Goal: Task Accomplishment & Management: Use online tool/utility

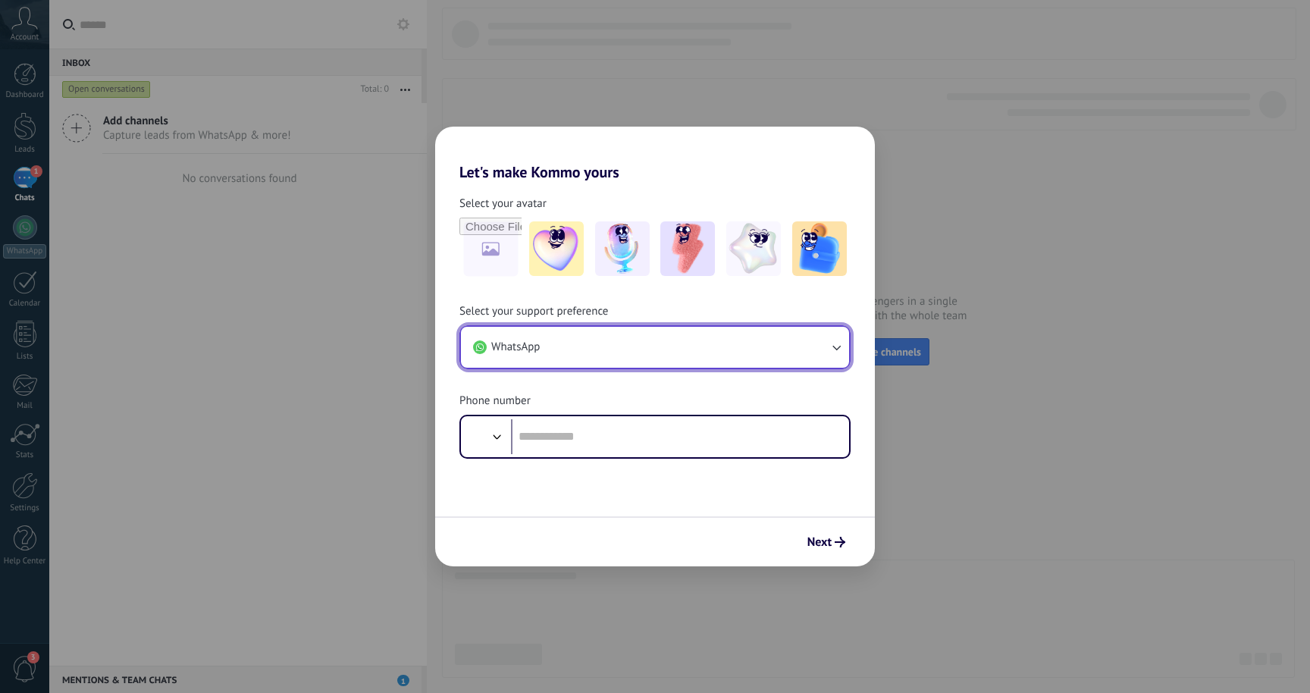
click at [726, 344] on button "WhatsApp" at bounding box center [655, 347] width 388 height 41
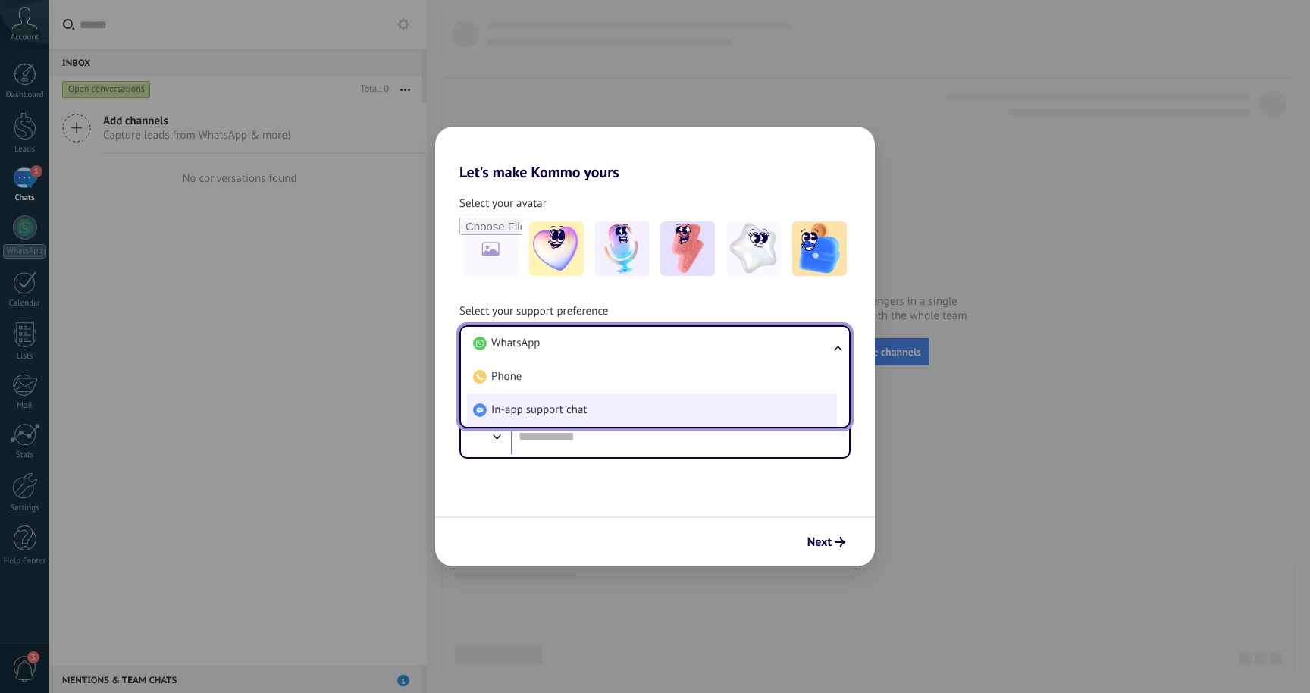
click at [731, 404] on li "In-app support chat" at bounding box center [652, 409] width 370 height 33
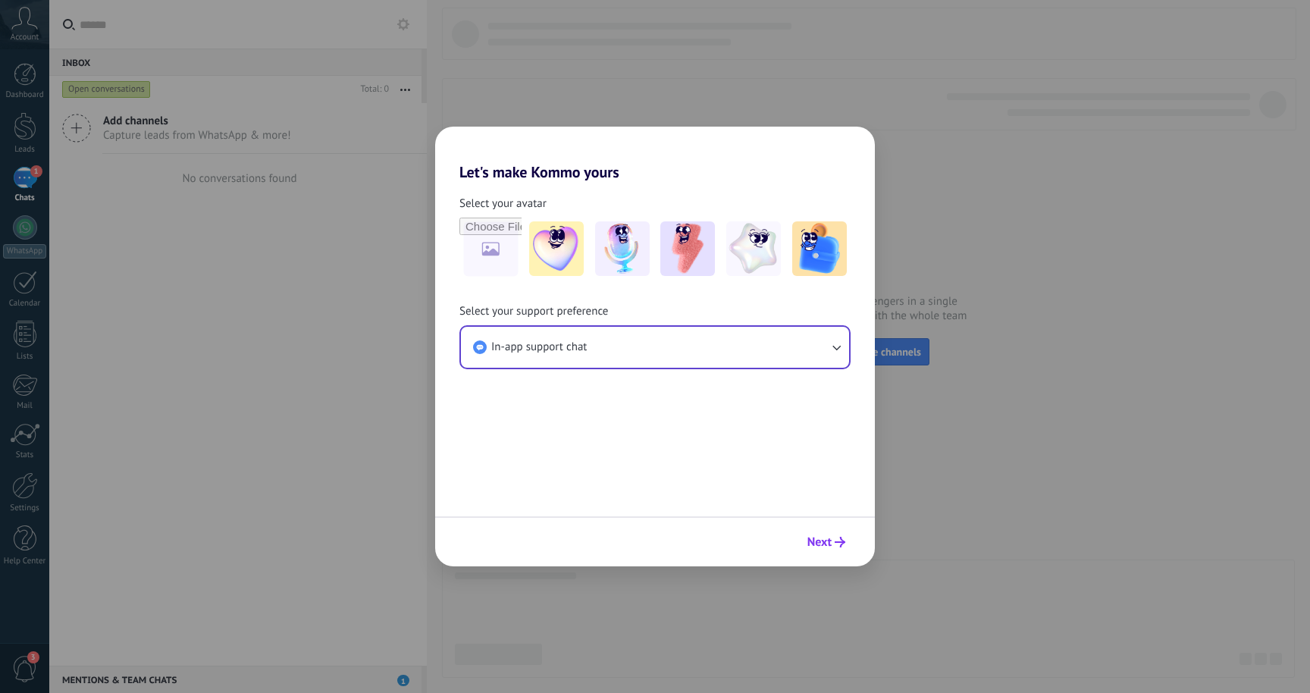
click at [822, 533] on button "Next" at bounding box center [826, 542] width 52 height 26
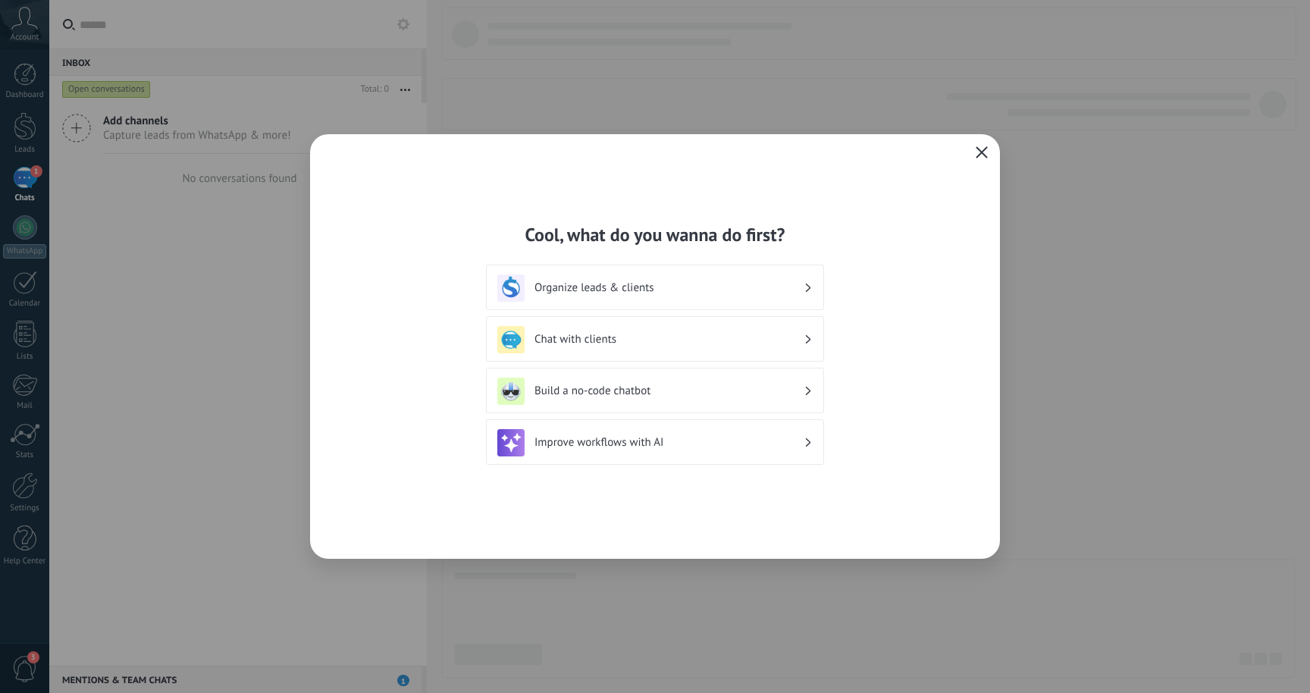
click at [767, 343] on h3 "Chat with clients" at bounding box center [668, 339] width 269 height 14
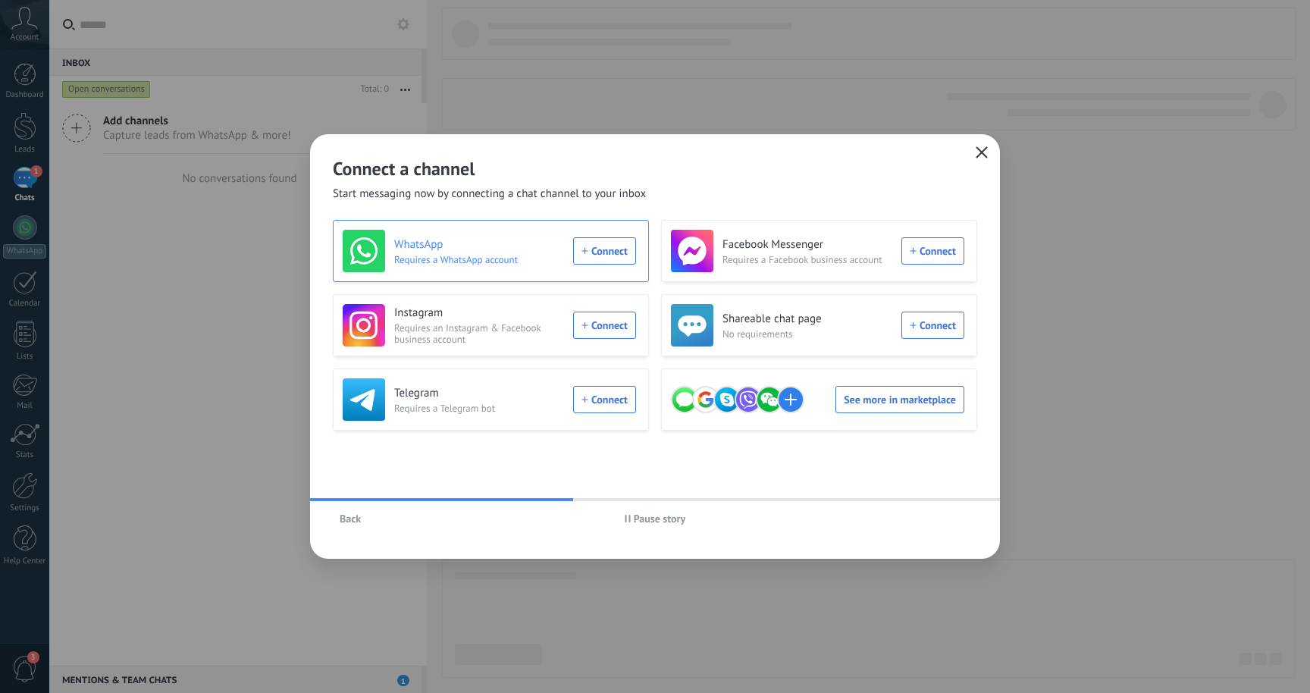
click at [611, 249] on div "WhatsApp Requires a WhatsApp account Connect" at bounding box center [489, 251] width 293 height 42
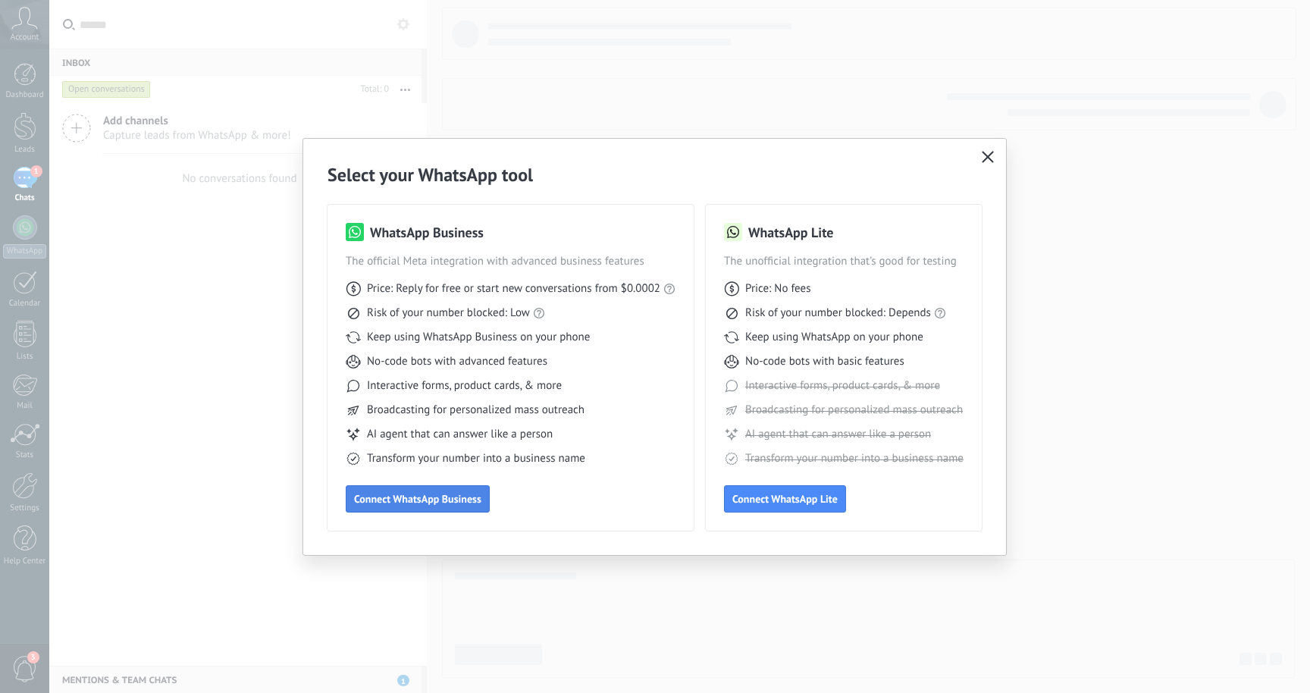
click at [469, 496] on span "Connect WhatsApp Business" at bounding box center [417, 498] width 127 height 11
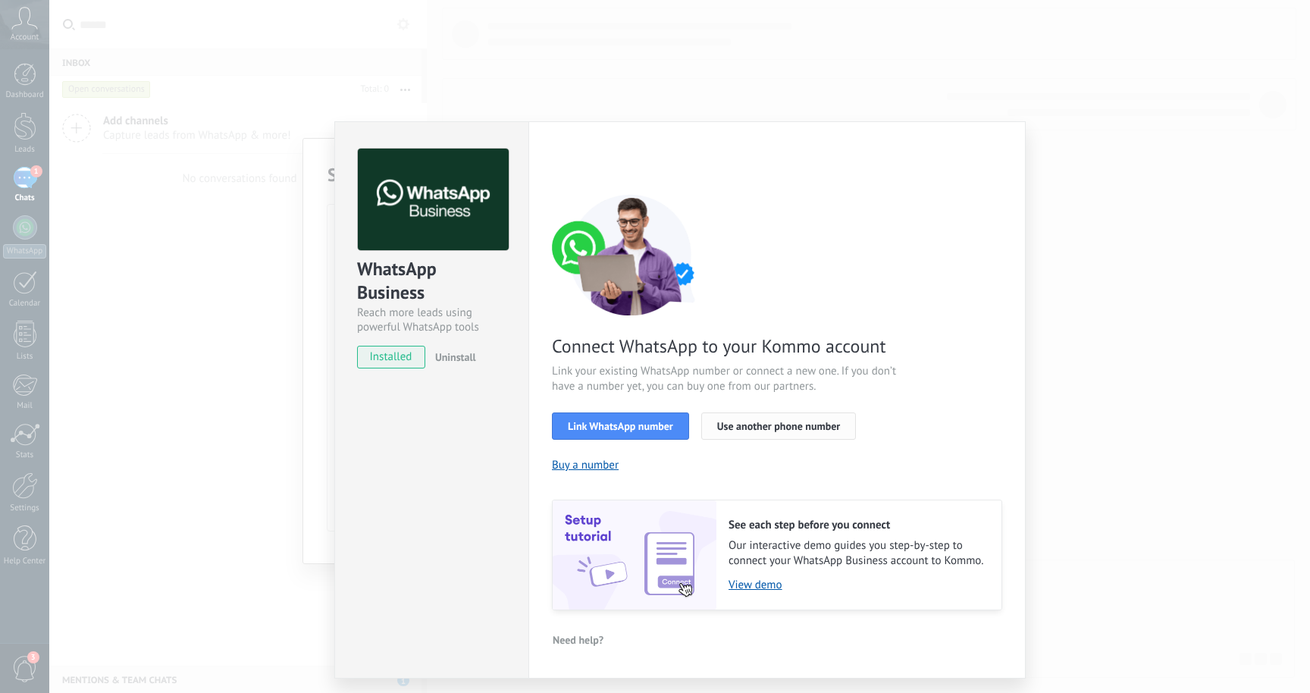
click at [754, 432] on button "Use another phone number" at bounding box center [778, 425] width 155 height 27
click at [726, 428] on span "Use another phone number" at bounding box center [778, 426] width 123 height 11
click at [1076, 318] on div "WhatsApp Business Reach more leads using powerful WhatsApp tools installed Unin…" at bounding box center [679, 346] width 1260 height 693
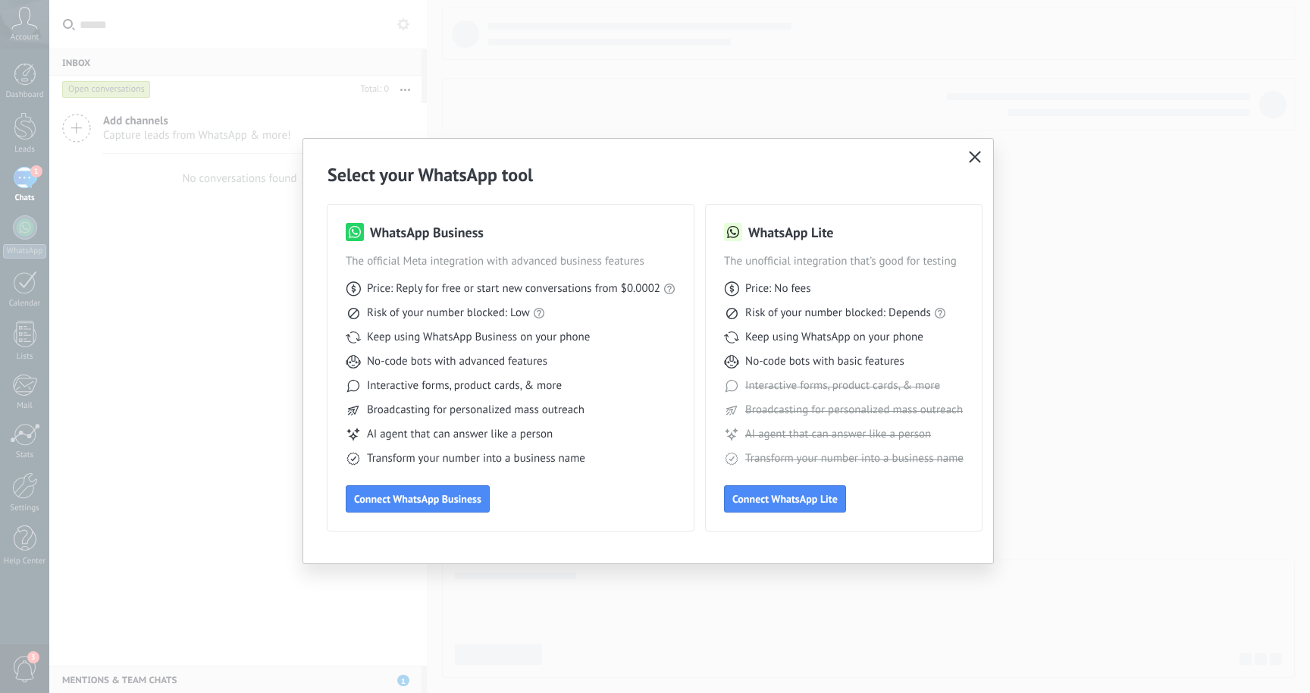
click at [976, 158] on use "button" at bounding box center [974, 156] width 11 height 11
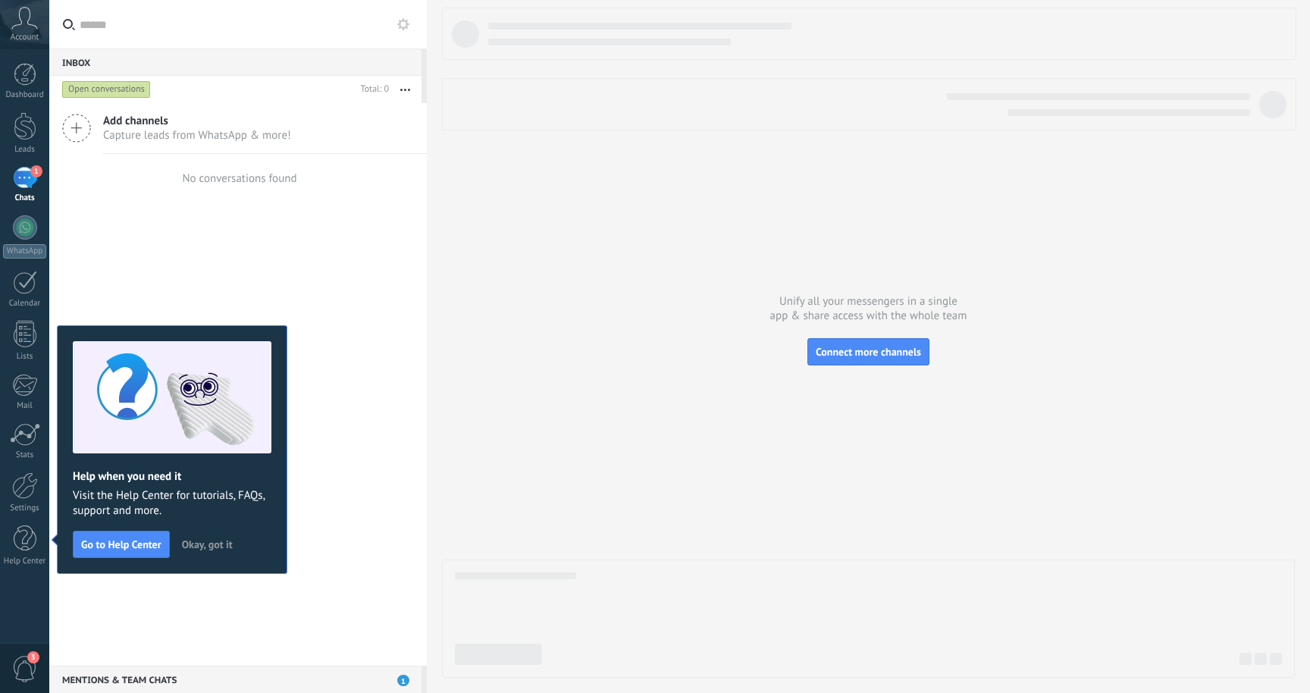
click at [209, 546] on span "Okay, got it" at bounding box center [207, 544] width 51 height 11
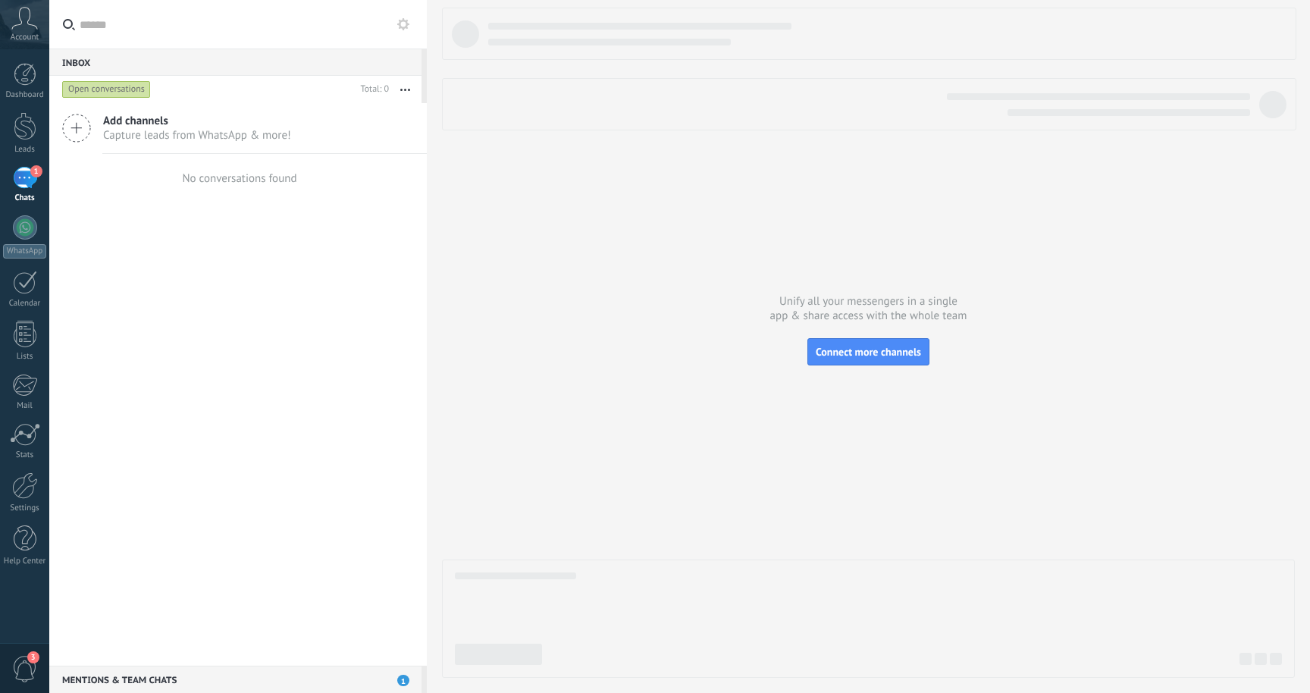
click at [74, 133] on icon at bounding box center [76, 128] width 29 height 29
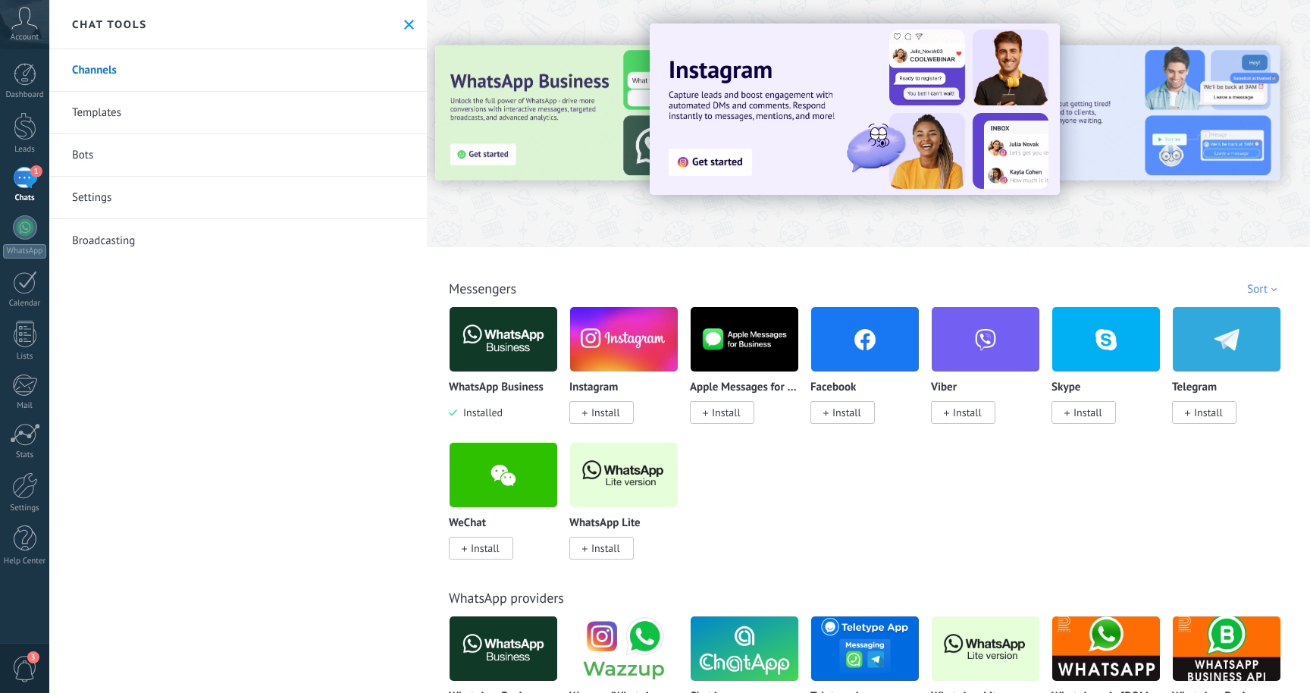
click at [602, 412] on span "Install" at bounding box center [605, 412] width 29 height 14
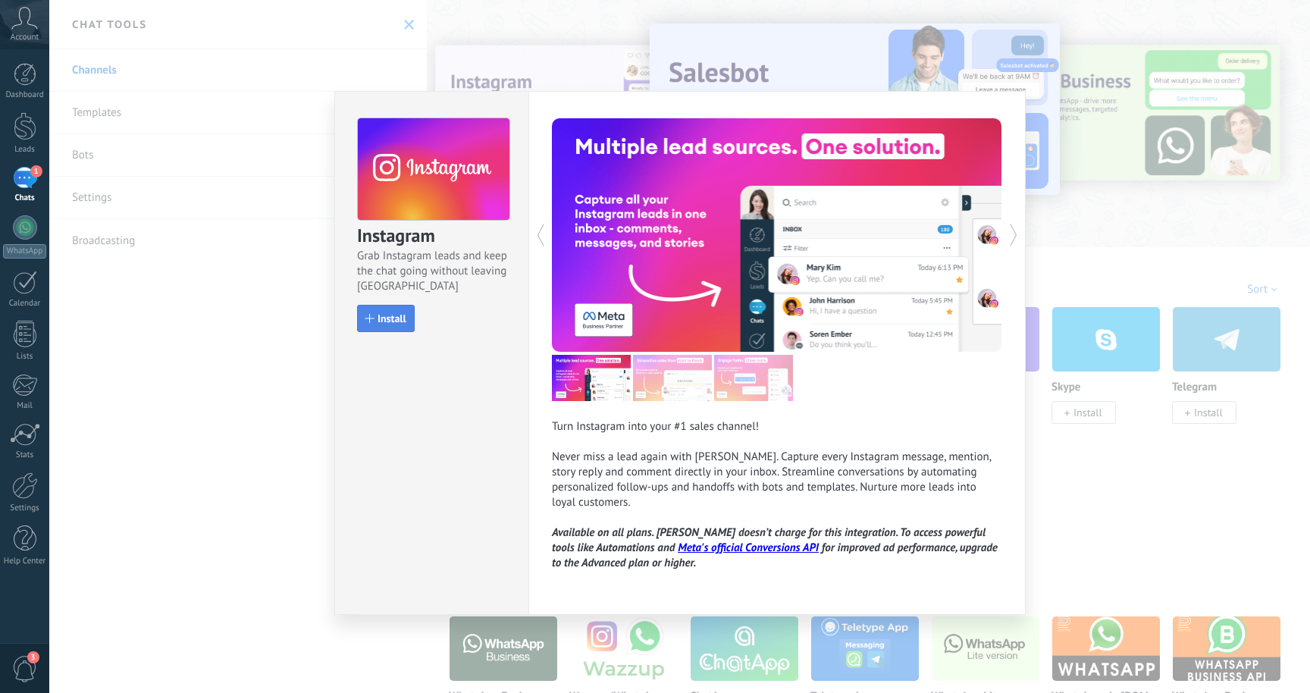
click at [394, 319] on span "Install" at bounding box center [391, 318] width 29 height 11
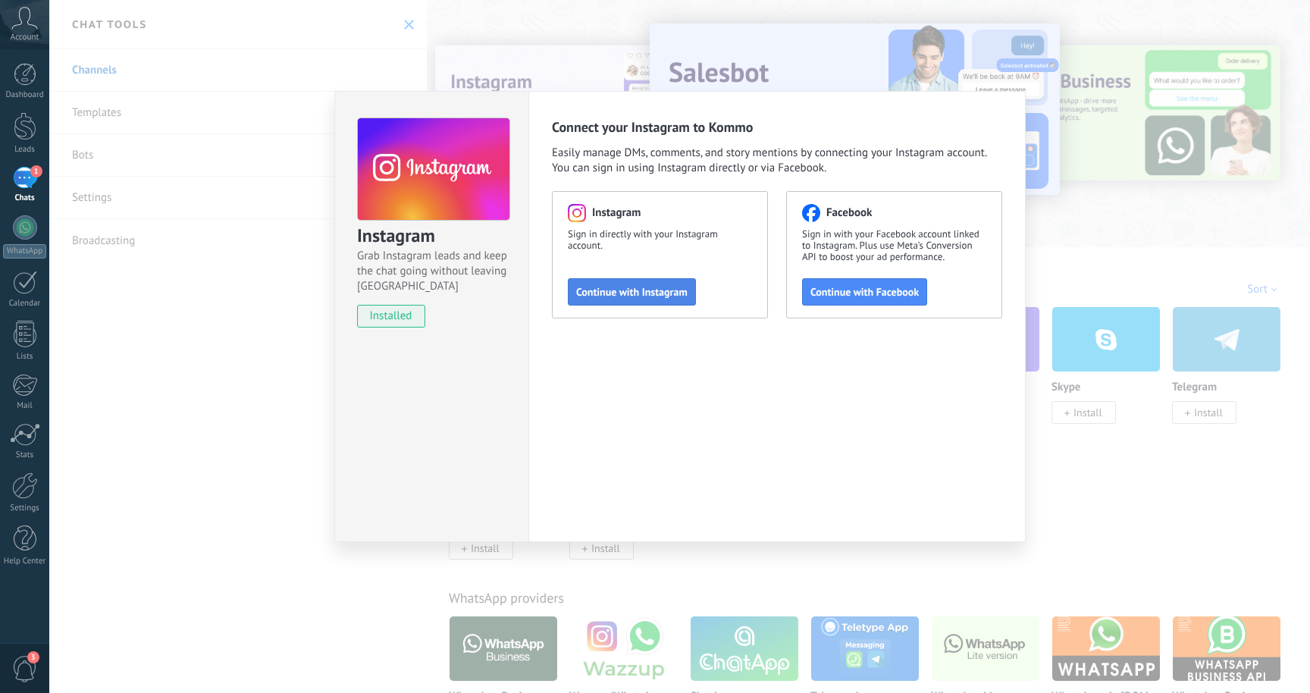
click at [614, 296] on span "Continue with Instagram" at bounding box center [631, 291] width 111 height 11
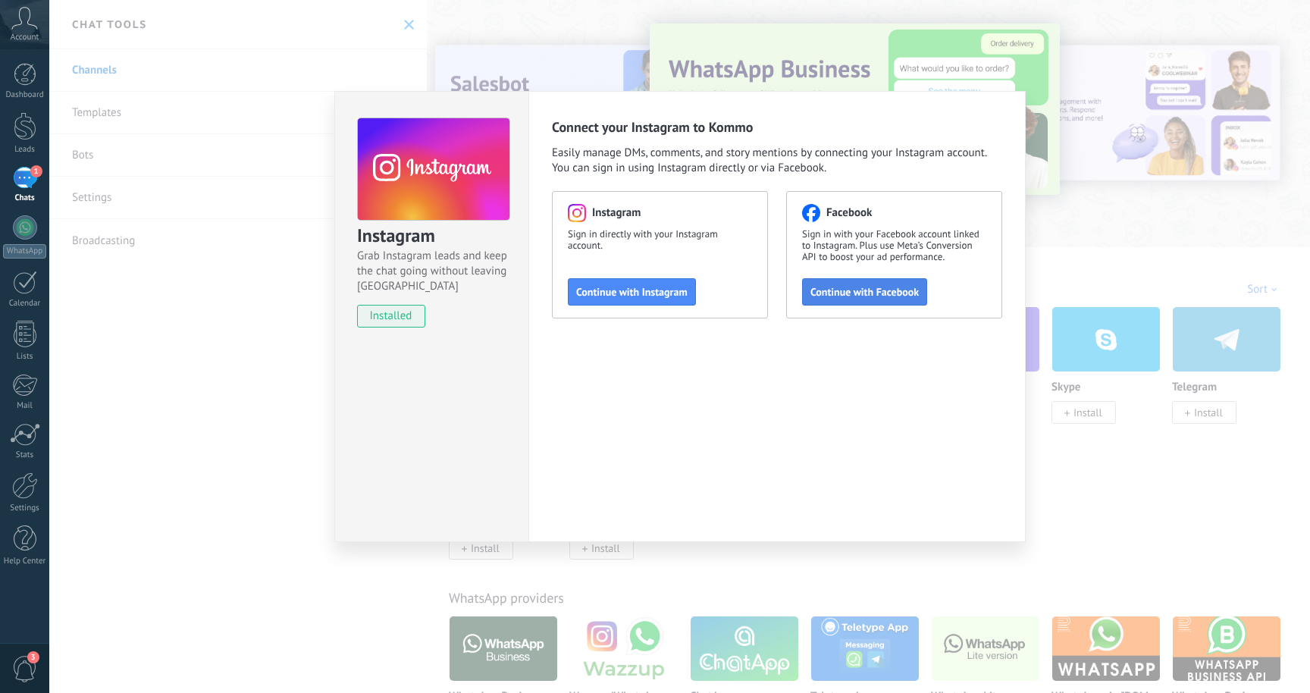
click at [869, 293] on span "Continue with Facebook" at bounding box center [864, 291] width 108 height 11
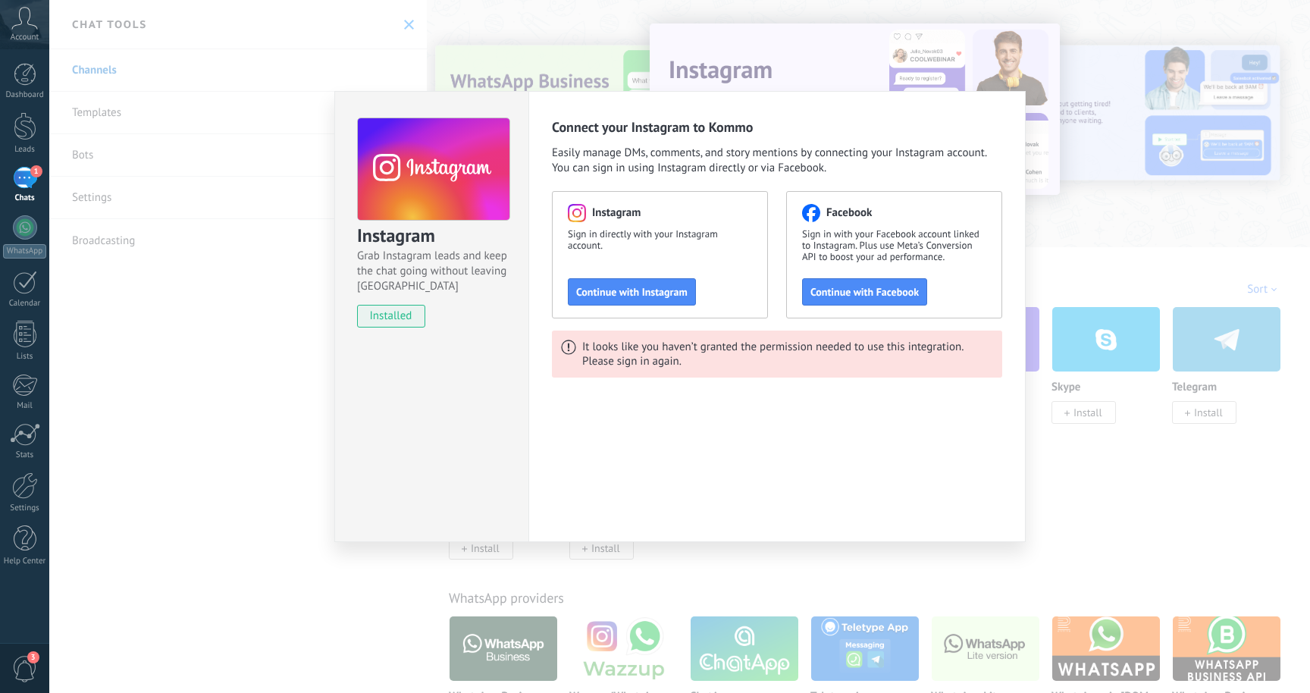
click at [1047, 230] on div "Instagram Grab Instagram leads and keep the chat going without leaving Kommo in…" at bounding box center [679, 346] width 1260 height 693
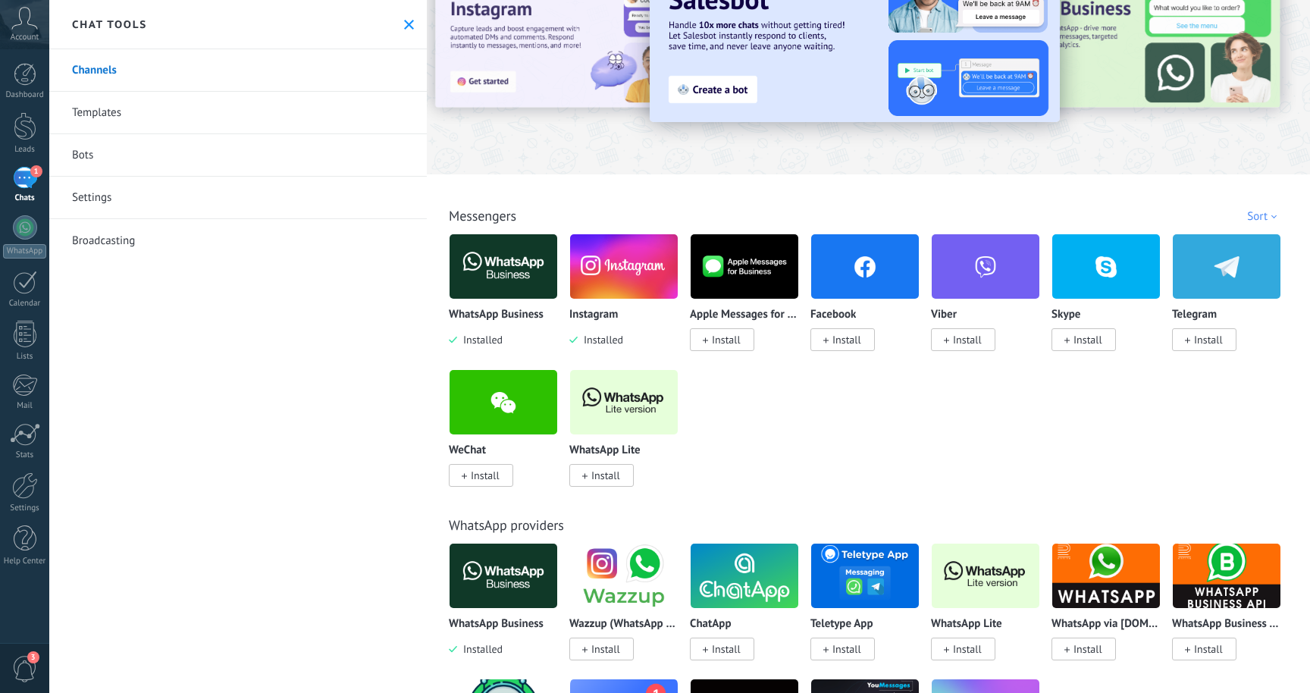
scroll to position [68, 0]
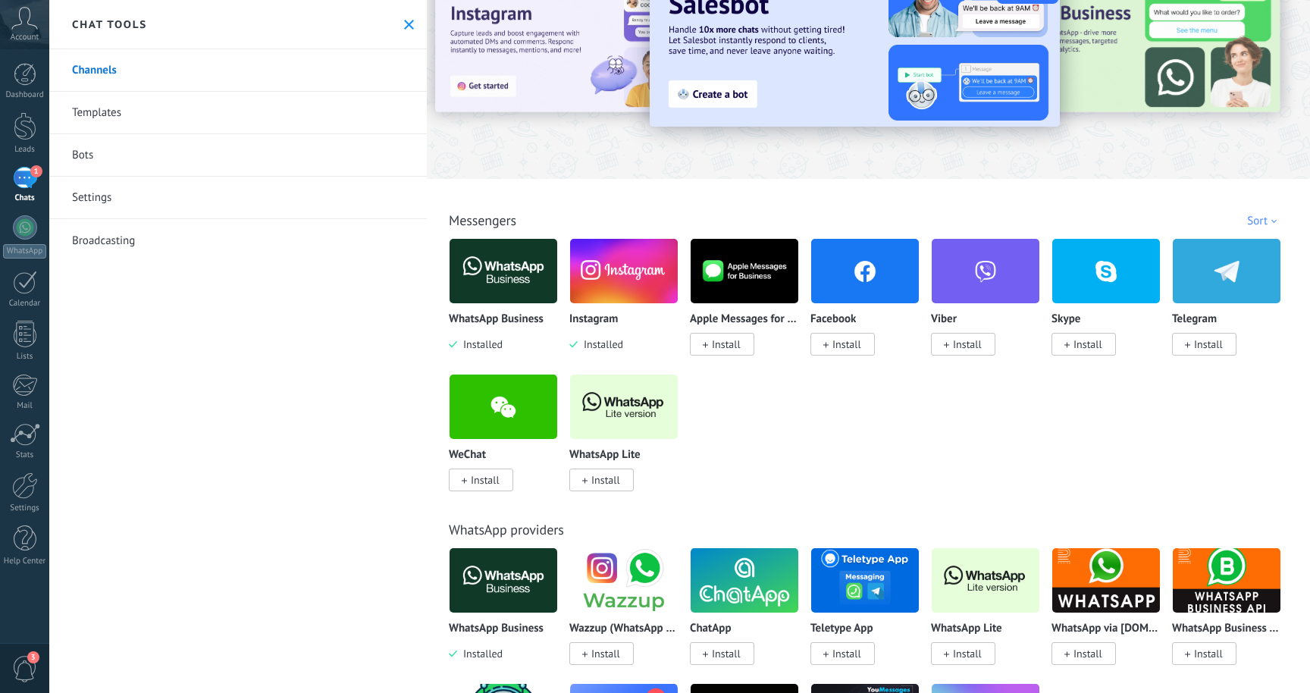
click at [846, 343] on span "Install" at bounding box center [846, 344] width 29 height 14
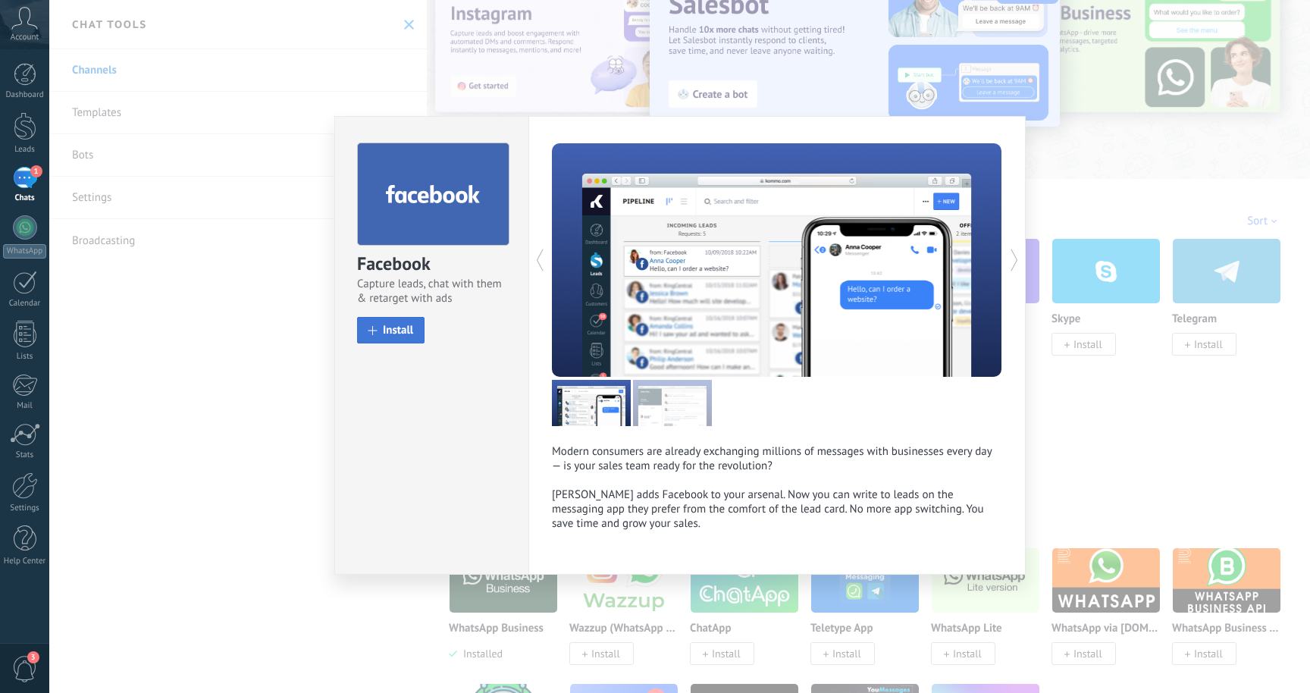
click at [390, 337] on button "Install" at bounding box center [390, 330] width 67 height 27
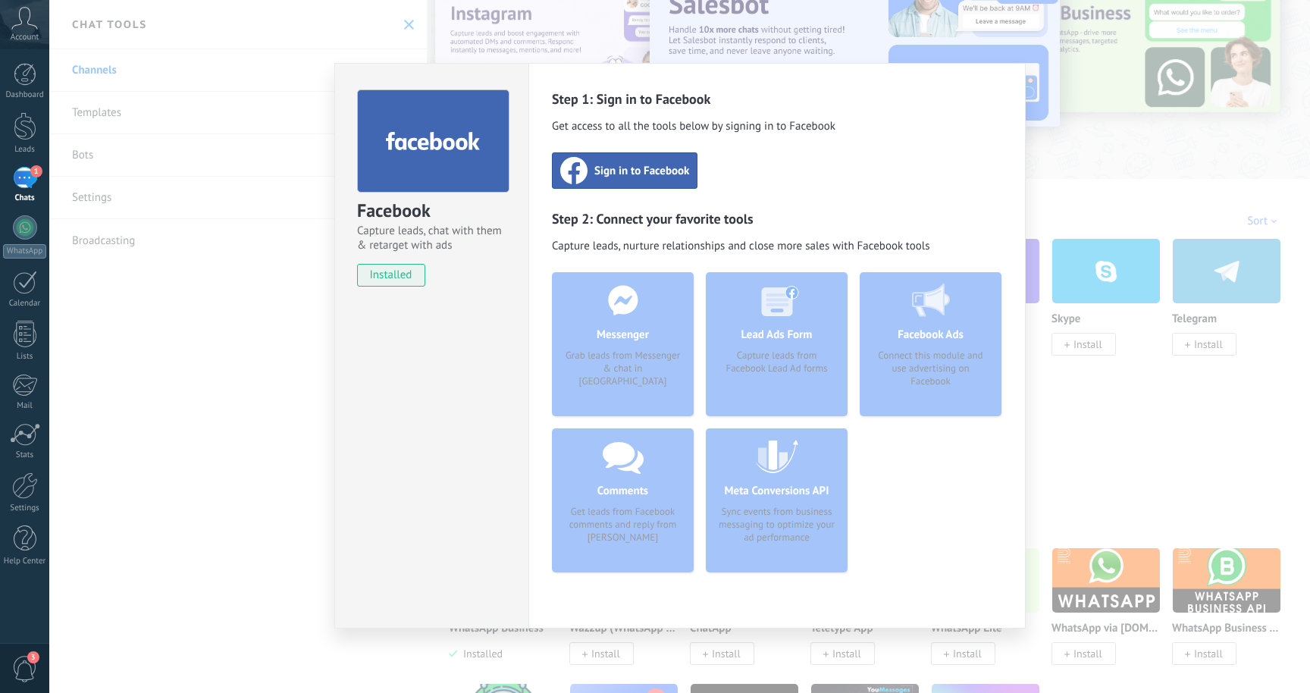
click at [628, 171] on span "Sign in to Facebook" at bounding box center [641, 170] width 95 height 15
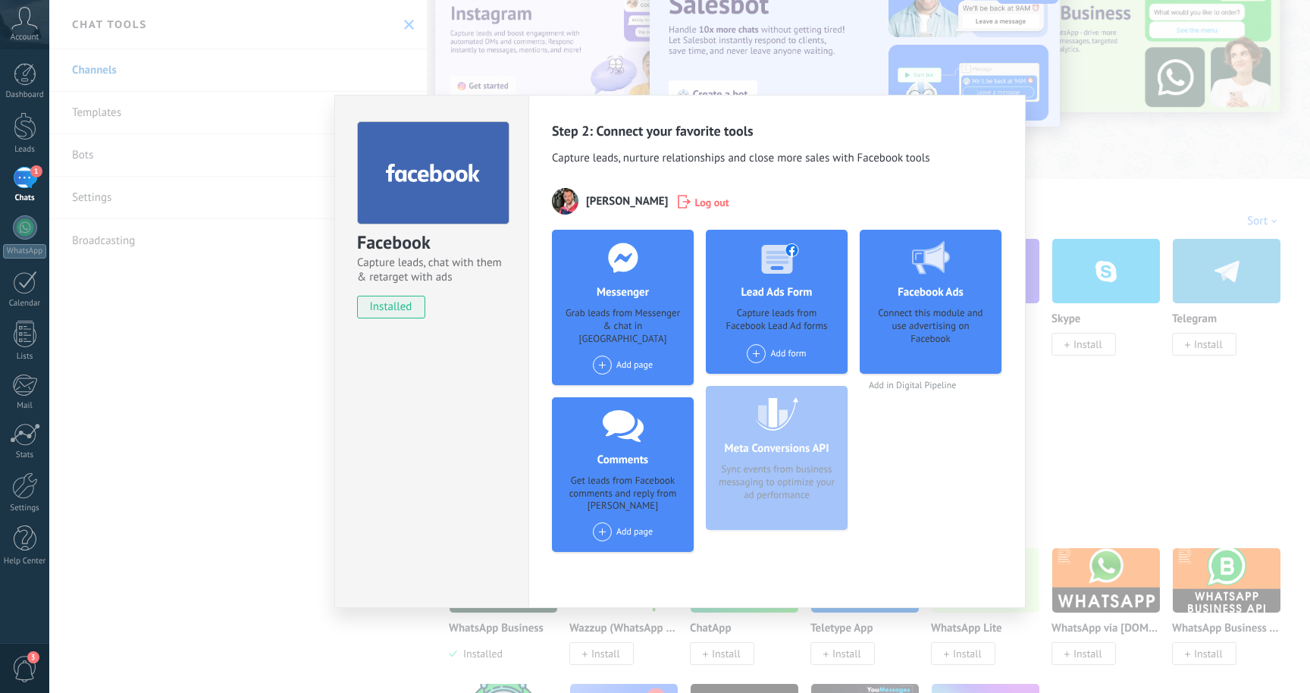
click at [598, 355] on span at bounding box center [602, 364] width 19 height 19
click at [624, 380] on div "DotPerformance" at bounding box center [642, 393] width 102 height 33
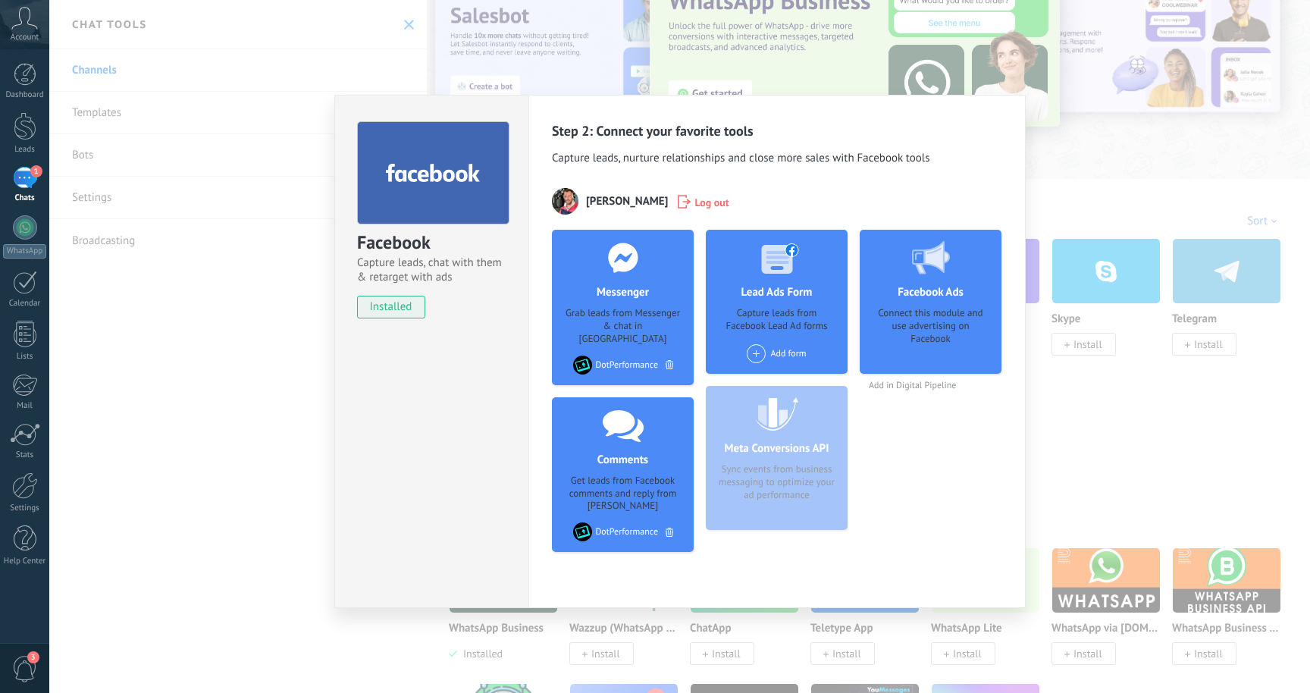
click at [1082, 468] on div "Facebook Capture leads, chat with them & retarget with ads installed Uninstall …" at bounding box center [679, 346] width 1260 height 693
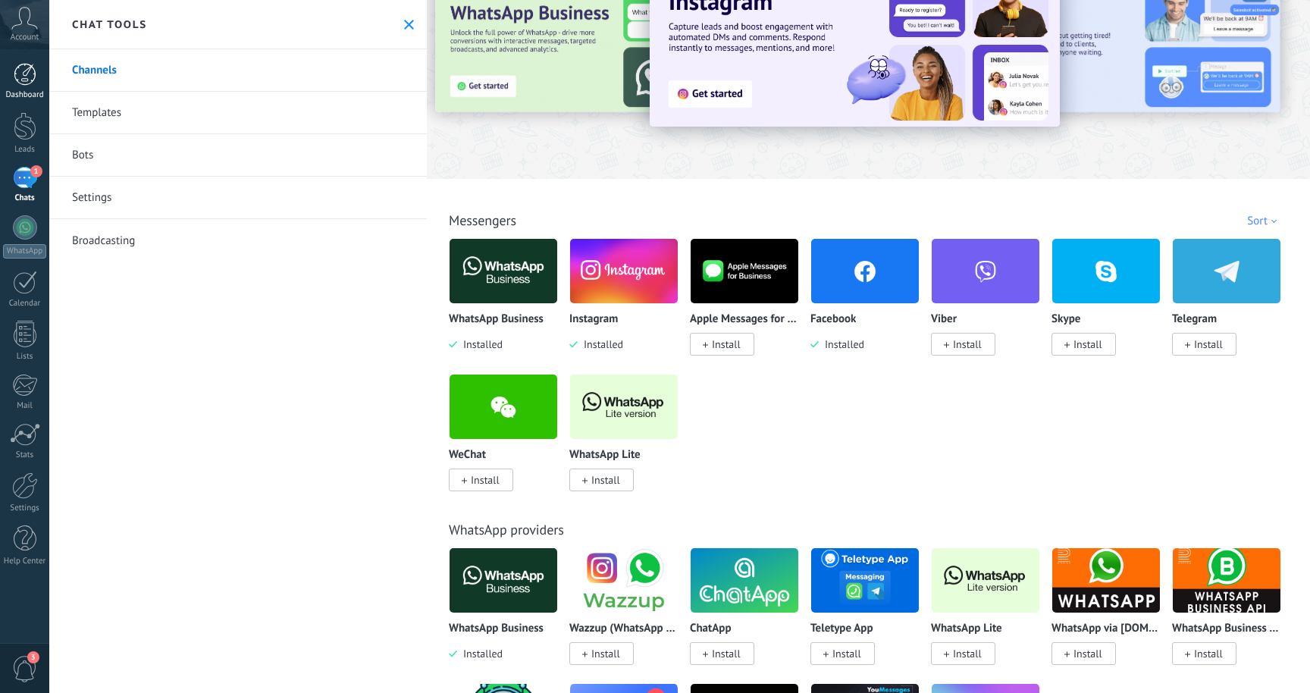
click at [24, 77] on div at bounding box center [25, 74] width 23 height 23
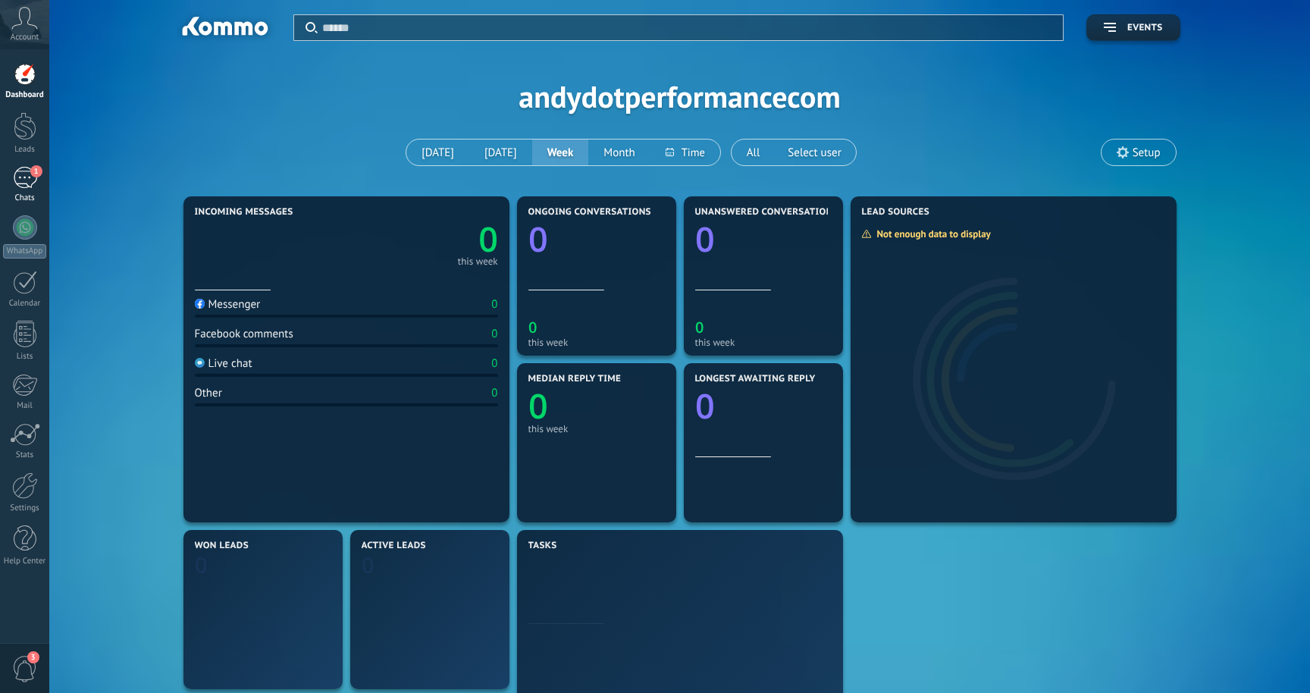
click at [33, 186] on div "1" at bounding box center [25, 178] width 24 height 22
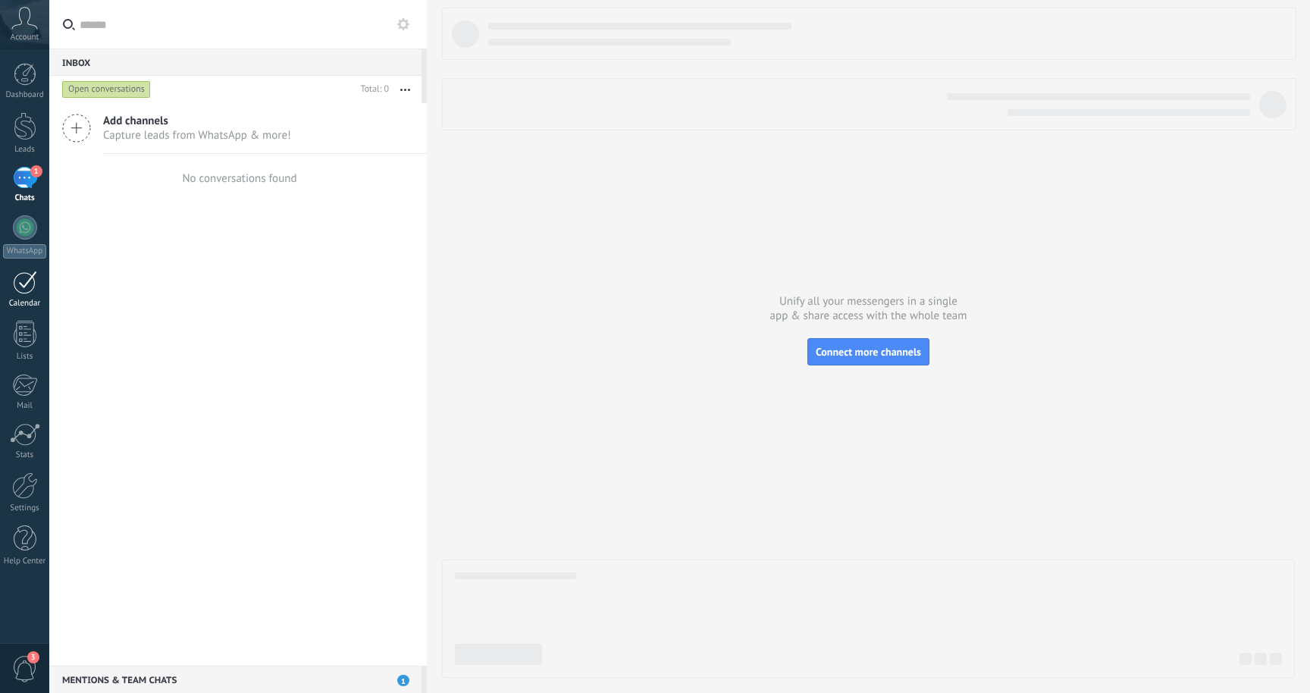
click at [27, 286] on div at bounding box center [25, 282] width 24 height 23
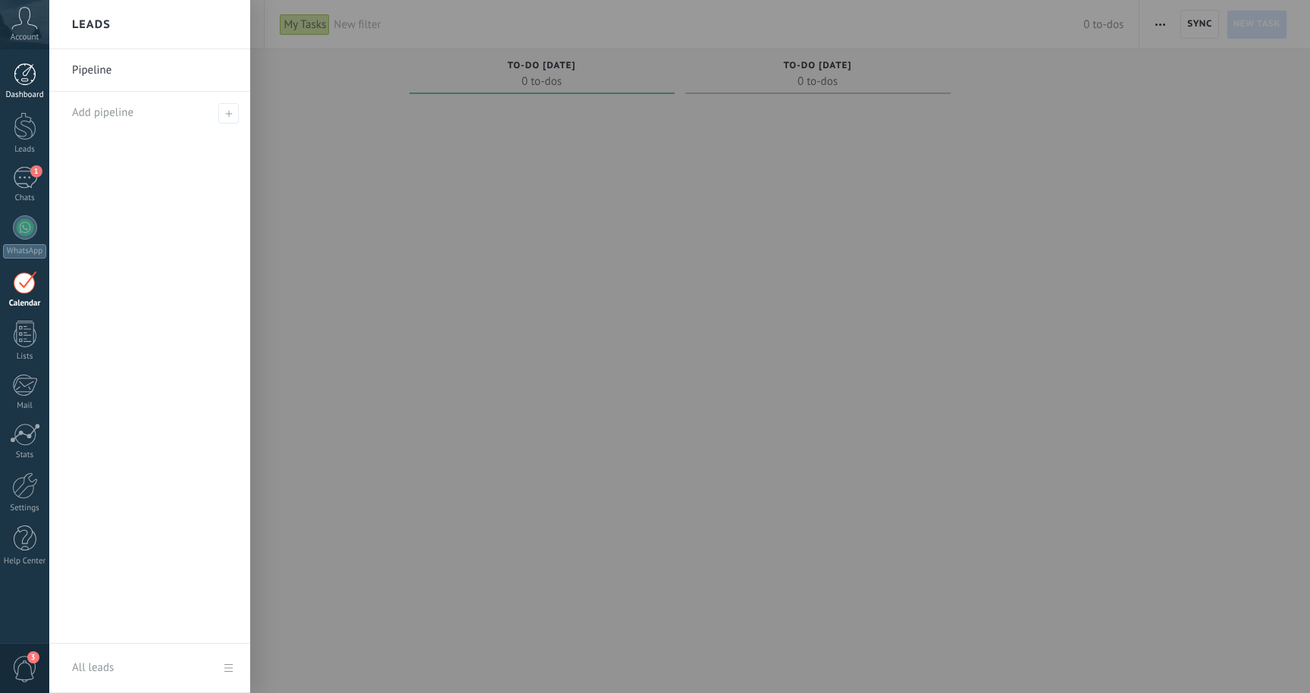
click at [32, 87] on link "Dashboard" at bounding box center [24, 81] width 49 height 37
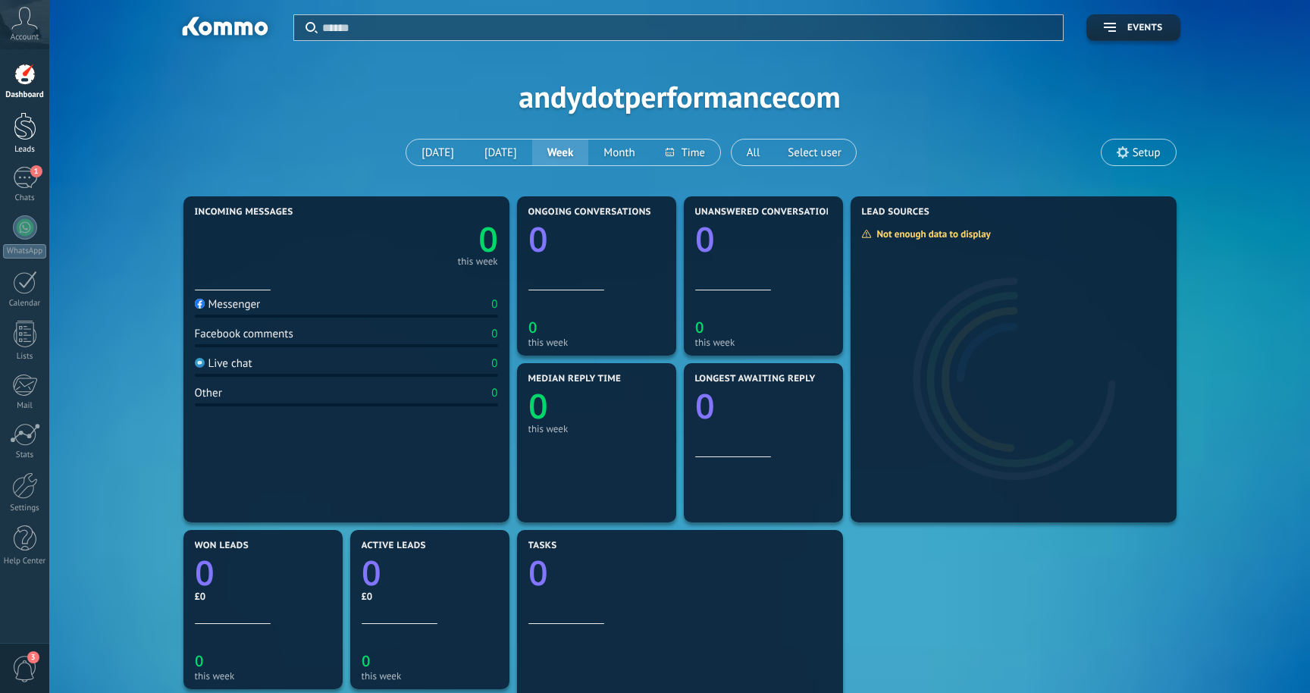
click at [33, 127] on div at bounding box center [25, 126] width 23 height 28
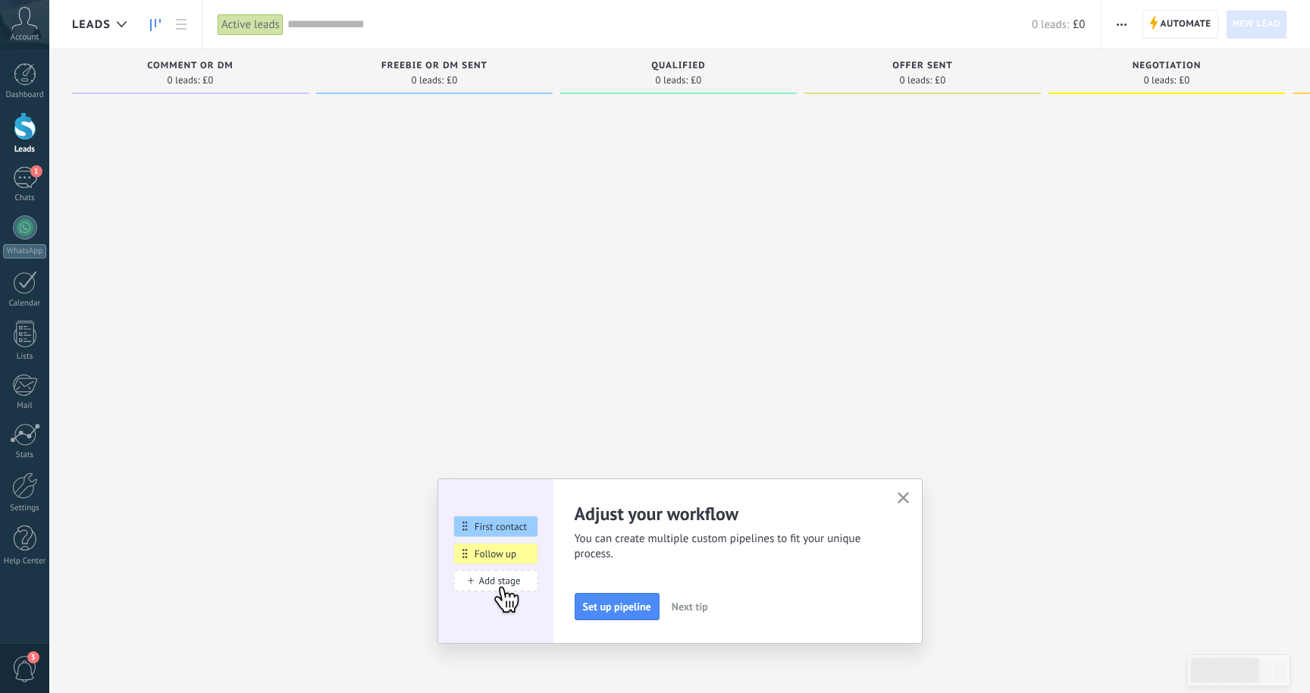
click at [901, 496] on use "button" at bounding box center [902, 497] width 11 height 11
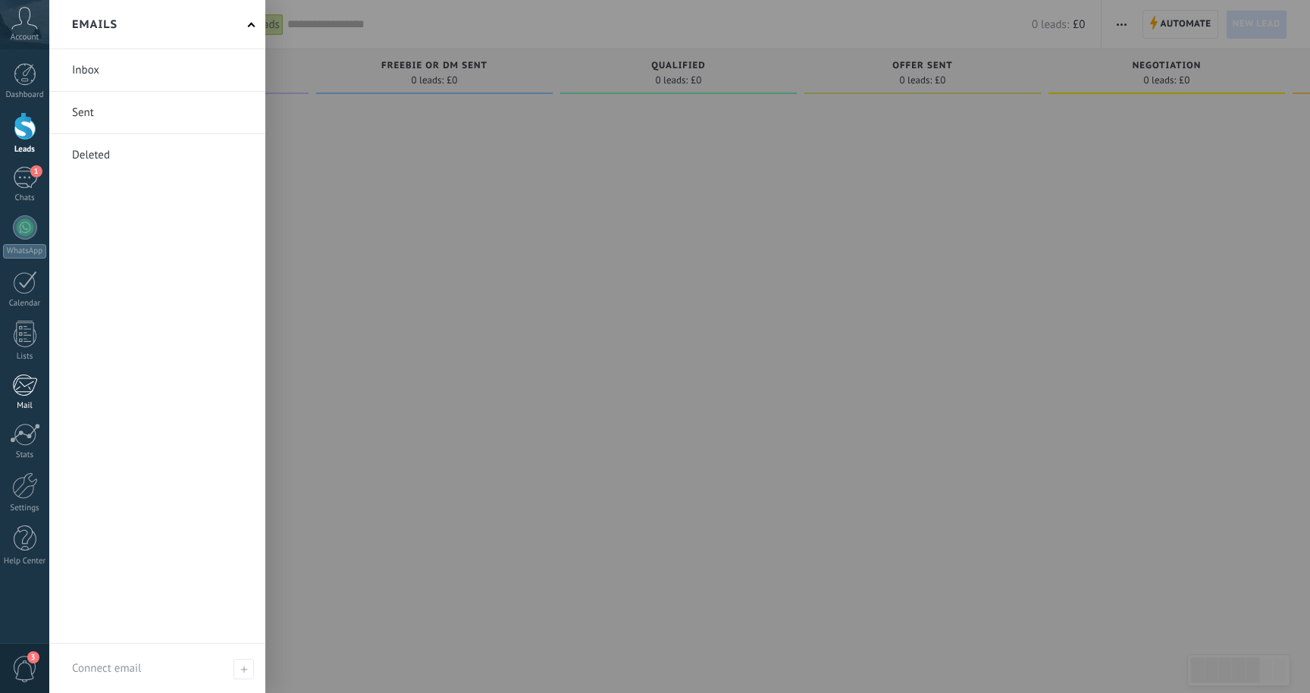
click at [30, 393] on div at bounding box center [24, 385] width 25 height 23
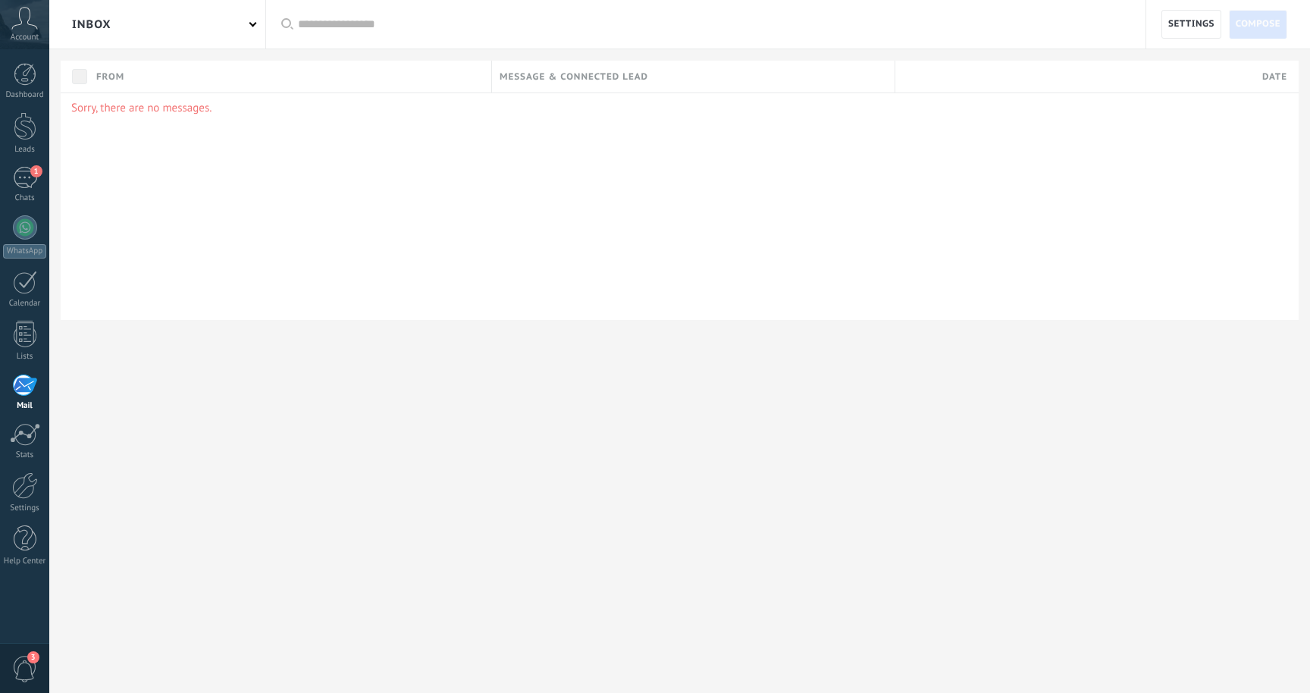
click at [29, 33] on span "Account" at bounding box center [25, 38] width 28 height 10
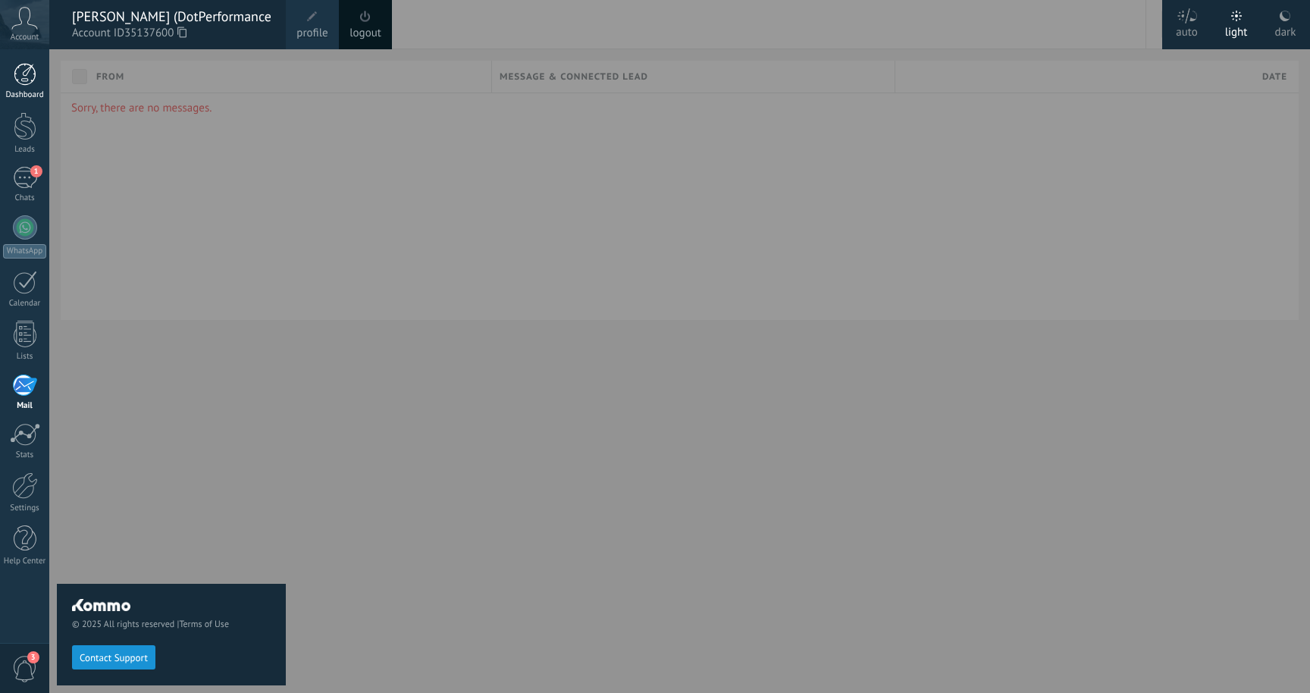
click at [21, 73] on div at bounding box center [25, 74] width 23 height 23
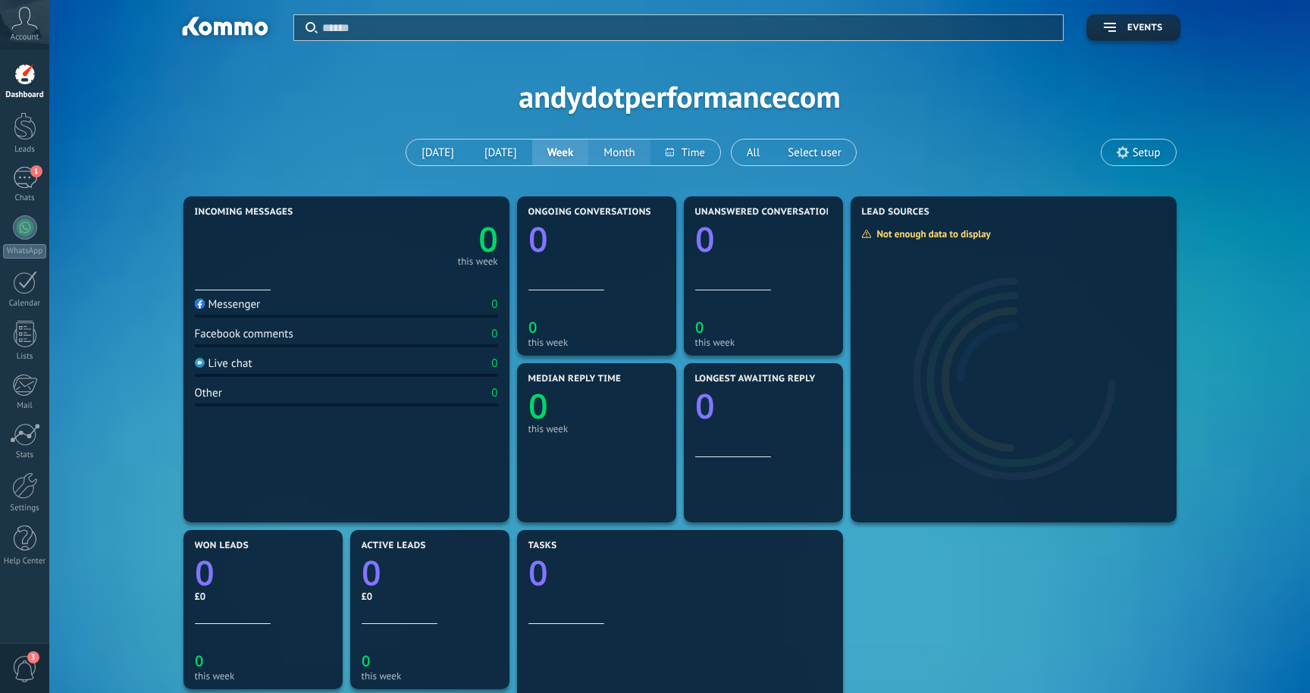
click at [634, 151] on button "Month" at bounding box center [618, 152] width 61 height 26
click at [789, 154] on span "Select user" at bounding box center [813, 152] width 59 height 20
click at [32, 183] on div "1" at bounding box center [25, 178] width 24 height 22
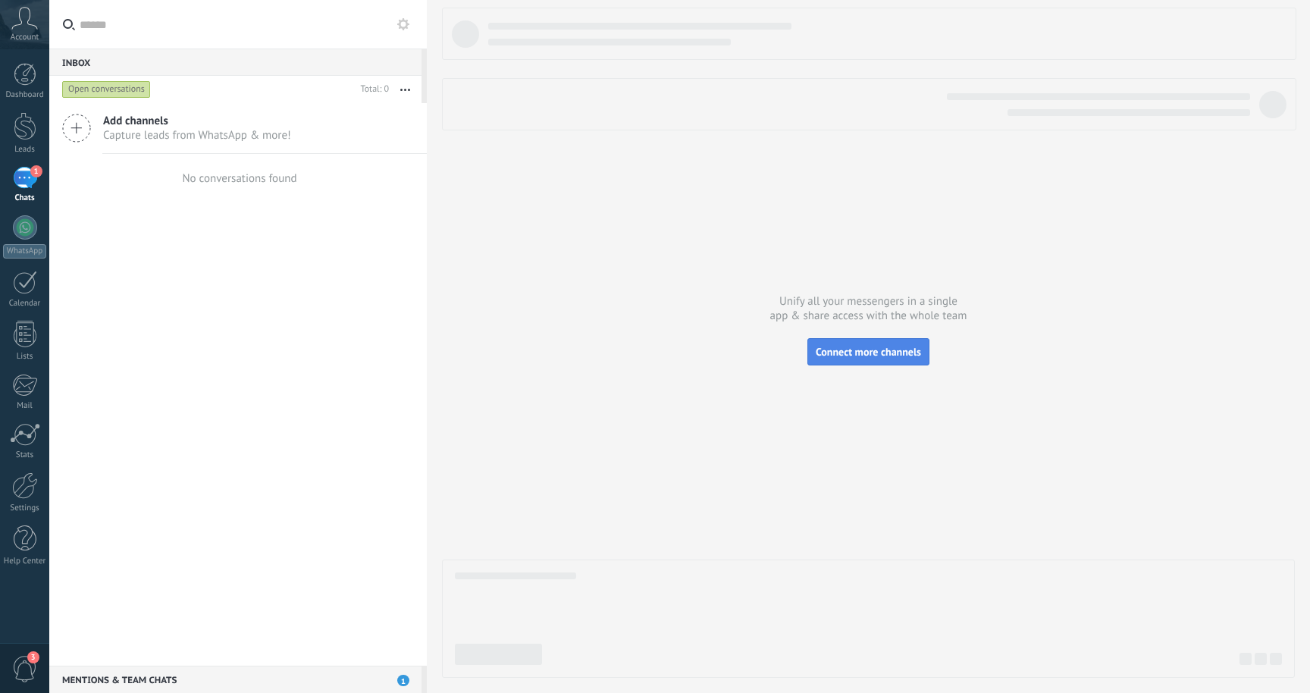
click at [836, 343] on button "Connect more channels" at bounding box center [868, 351] width 122 height 27
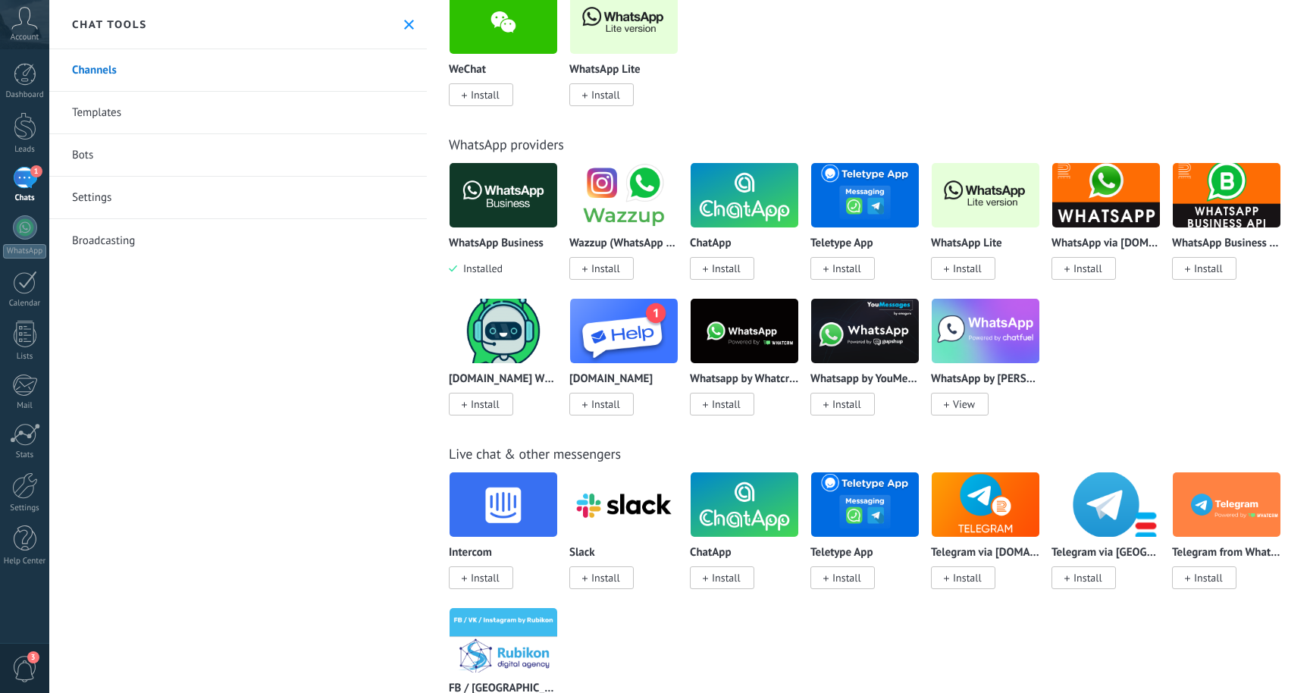
scroll to position [440, 0]
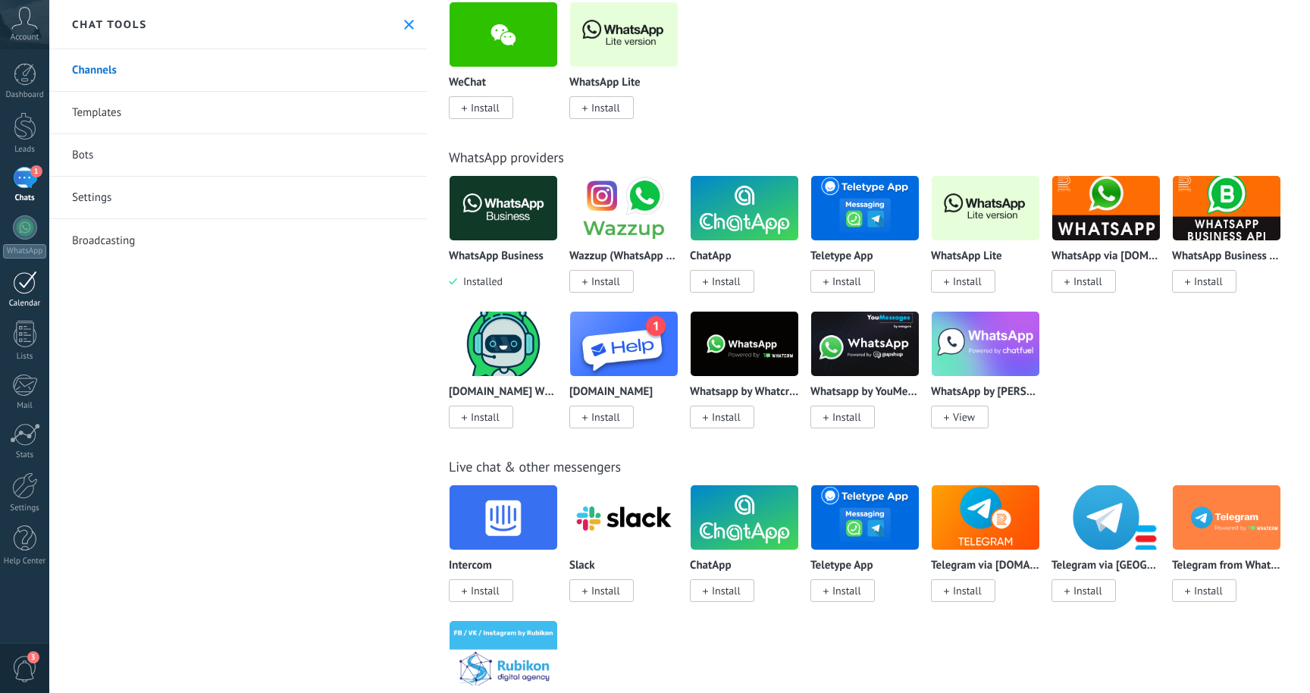
click at [13, 291] on div at bounding box center [25, 282] width 24 height 23
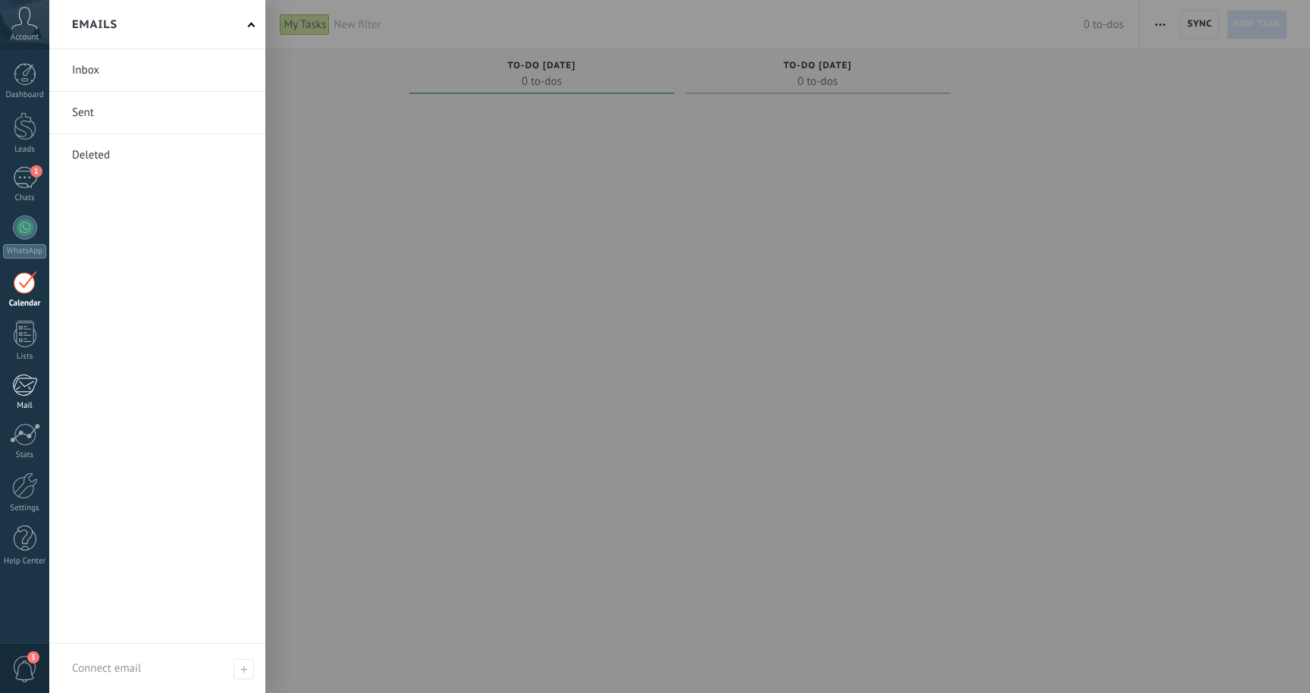
click at [26, 390] on div at bounding box center [24, 385] width 25 height 23
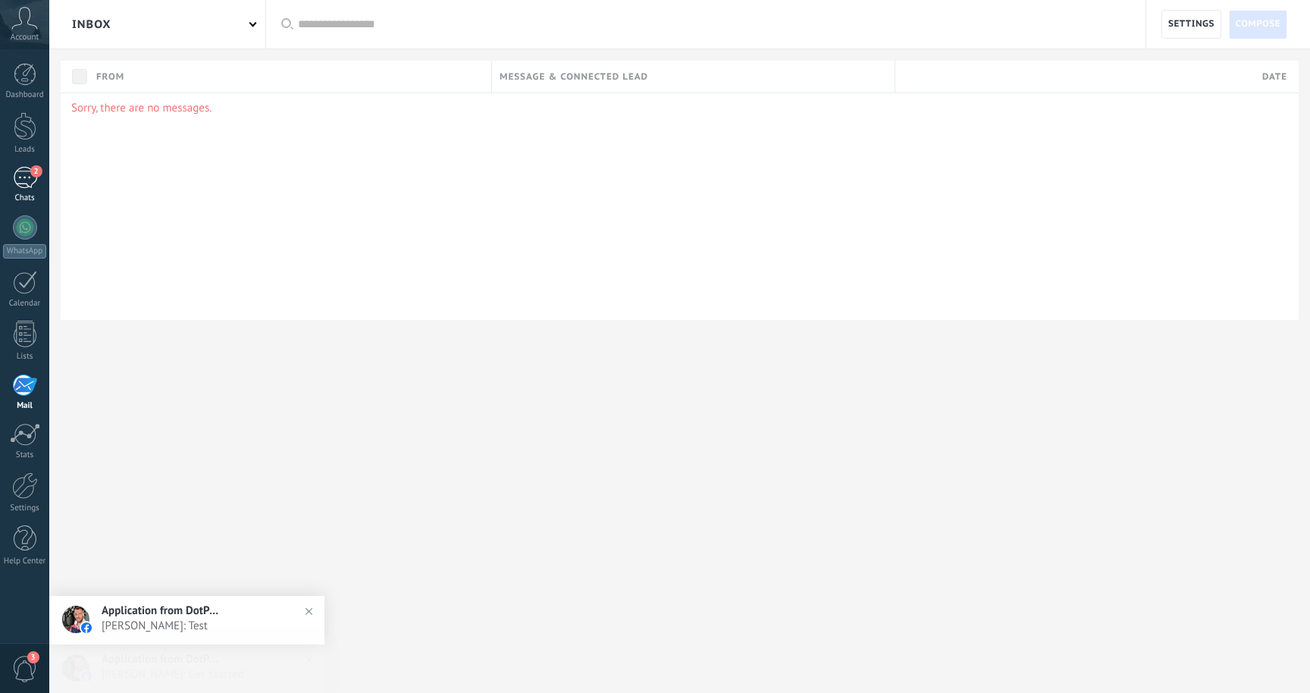
click at [30, 180] on div "2" at bounding box center [25, 178] width 24 height 22
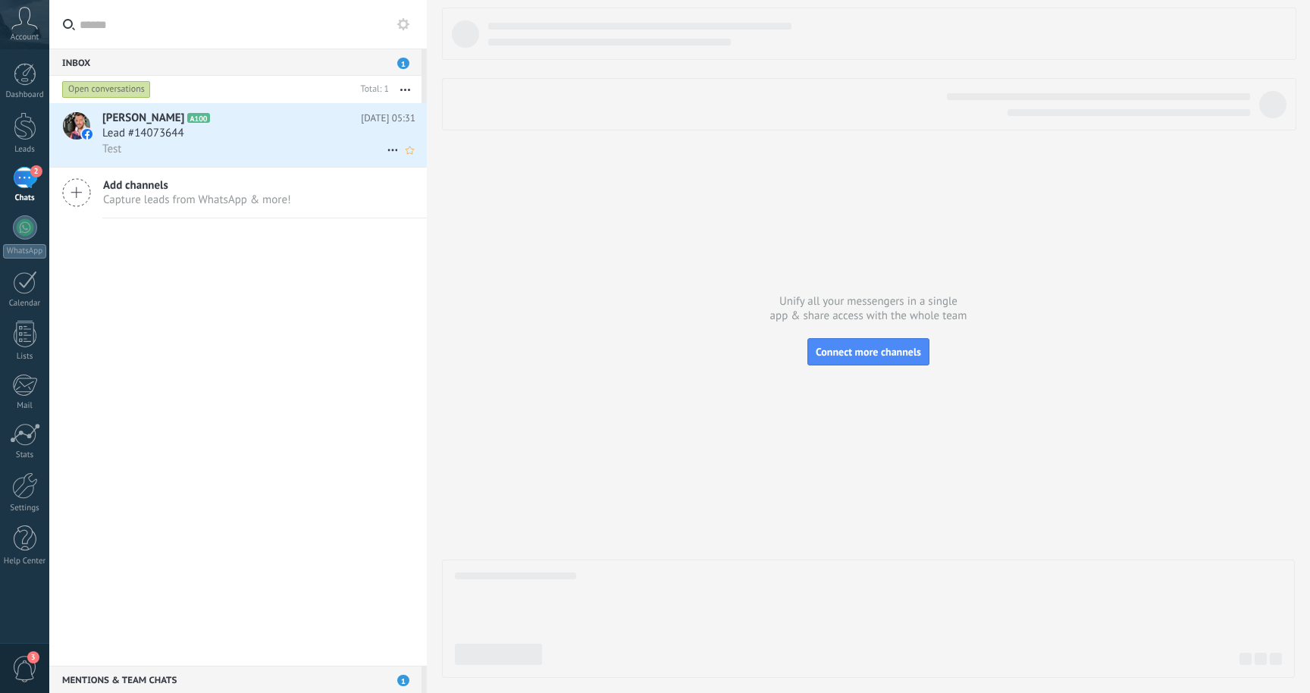
click at [318, 130] on div "Lead #14073644" at bounding box center [258, 133] width 313 height 15
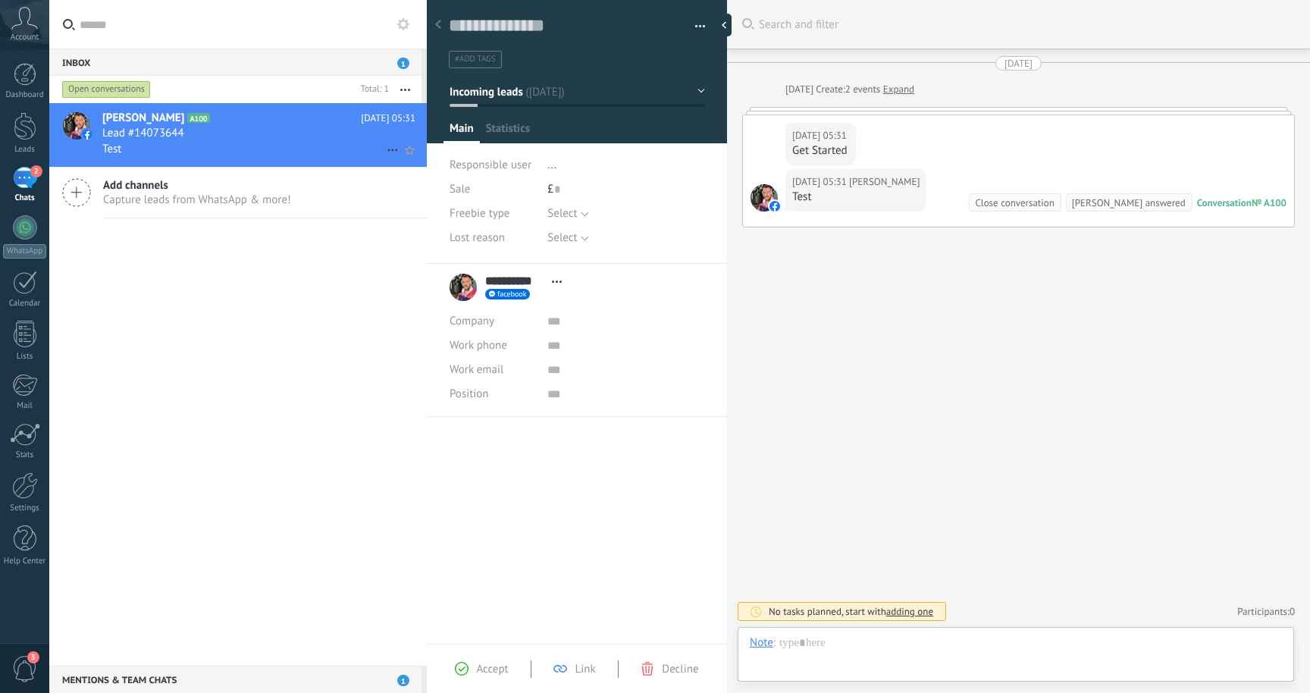
scroll to position [23, 0]
click at [936, 652] on div at bounding box center [1016, 657] width 532 height 45
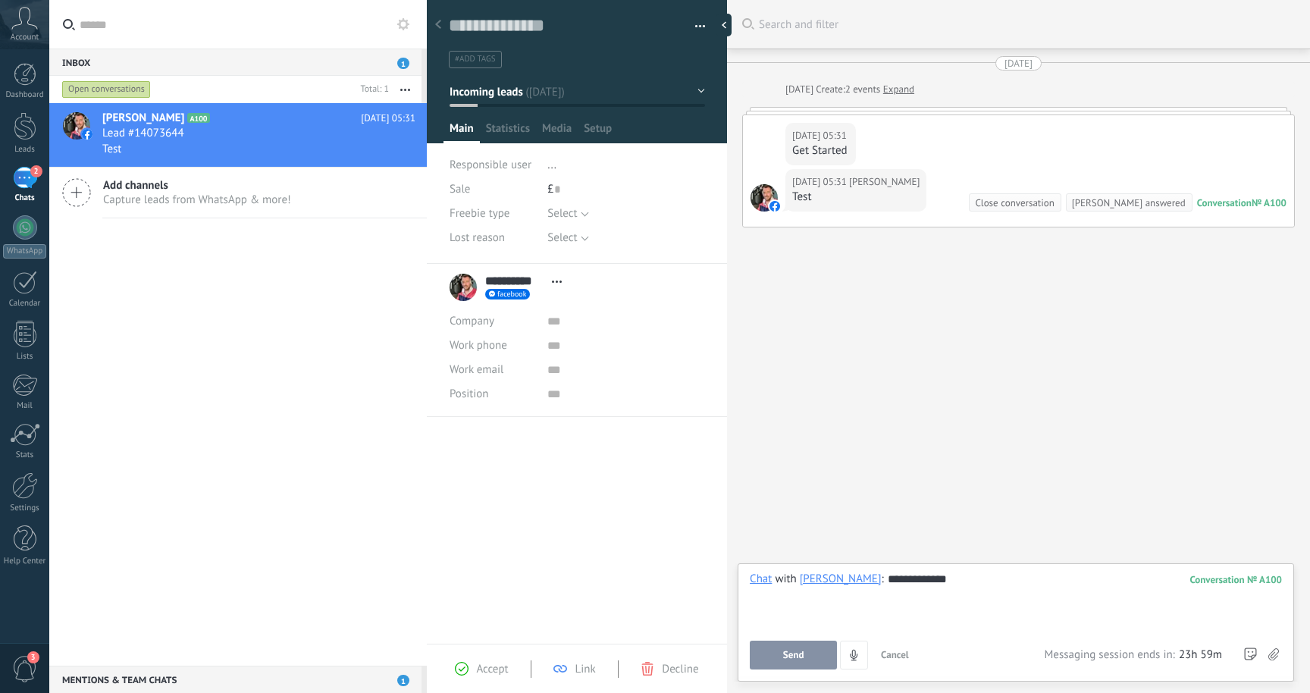
click at [775, 657] on button "Send" at bounding box center [793, 654] width 87 height 29
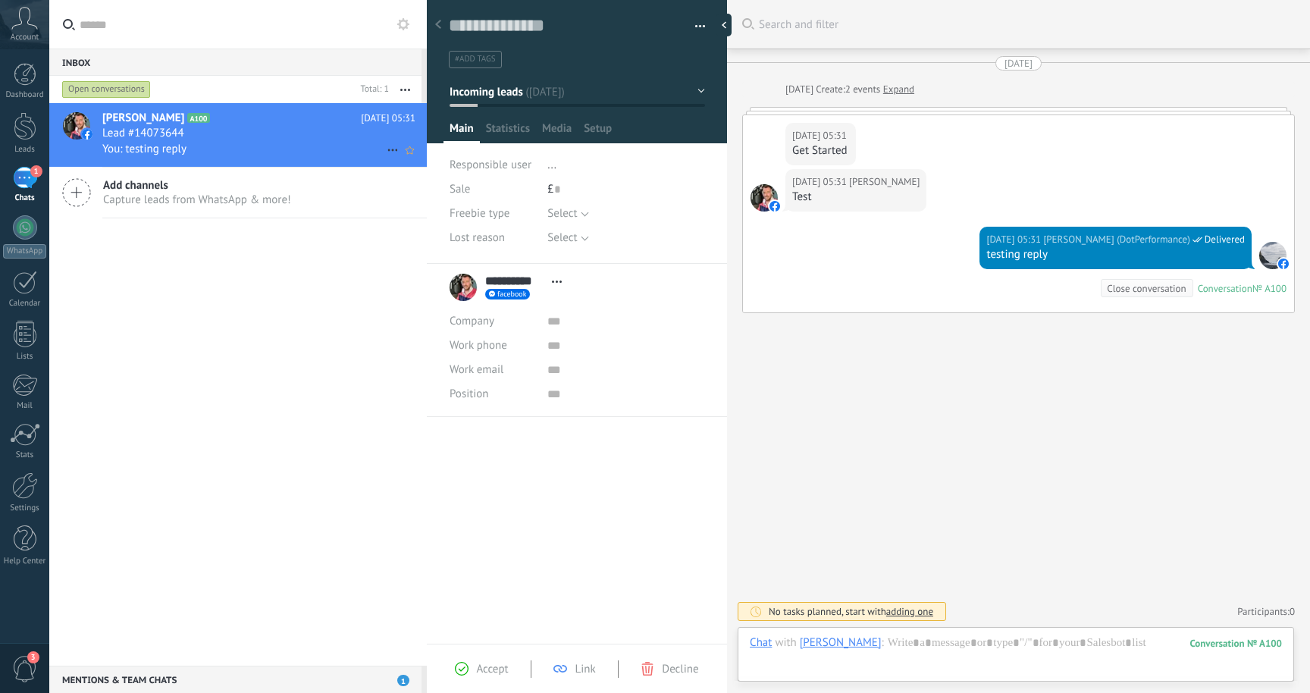
click at [386, 149] on icon at bounding box center [393, 150] width 18 height 18
click at [651, 189] on div at bounding box center [655, 346] width 1310 height 693
click at [518, 135] on span "Statistics" at bounding box center [508, 132] width 44 height 22
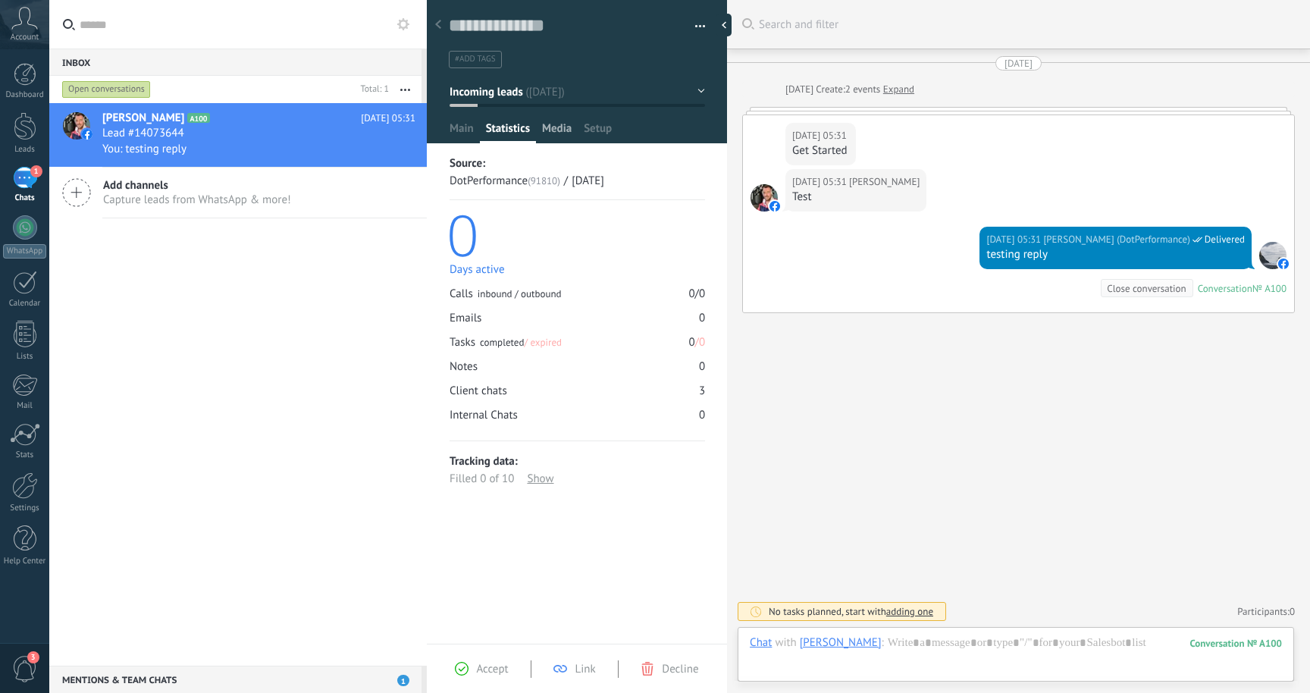
click at [562, 133] on span "Media" at bounding box center [557, 132] width 30 height 22
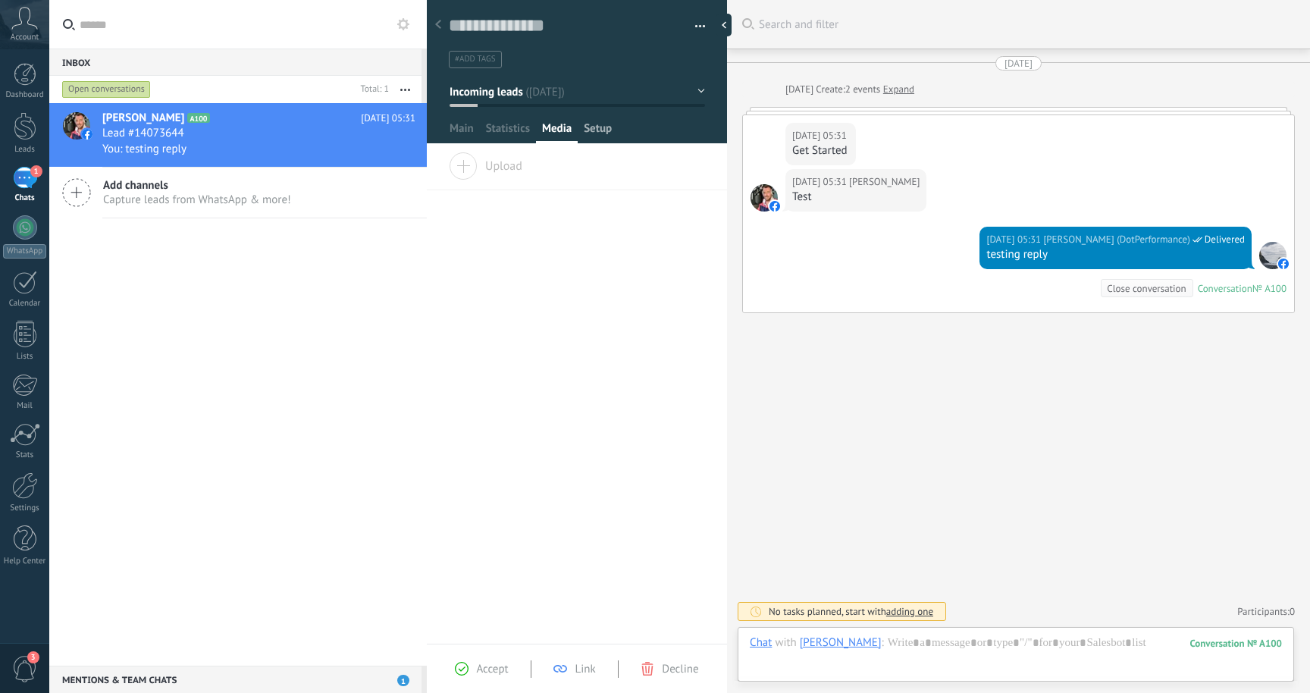
click at [593, 130] on span "Setup" at bounding box center [598, 132] width 28 height 22
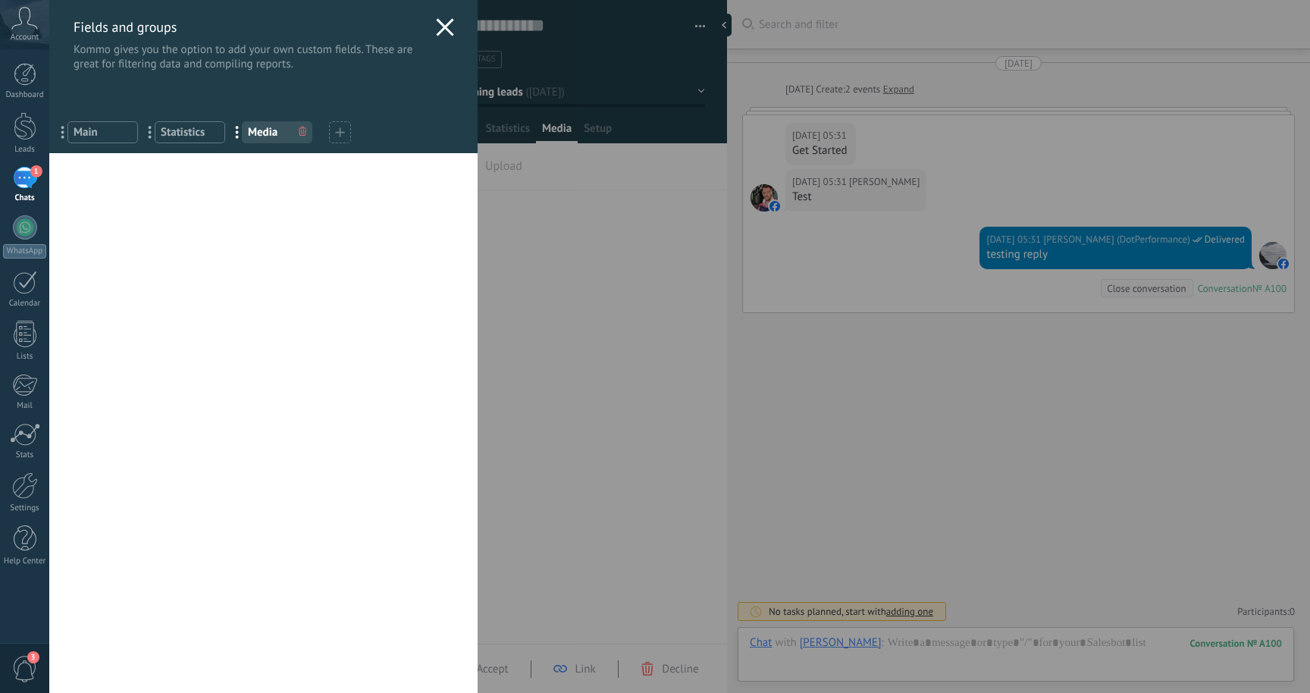
click at [443, 32] on icon at bounding box center [445, 27] width 18 height 18
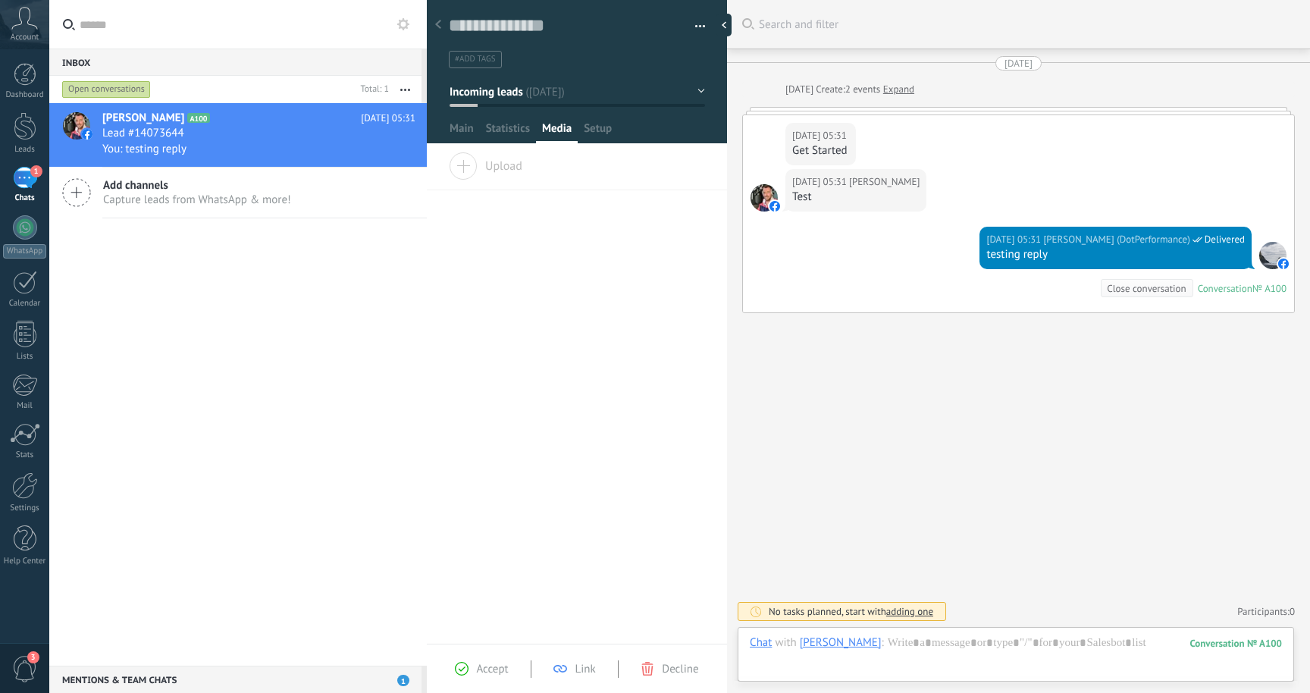
click at [487, 671] on span "Accept" at bounding box center [492, 669] width 32 height 14
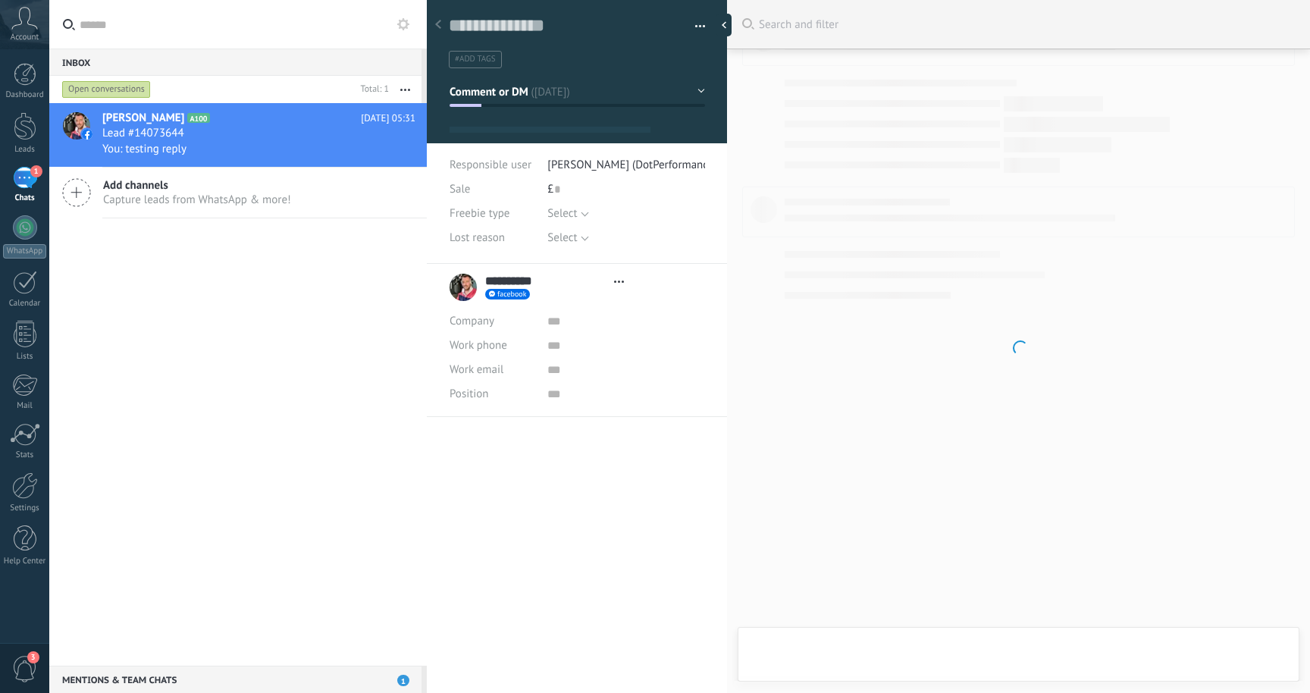
scroll to position [23, 0]
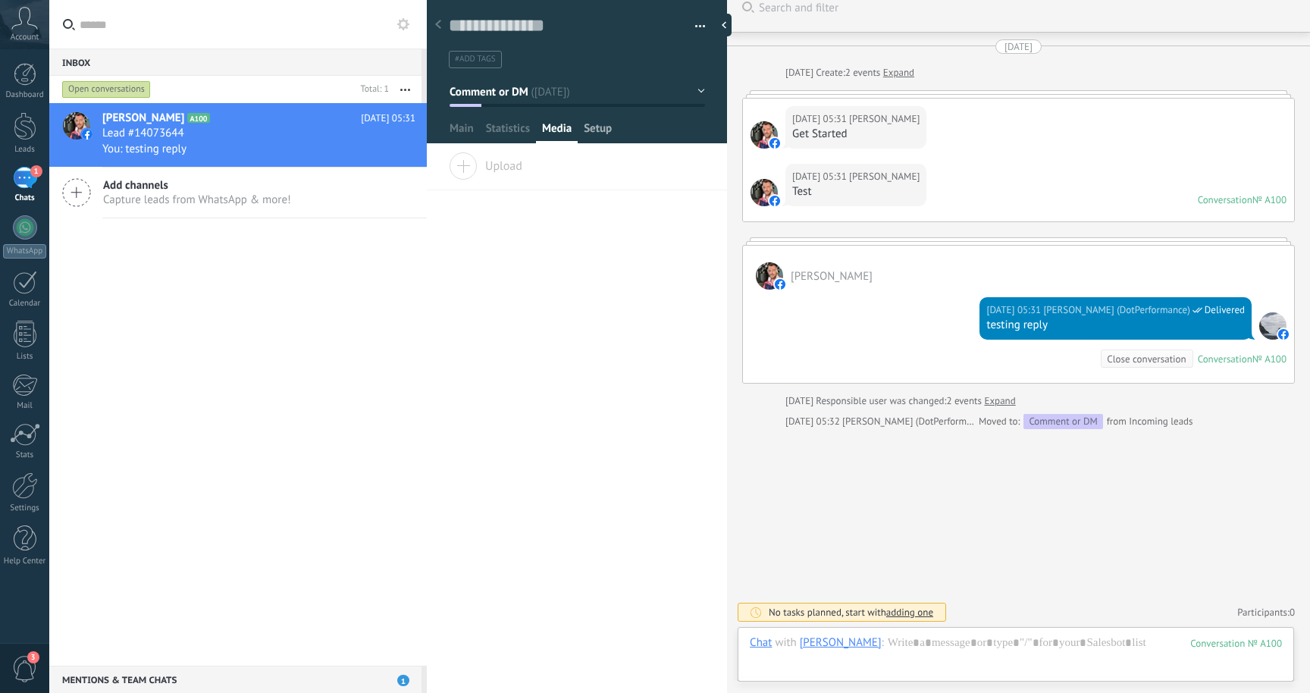
click at [608, 133] on span "Setup" at bounding box center [598, 132] width 28 height 22
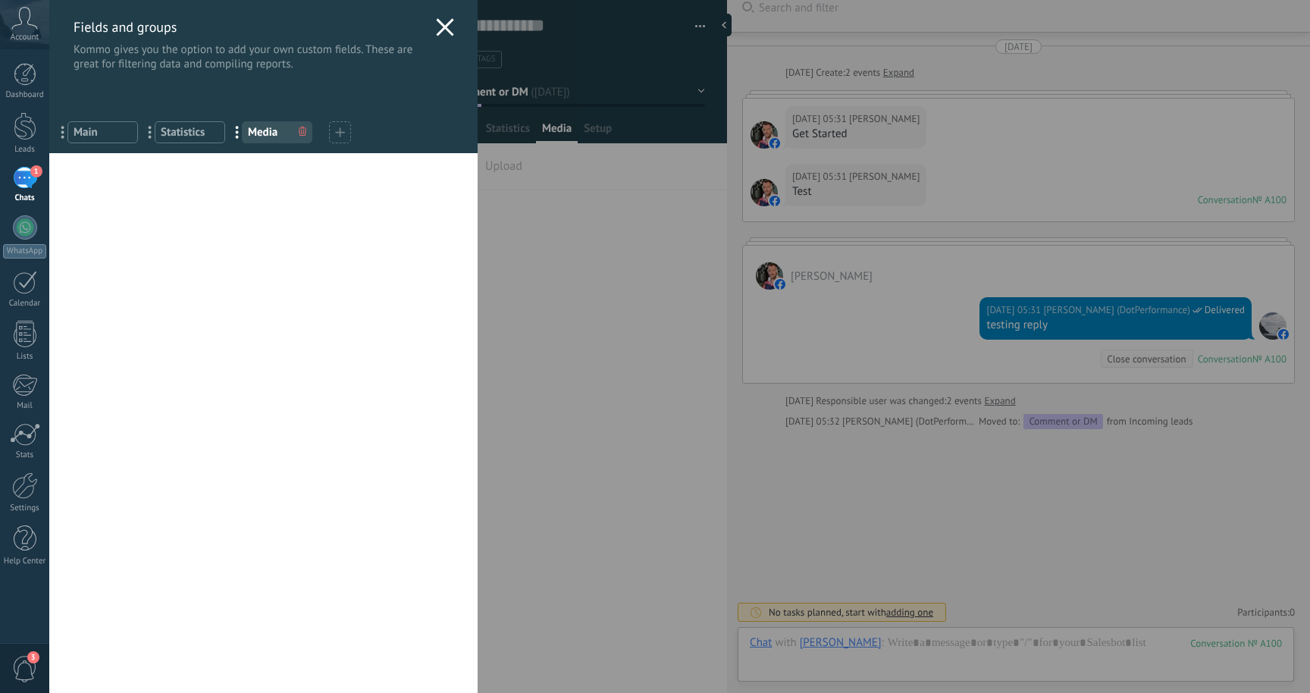
click at [444, 32] on use at bounding box center [445, 26] width 17 height 17
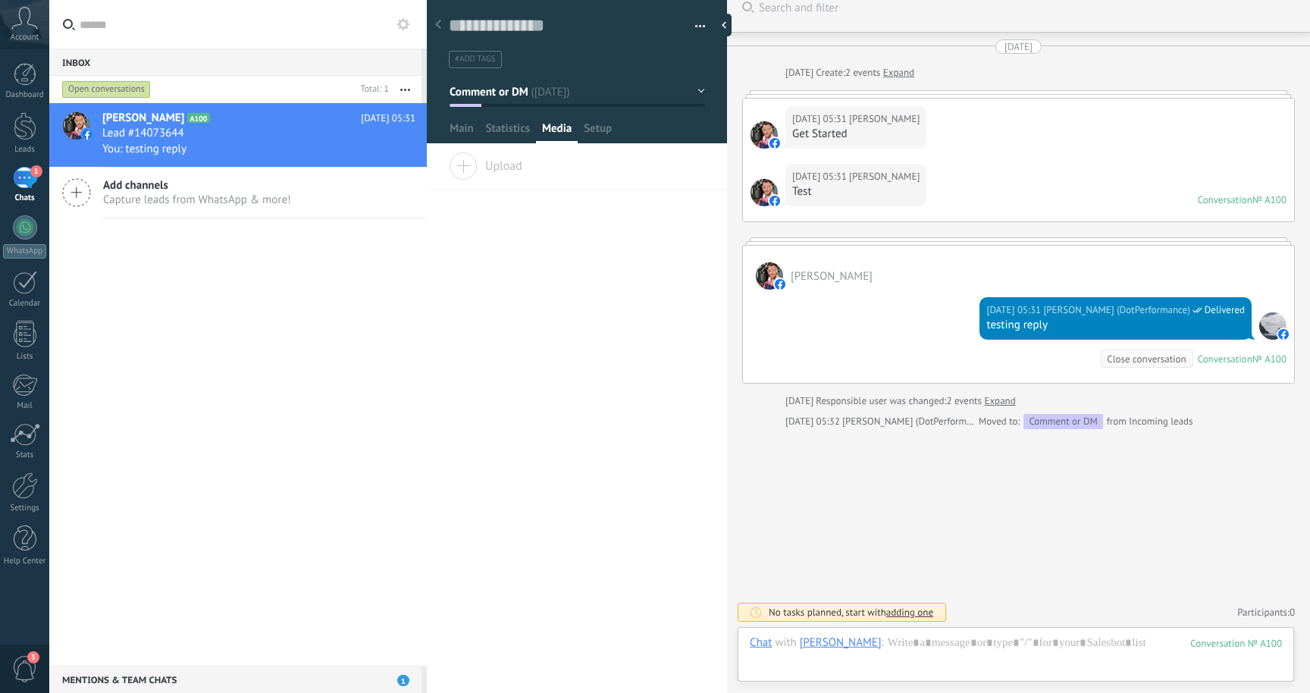
click at [691, 26] on button "button" at bounding box center [695, 26] width 22 height 23
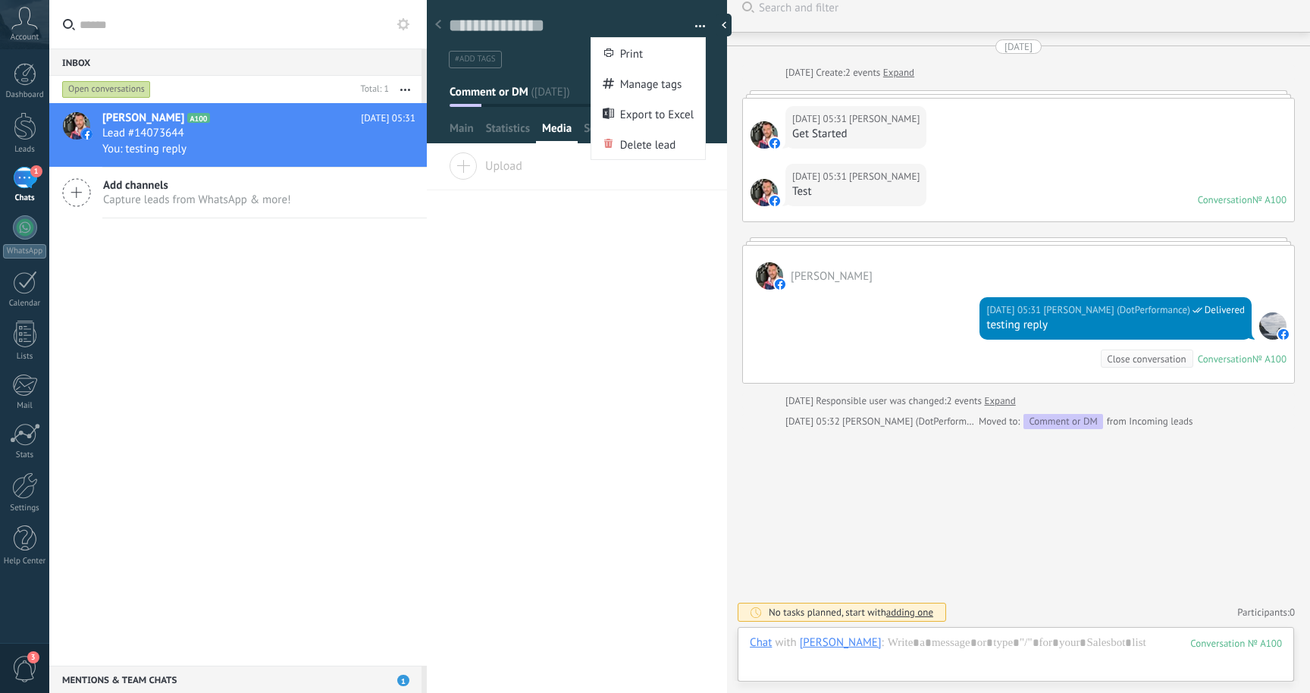
click at [30, 180] on div "1" at bounding box center [25, 178] width 24 height 22
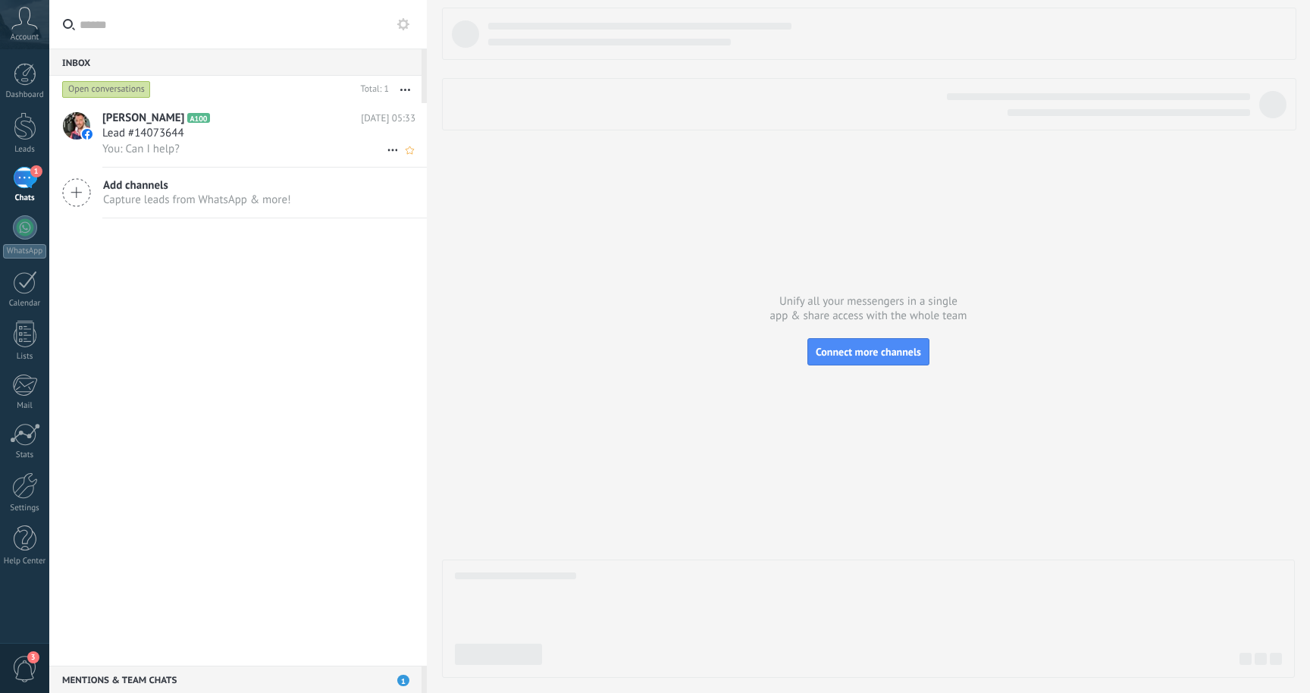
click at [385, 148] on icon at bounding box center [393, 150] width 18 height 18
click at [336, 134] on div at bounding box center [655, 346] width 1310 height 693
click at [406, 84] on button "button" at bounding box center [405, 89] width 33 height 27
click at [20, 187] on div "1" at bounding box center [25, 178] width 24 height 22
click at [148, 151] on span "You: Can I help?" at bounding box center [140, 149] width 77 height 14
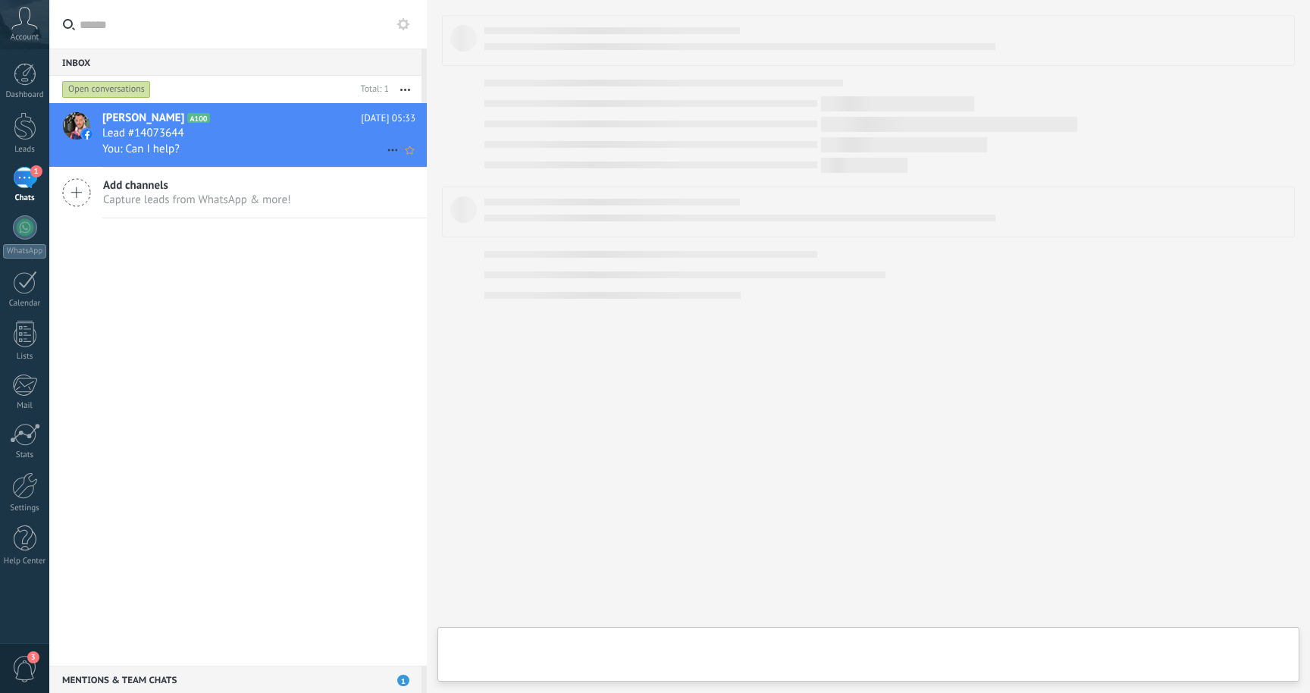
type textarea "**********"
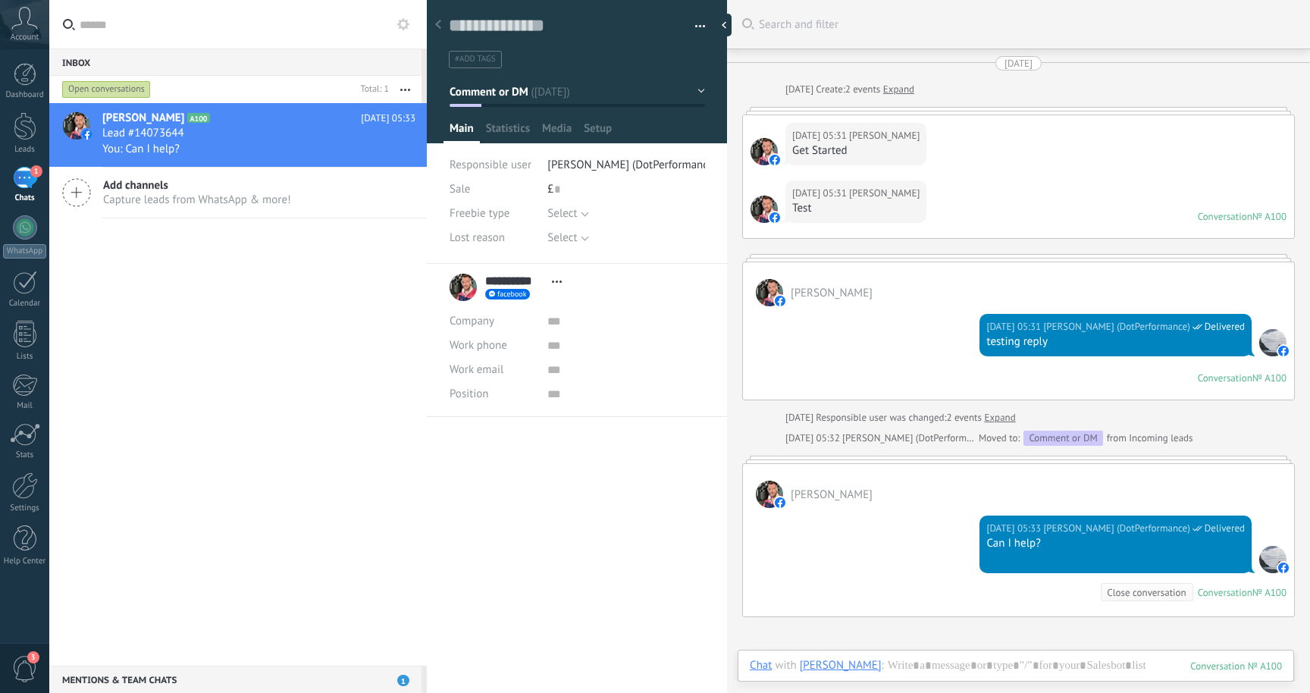
click at [557, 282] on use at bounding box center [557, 281] width 10 height 2
click at [574, 301] on link "Open details" at bounding box center [604, 302] width 61 height 14
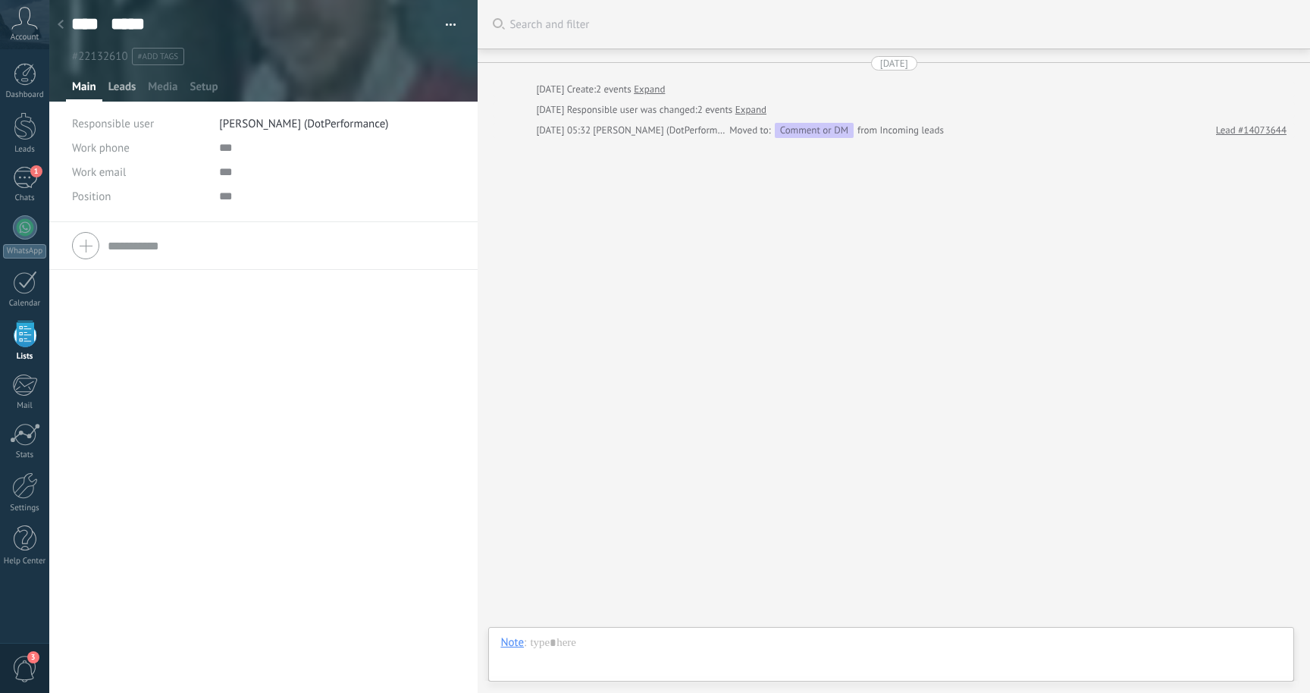
click at [124, 89] on span "Leads" at bounding box center [122, 91] width 28 height 22
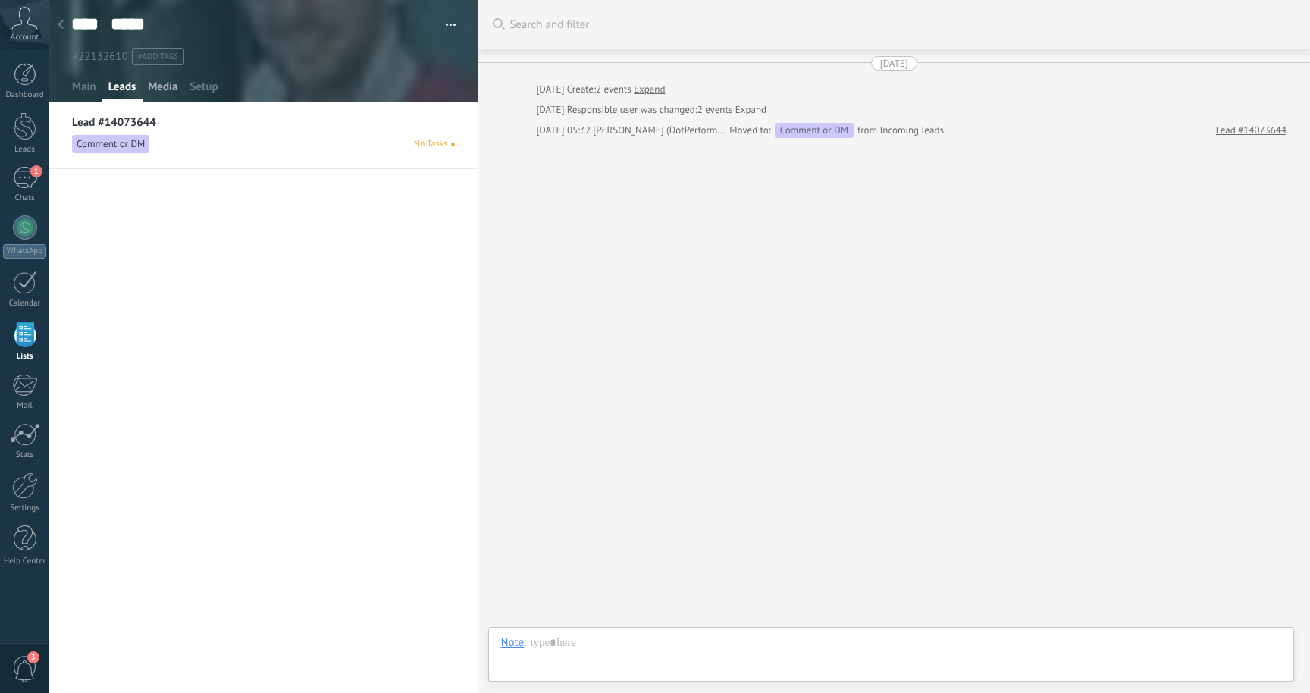
click at [160, 92] on span "Media" at bounding box center [163, 91] width 30 height 22
click at [207, 89] on span "Setup" at bounding box center [204, 91] width 28 height 22
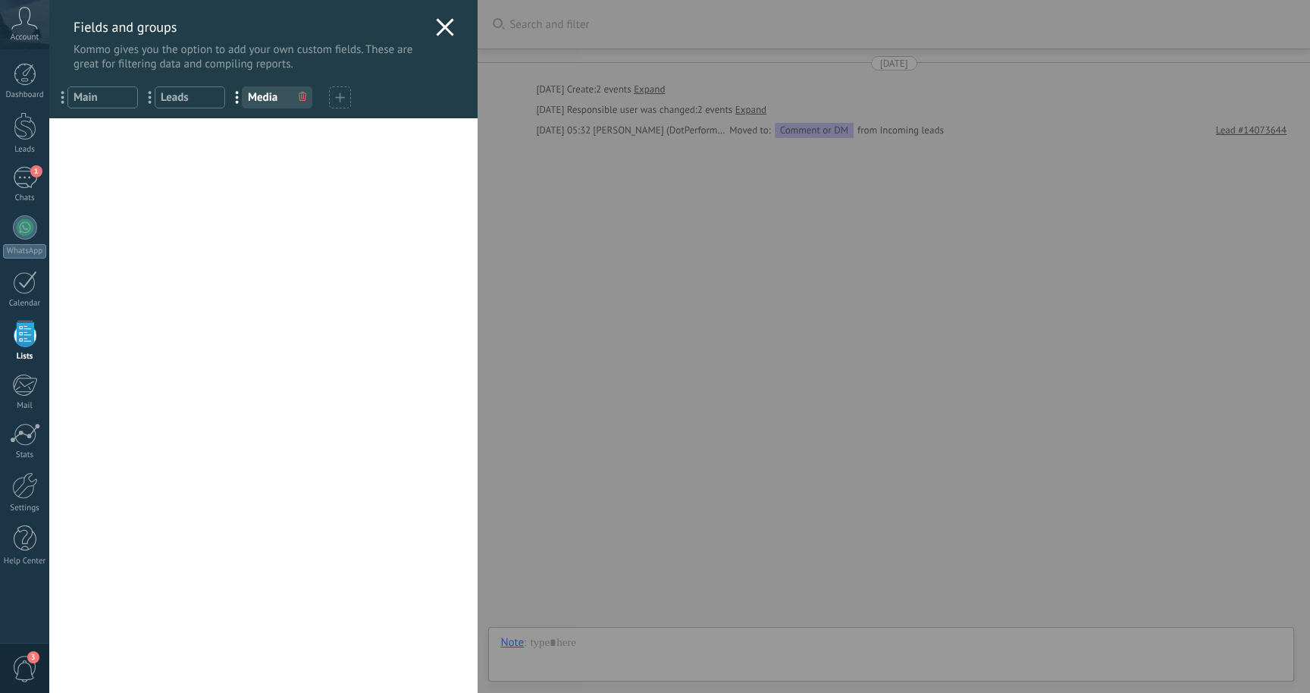
click at [445, 30] on icon at bounding box center [445, 27] width 18 height 18
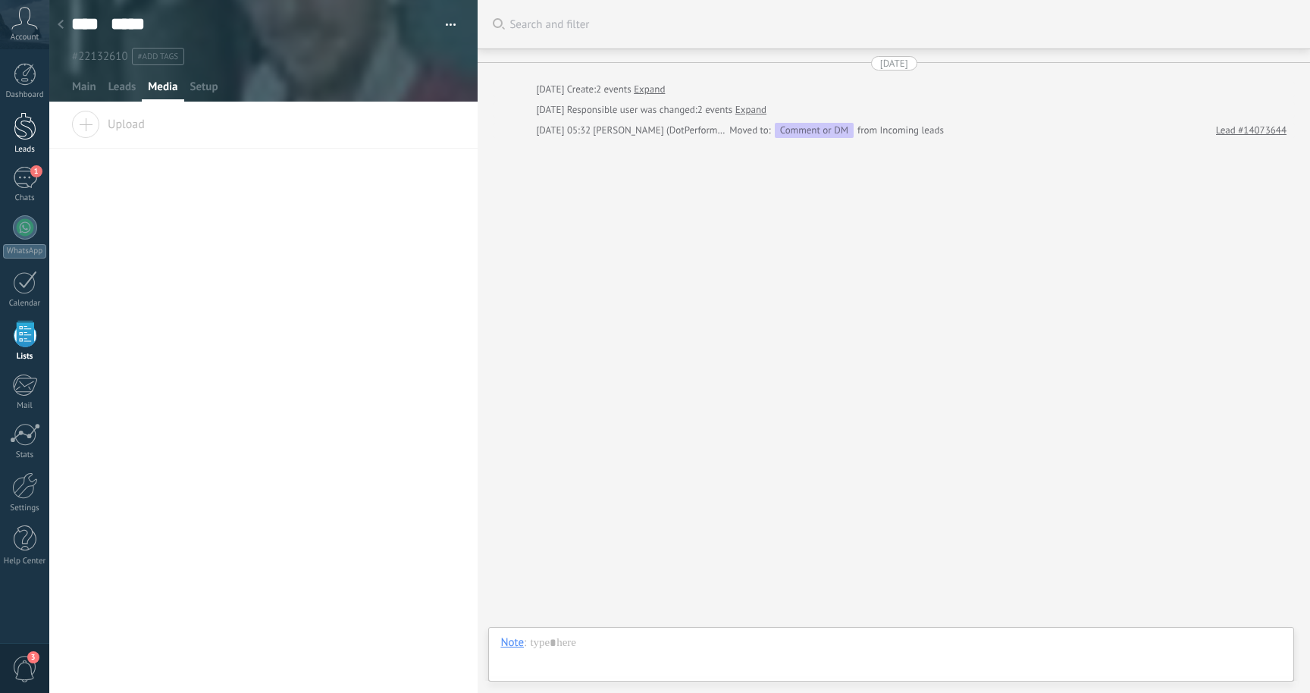
click at [27, 137] on div at bounding box center [25, 126] width 23 height 28
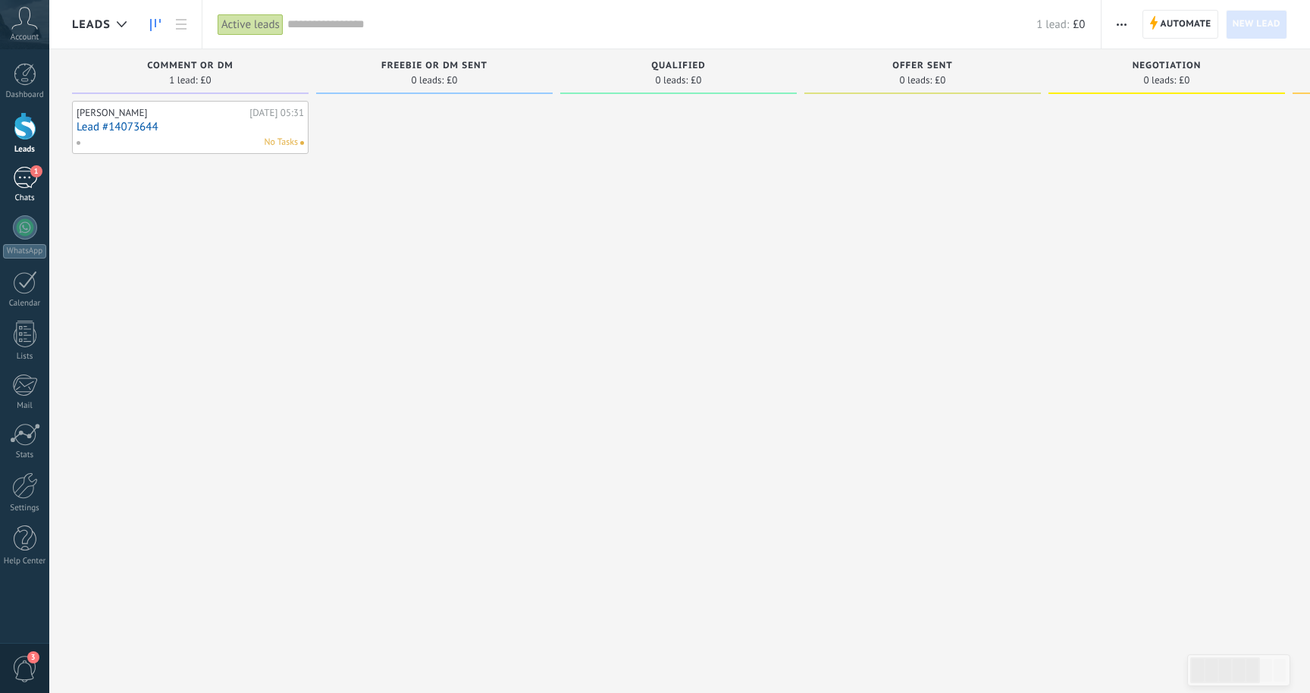
click at [31, 185] on div "1" at bounding box center [25, 178] width 24 height 22
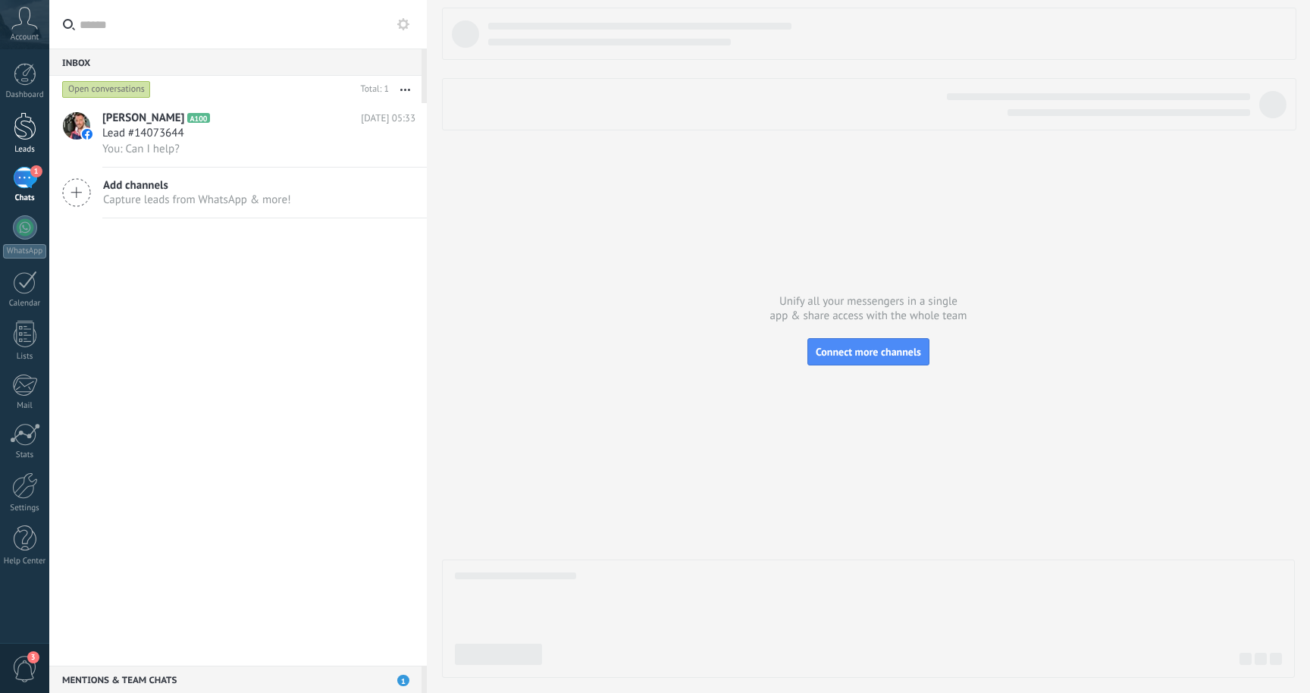
click at [20, 127] on div at bounding box center [25, 126] width 23 height 28
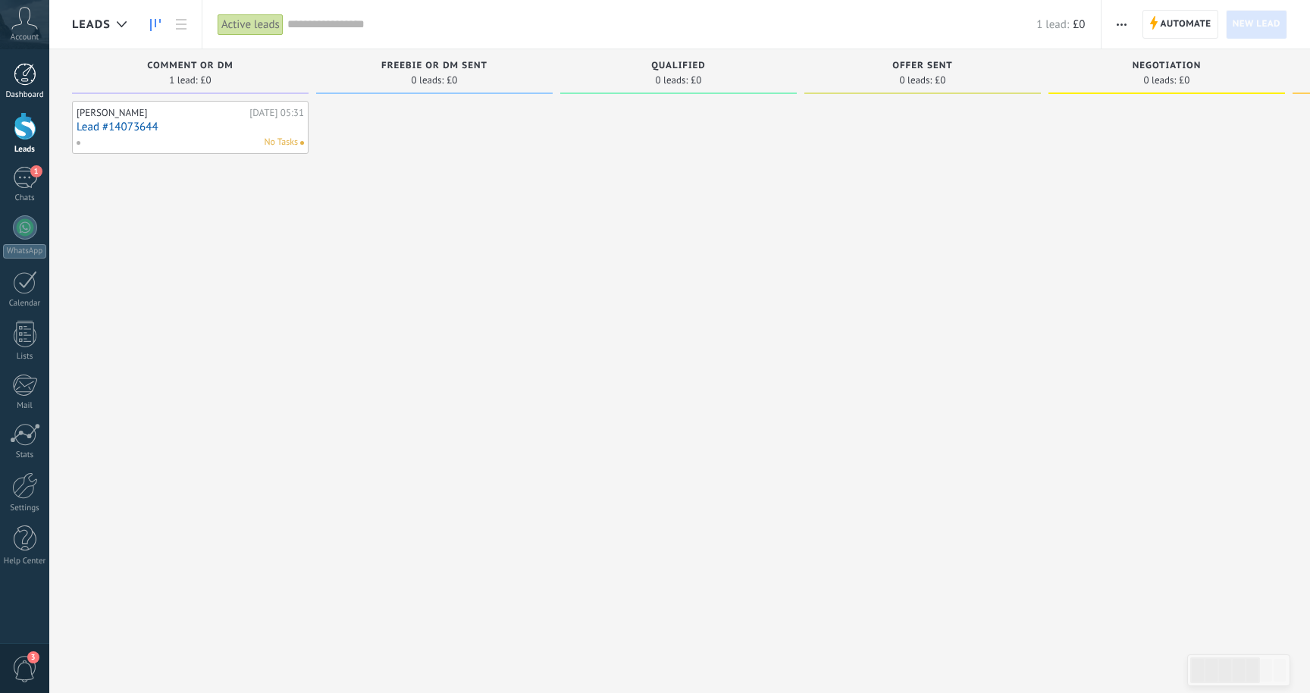
click at [24, 77] on div at bounding box center [25, 74] width 23 height 23
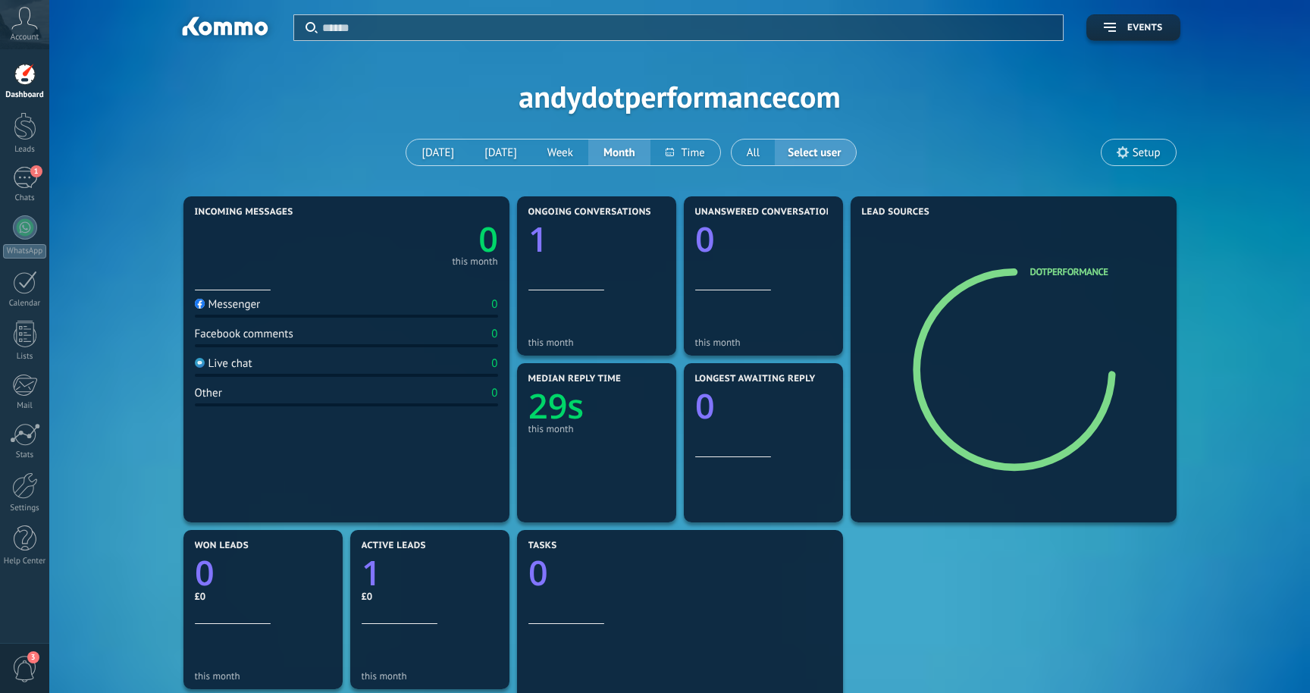
click at [1122, 144] on span "Setup" at bounding box center [1138, 152] width 74 height 26
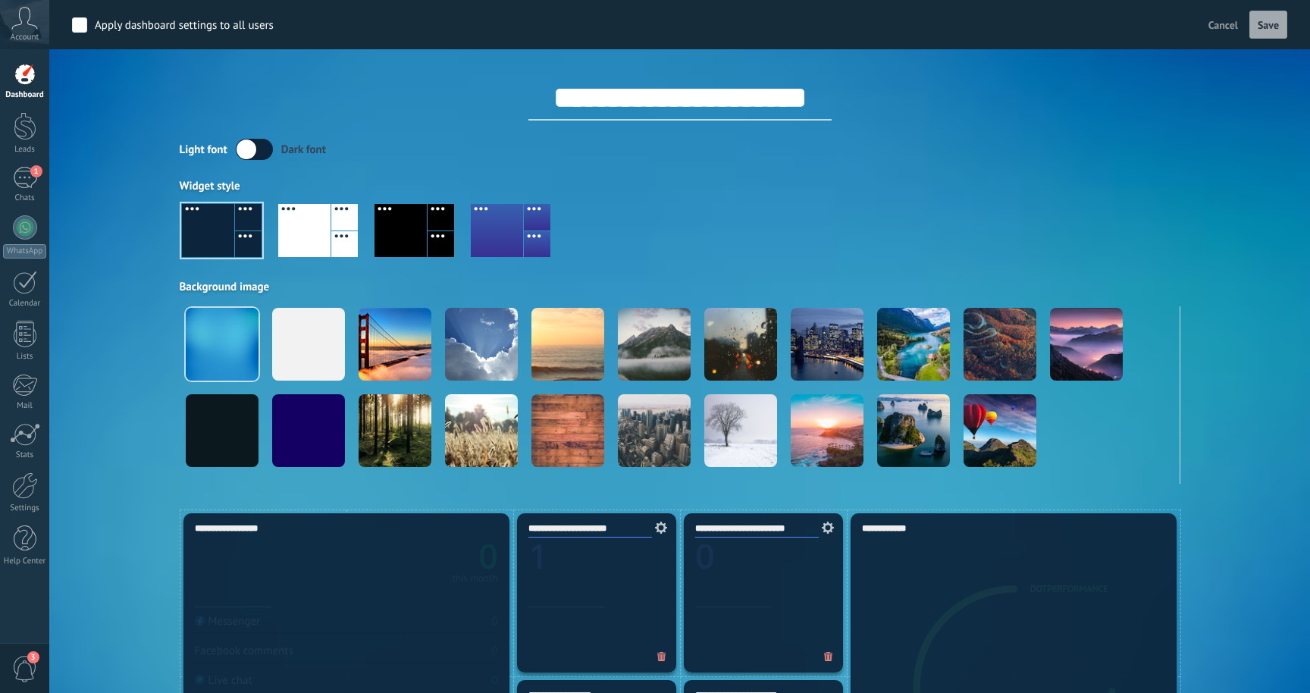
click at [23, 23] on icon at bounding box center [24, 18] width 27 height 23
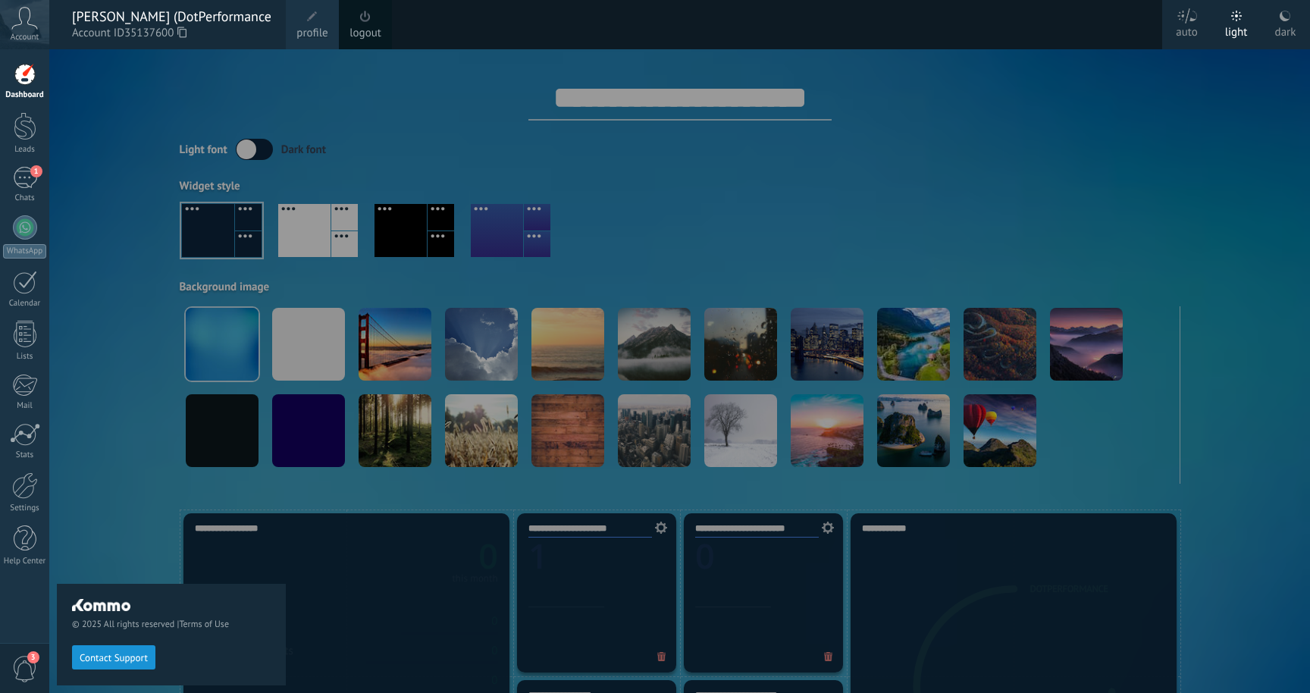
click at [315, 13] on span at bounding box center [312, 16] width 11 height 11
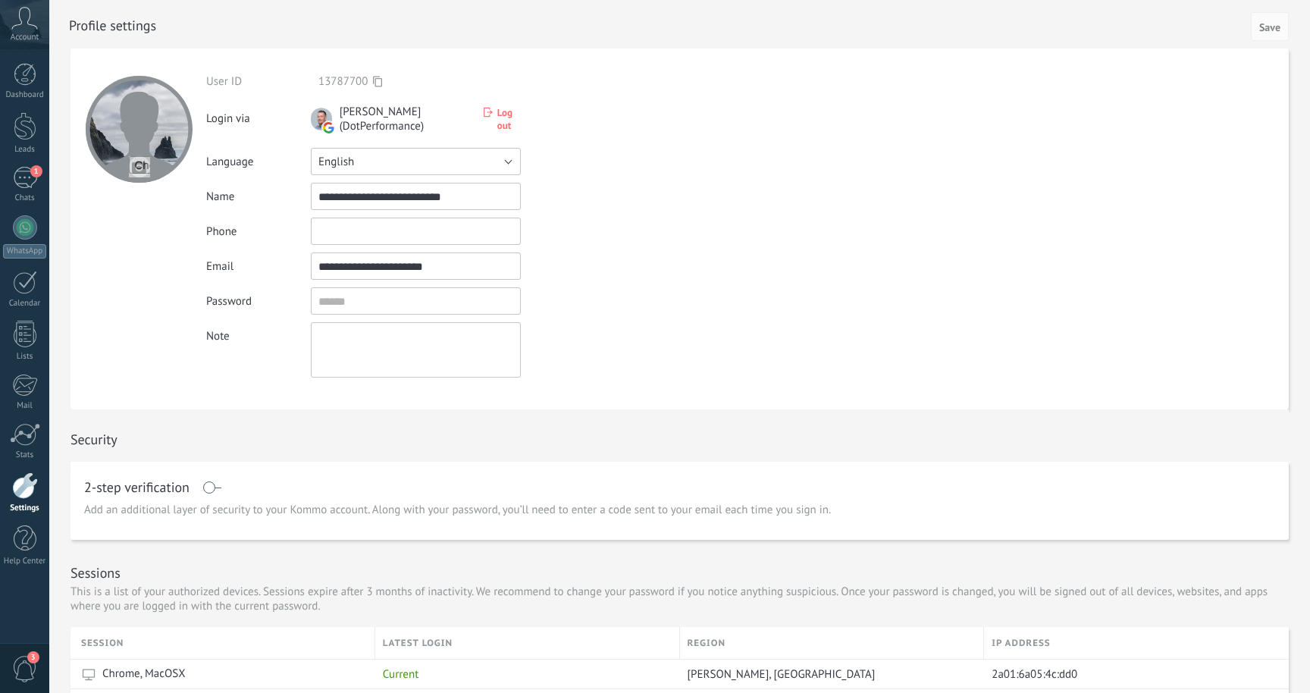
click at [465, 168] on button "English" at bounding box center [416, 161] width 210 height 27
click at [597, 181] on div "**********" at bounding box center [427, 225] width 443 height 303
click at [17, 16] on icon at bounding box center [24, 18] width 27 height 23
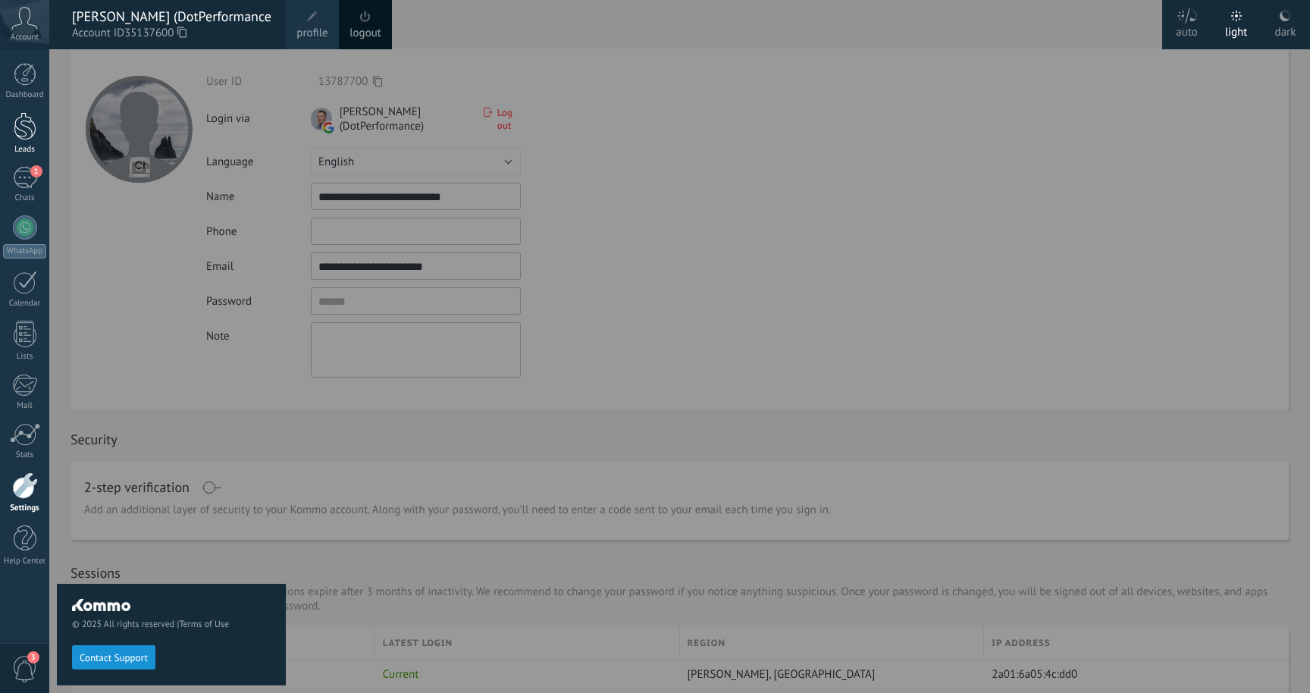
click at [29, 143] on link "Leads" at bounding box center [24, 133] width 49 height 42
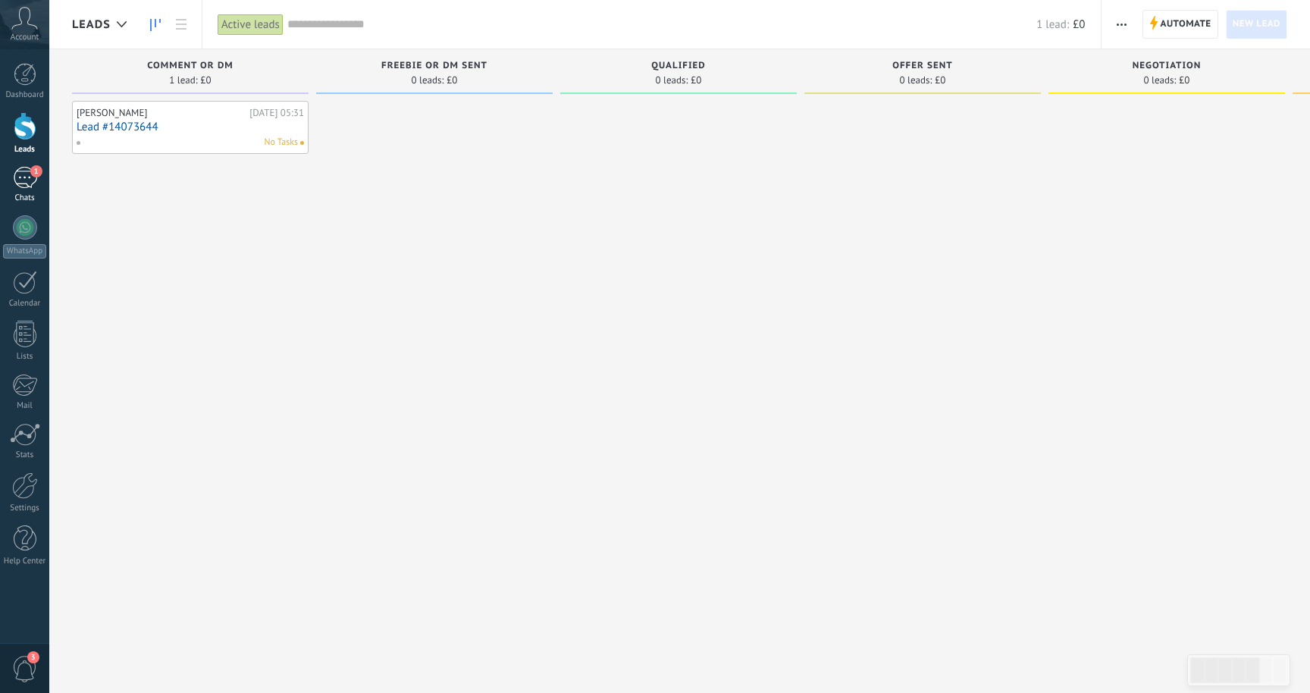
click at [32, 190] on link "1 Chats" at bounding box center [24, 185] width 49 height 36
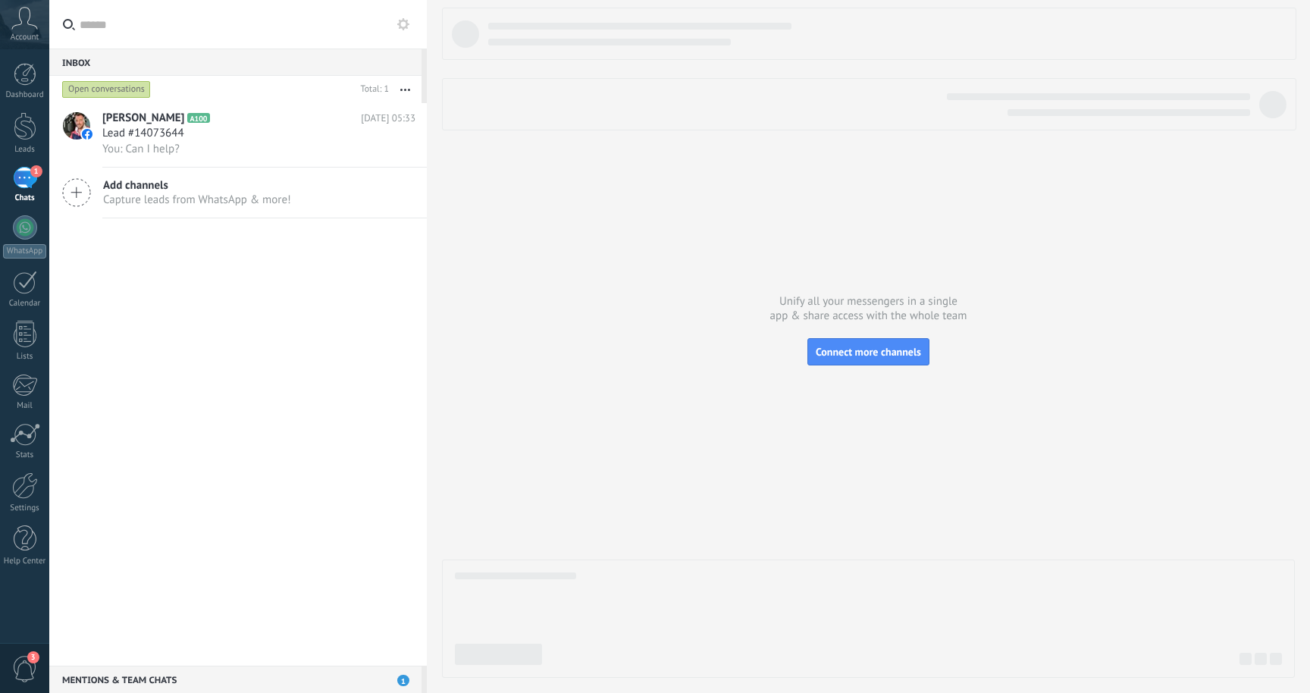
click at [81, 195] on icon at bounding box center [76, 192] width 29 height 29
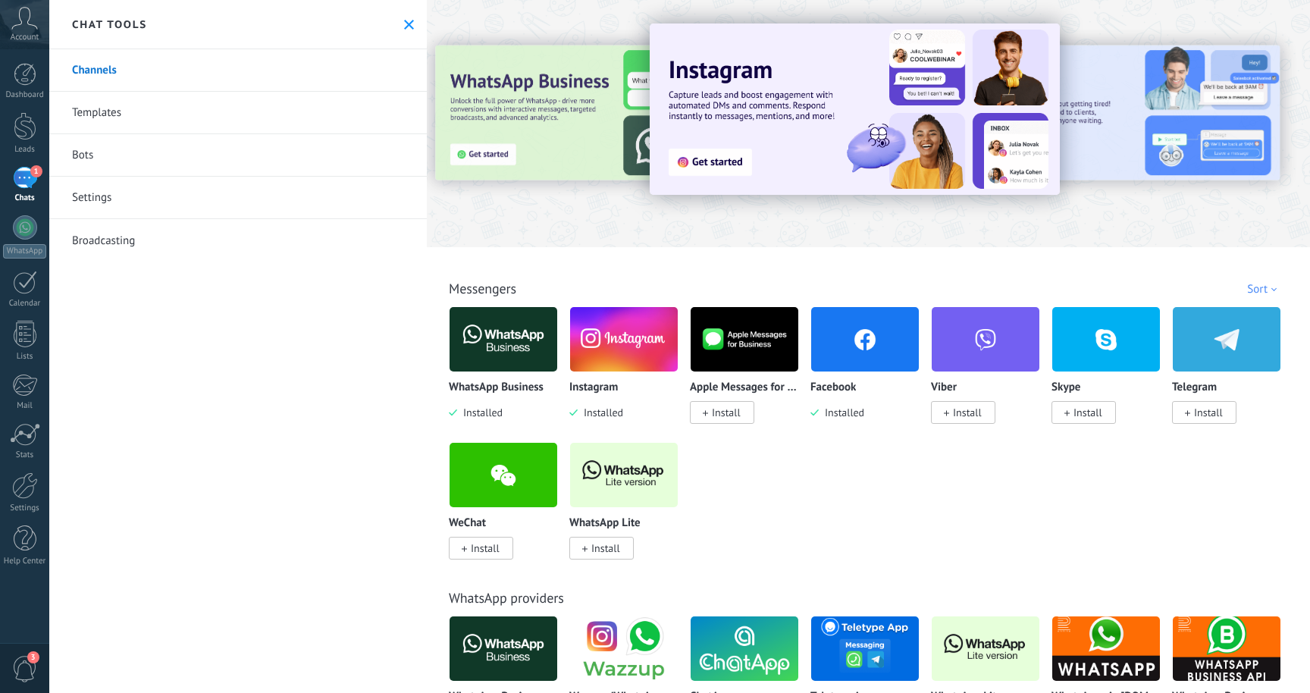
click at [501, 479] on img at bounding box center [503, 475] width 108 height 74
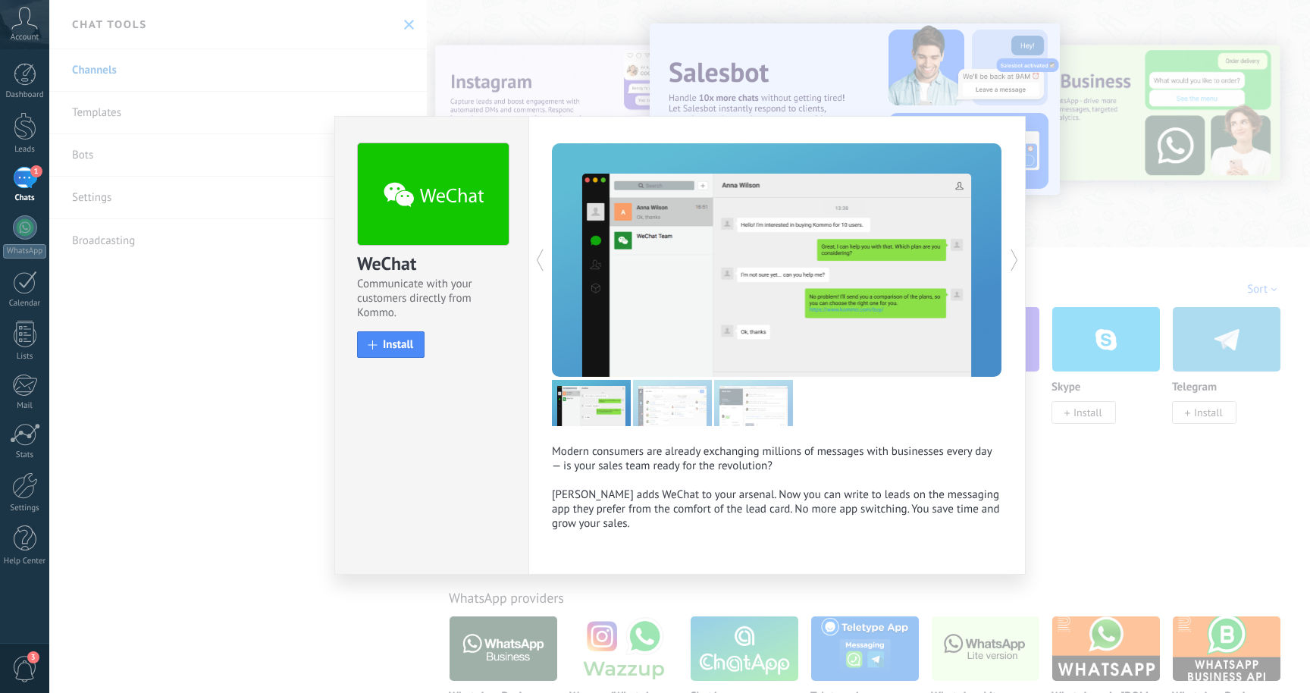
click at [1012, 255] on icon at bounding box center [1014, 260] width 15 height 30
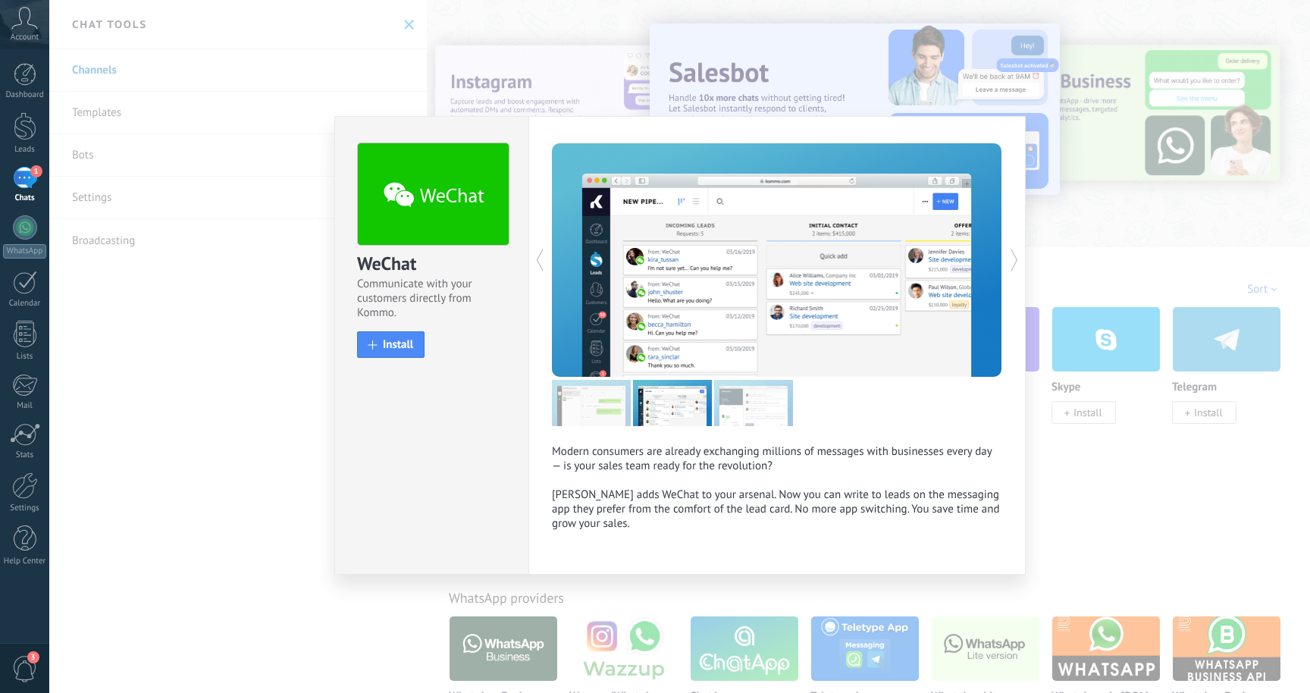
click at [1101, 465] on div "WeChat Communicate with your customers directly from Kommo. install Install Mod…" at bounding box center [679, 346] width 1260 height 693
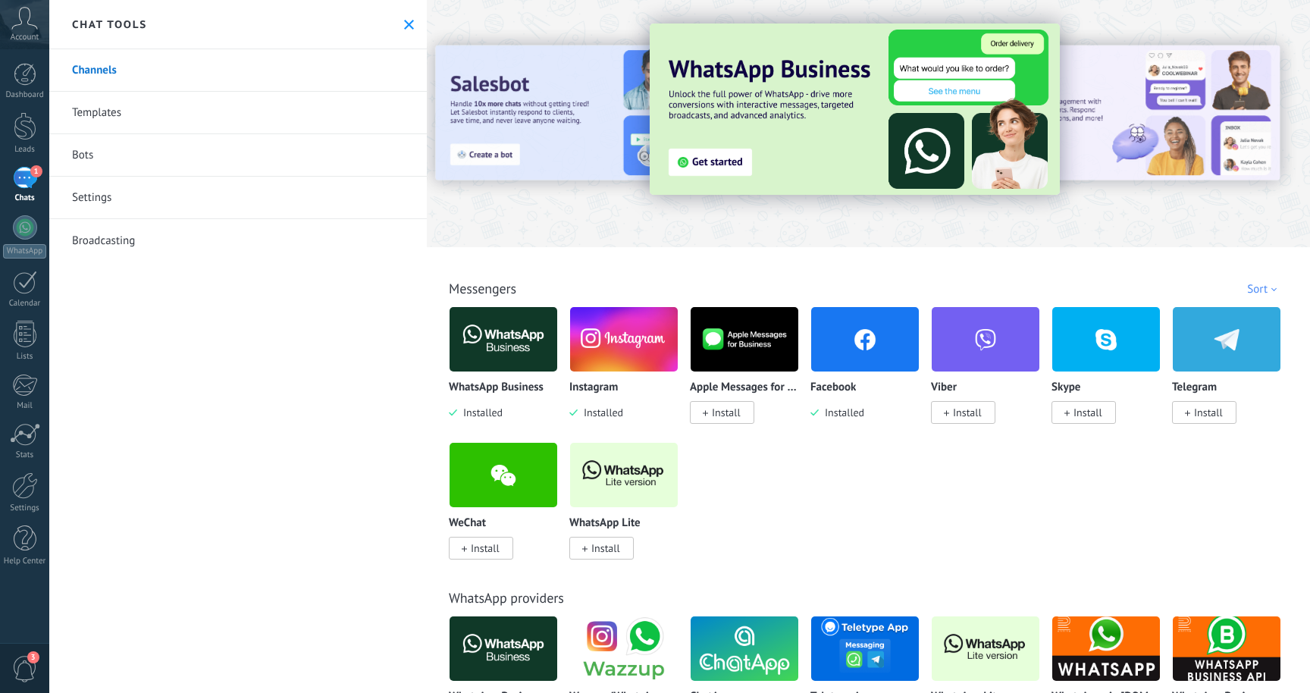
click at [114, 100] on link "Templates" at bounding box center [237, 113] width 377 height 42
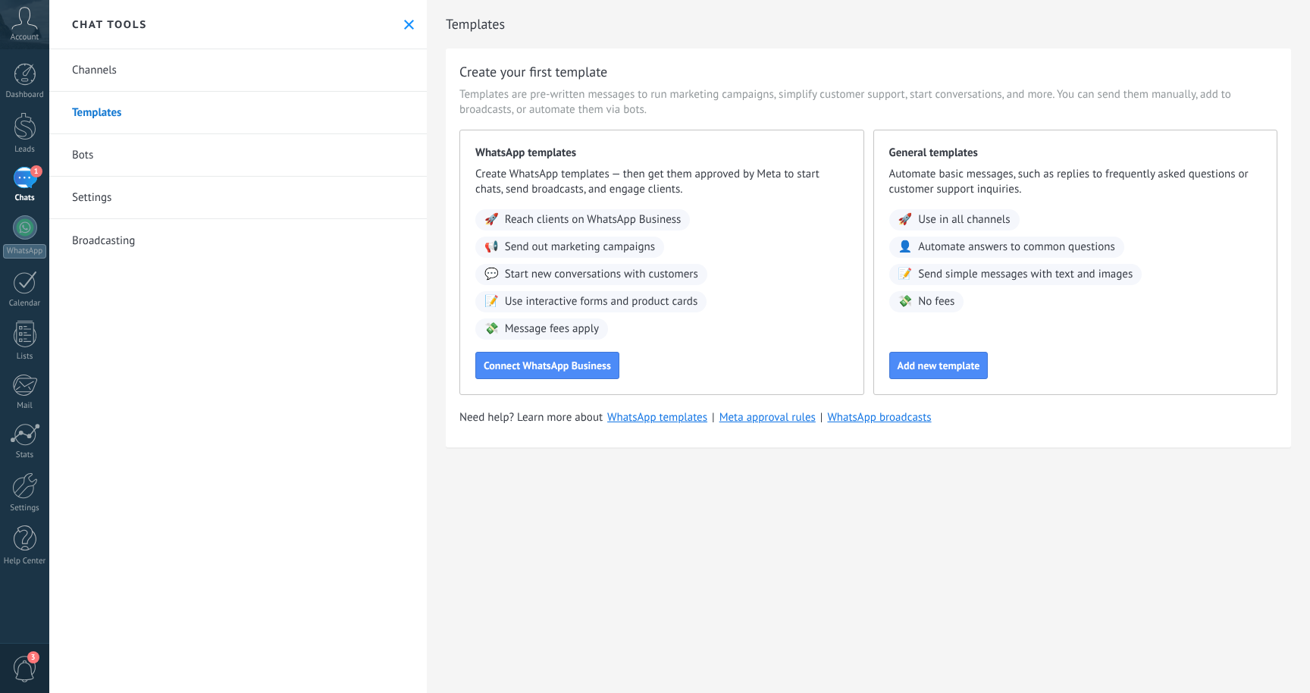
click at [93, 158] on link "Bots" at bounding box center [237, 155] width 377 height 42
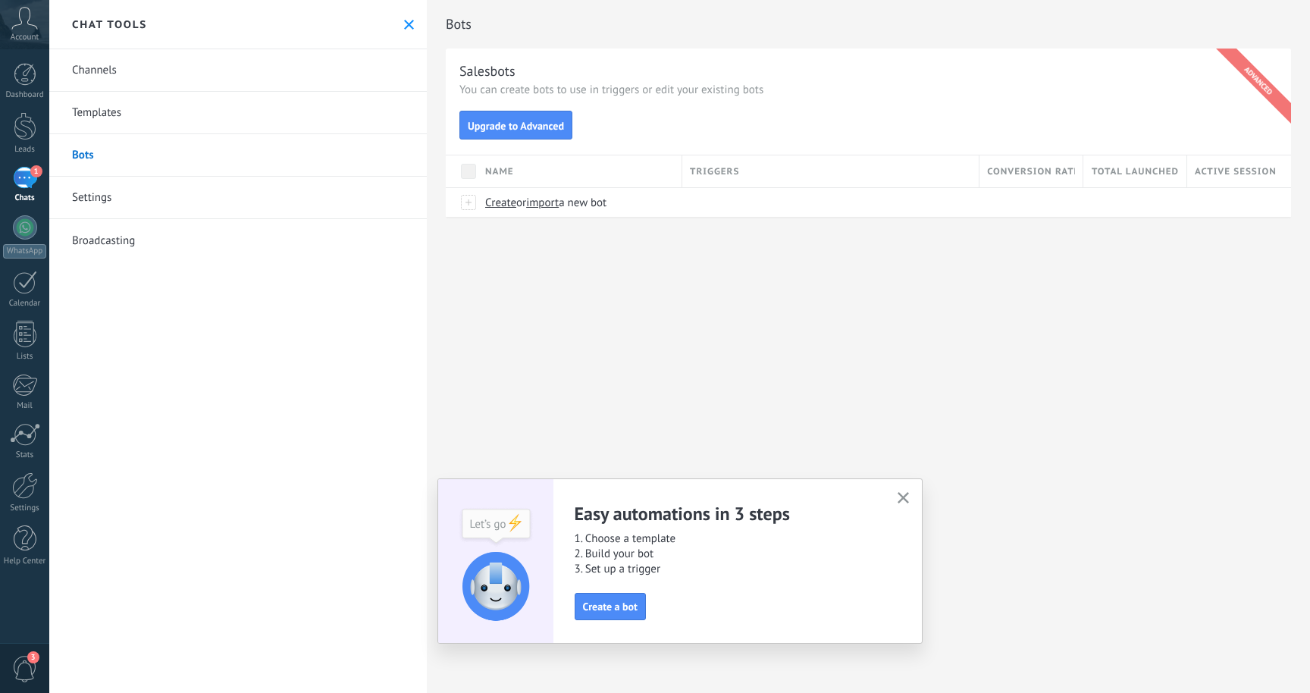
click at [99, 196] on link "Settings" at bounding box center [237, 198] width 377 height 42
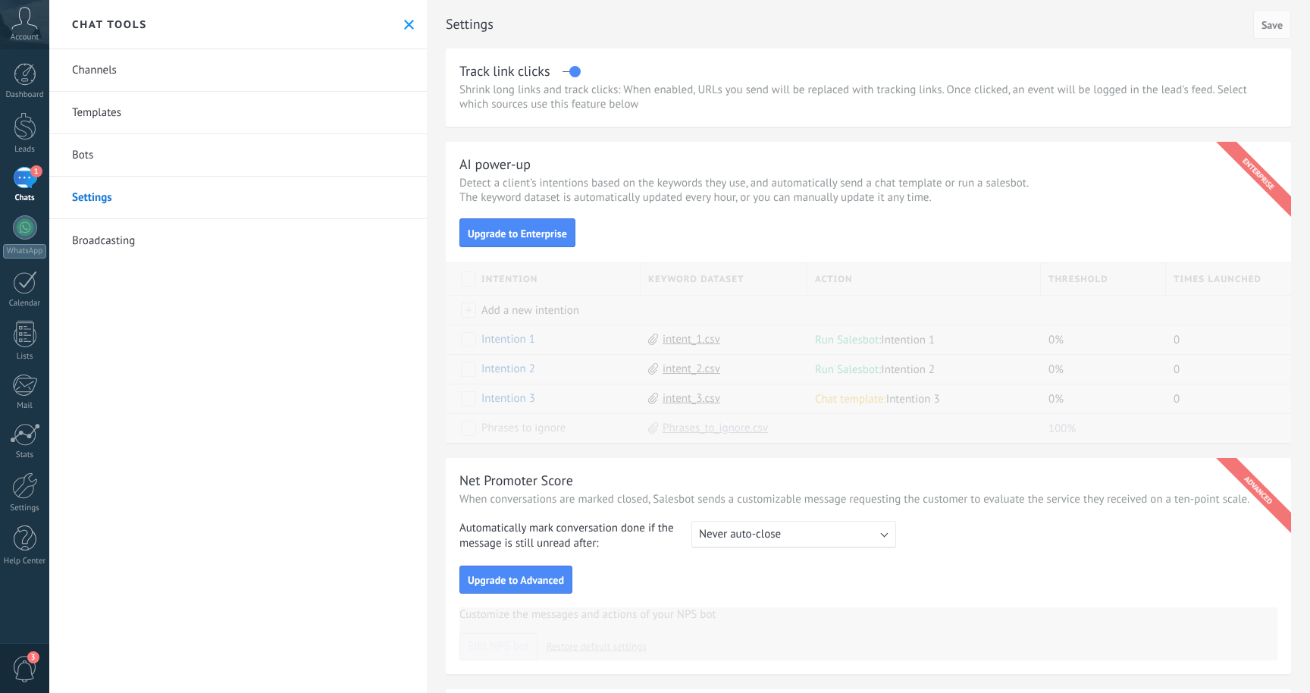
click at [104, 232] on link "Broadcasting" at bounding box center [237, 240] width 377 height 42
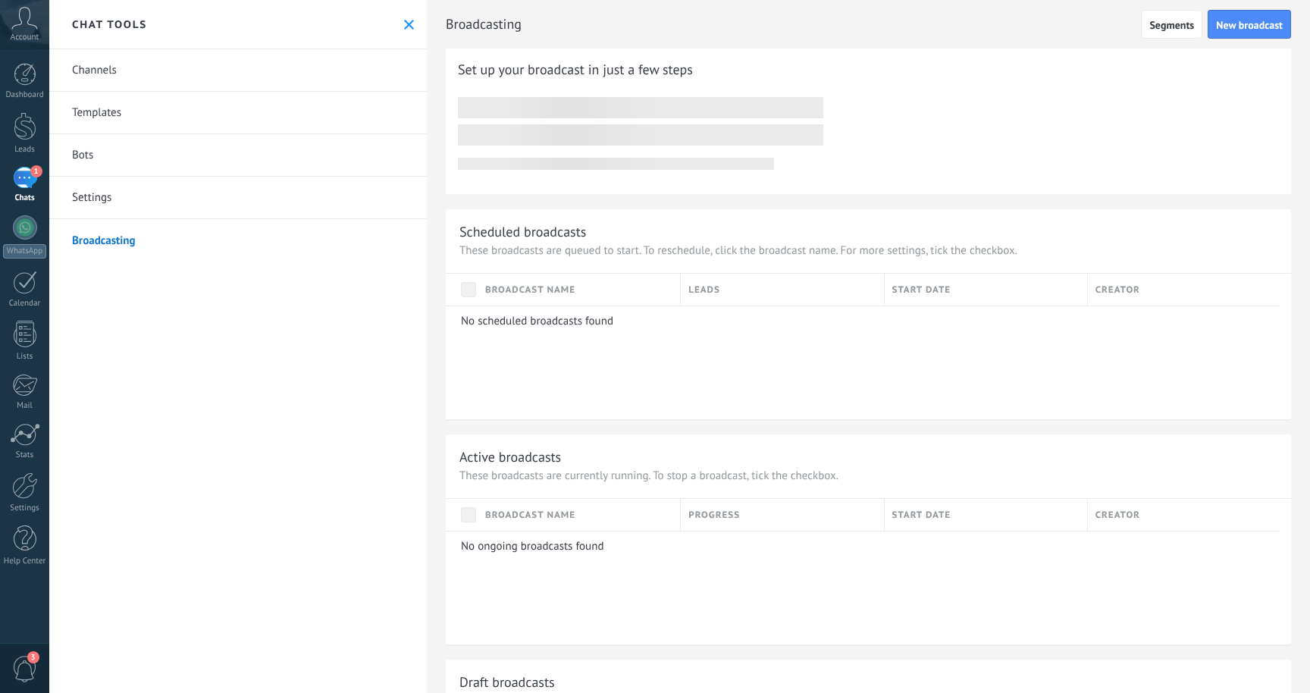
click at [86, 161] on link "Bots" at bounding box center [237, 155] width 377 height 42
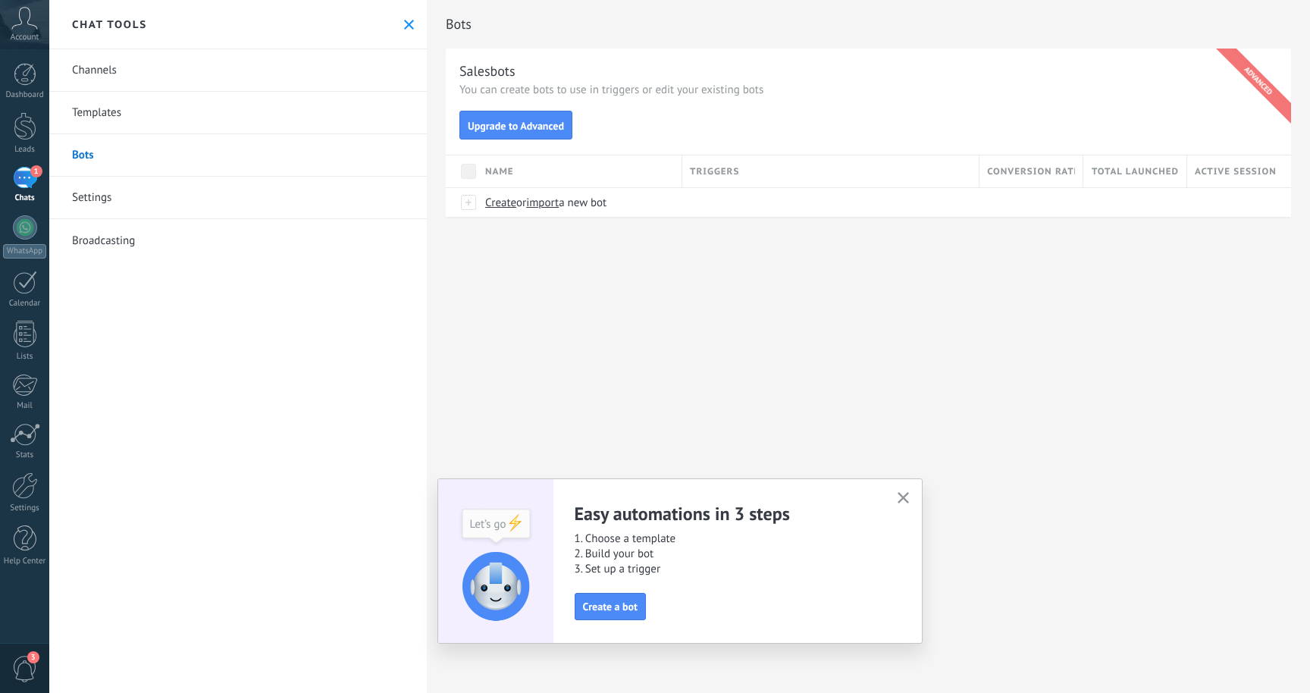
click at [117, 80] on link "Channels" at bounding box center [237, 70] width 377 height 42
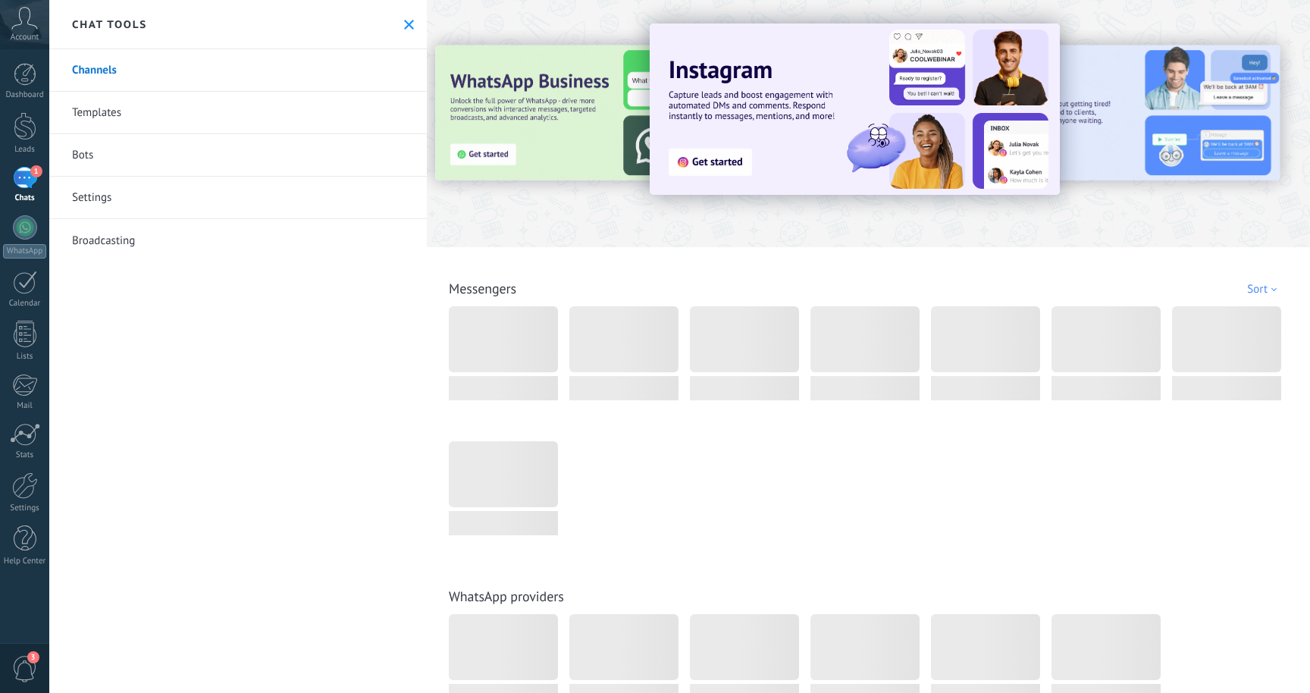
click at [111, 108] on link "Templates" at bounding box center [237, 113] width 377 height 42
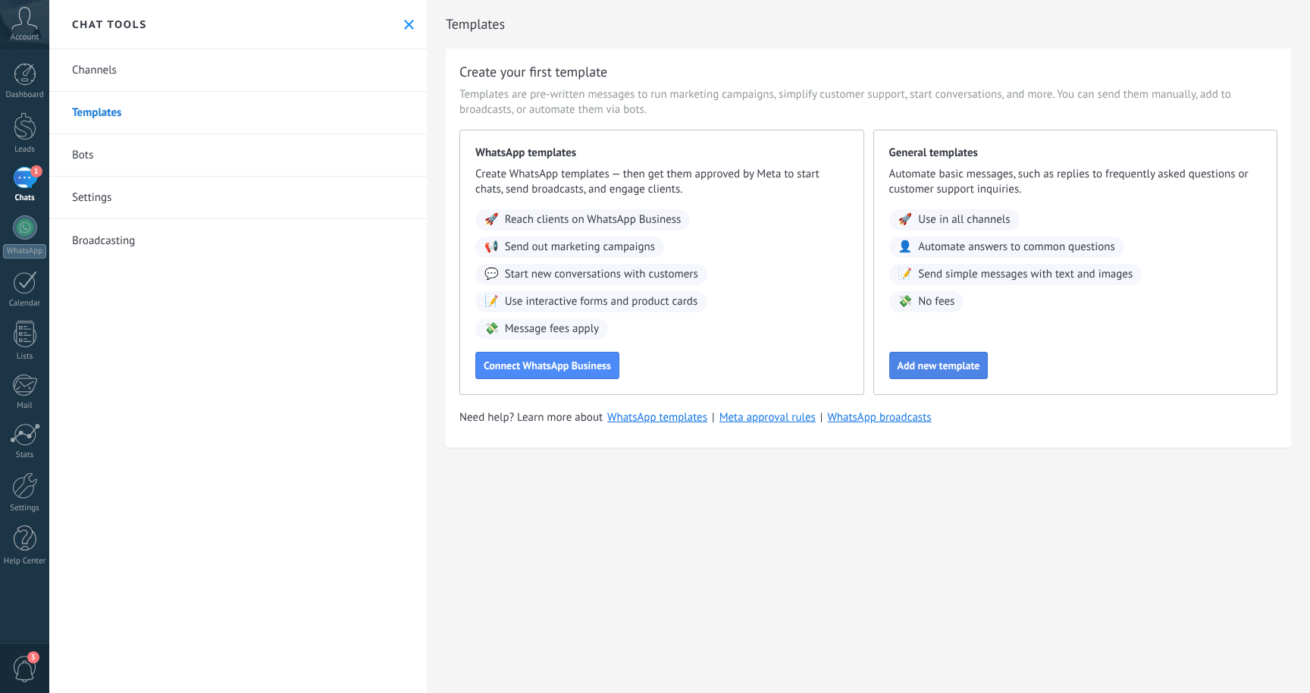
click at [923, 365] on span "Add new template" at bounding box center [938, 365] width 83 height 11
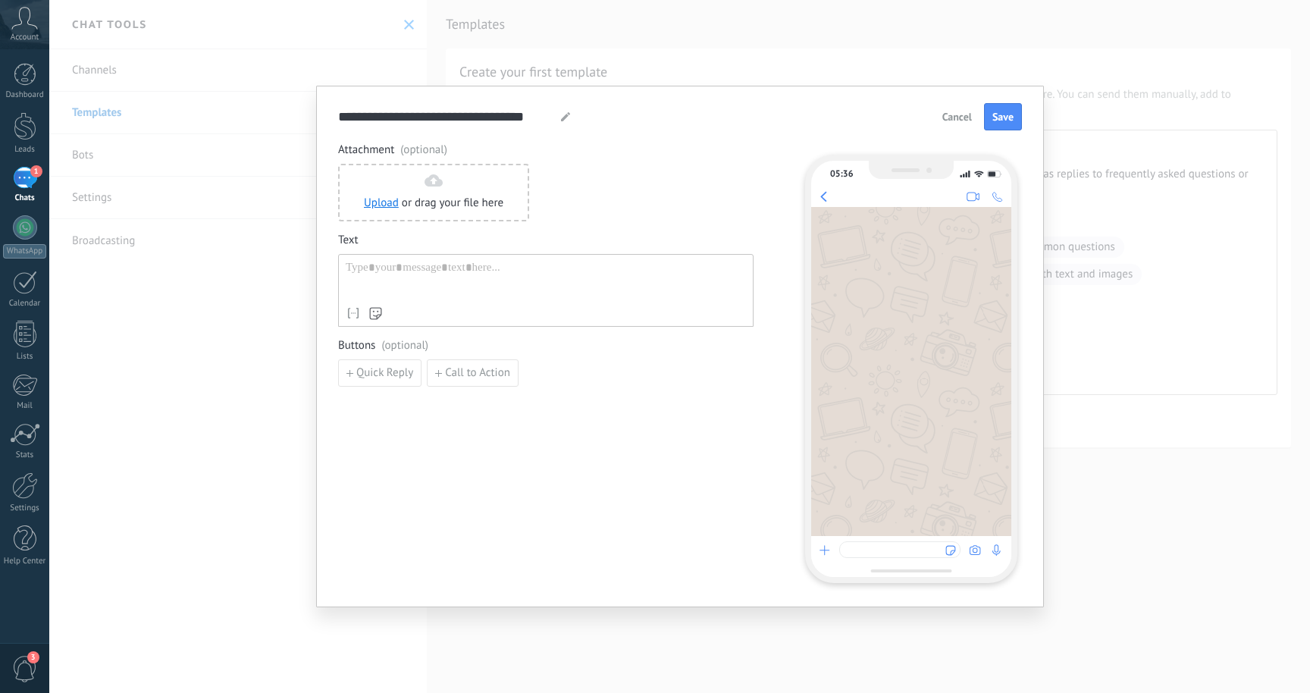
click at [396, 271] on div at bounding box center [546, 280] width 400 height 39
click at [950, 118] on span "Cancel" at bounding box center [957, 116] width 30 height 11
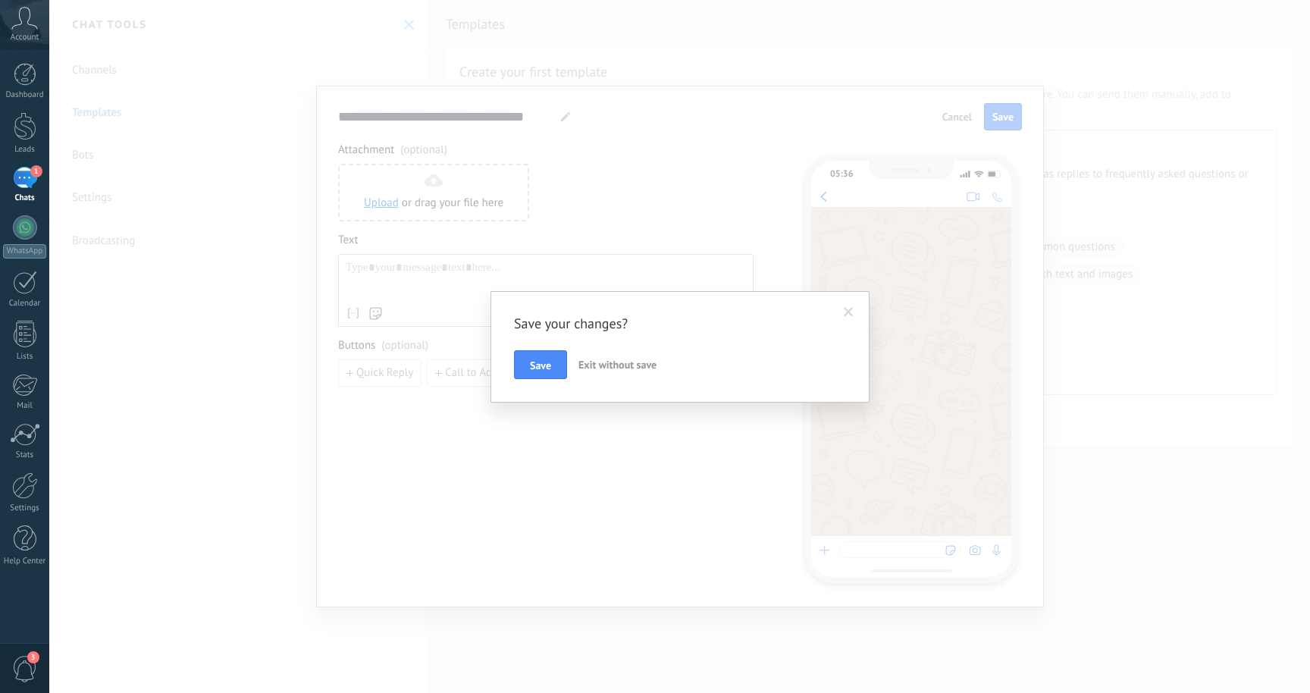
click at [623, 362] on span "Exit without save" at bounding box center [617, 365] width 78 height 14
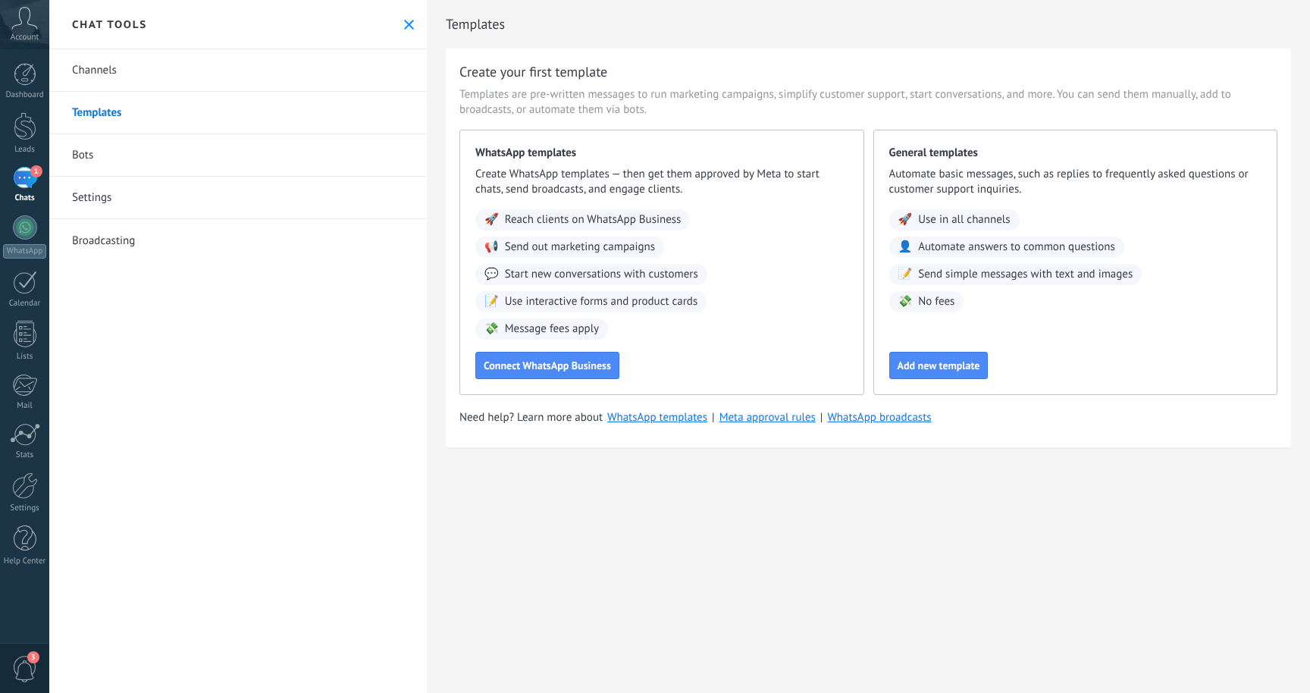
click at [121, 123] on link "Templates" at bounding box center [237, 113] width 377 height 42
click at [89, 155] on link "Bots" at bounding box center [237, 155] width 377 height 42
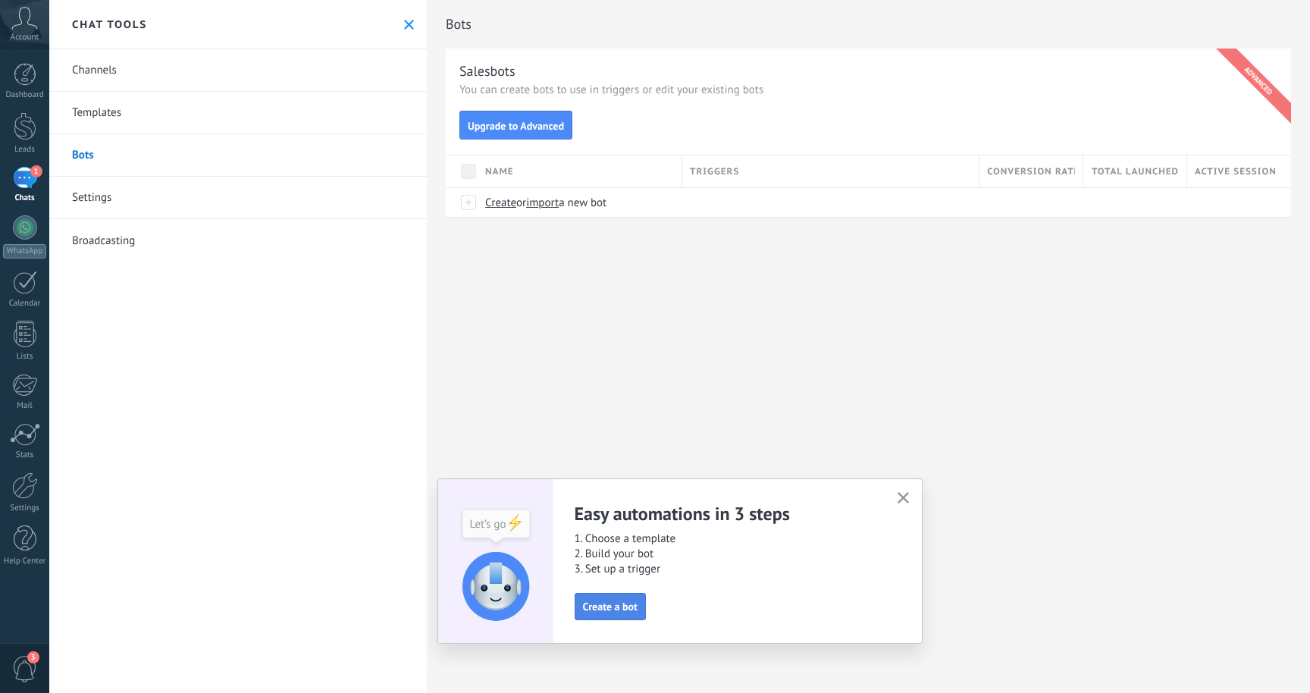
click at [624, 606] on span "Create a bot" at bounding box center [610, 606] width 55 height 11
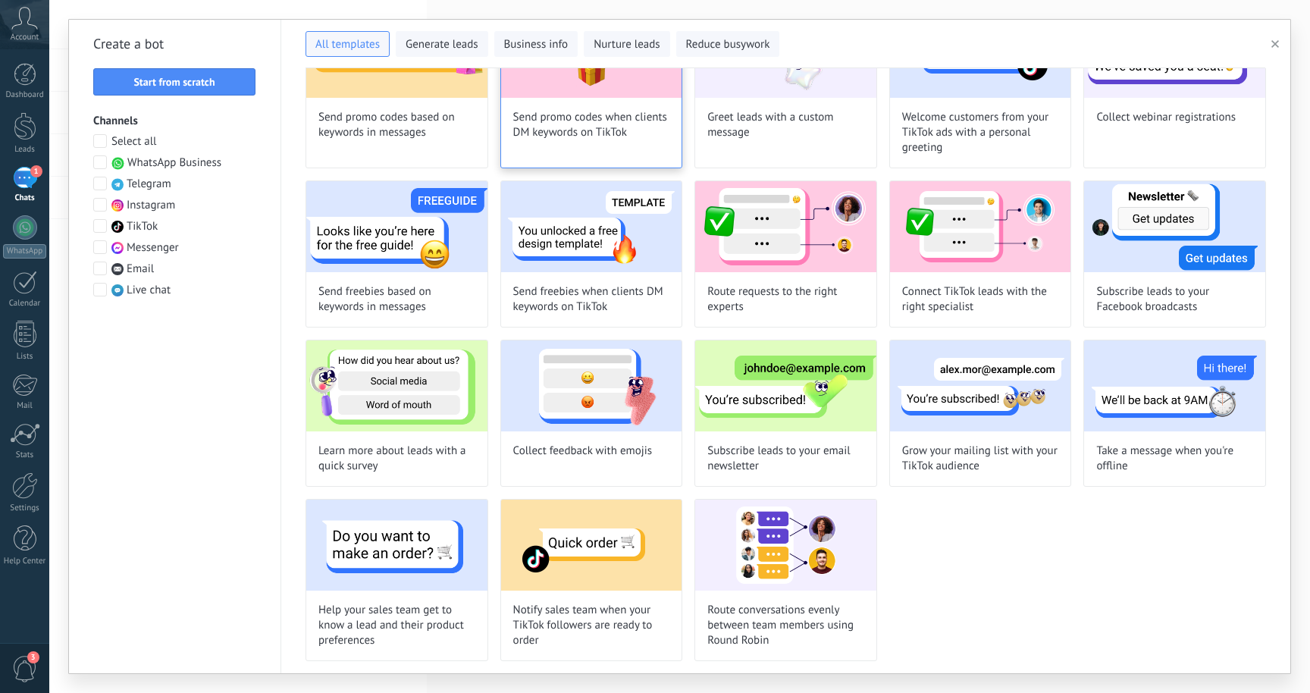
scroll to position [467, 0]
click at [100, 247] on span at bounding box center [100, 247] width 14 height 14
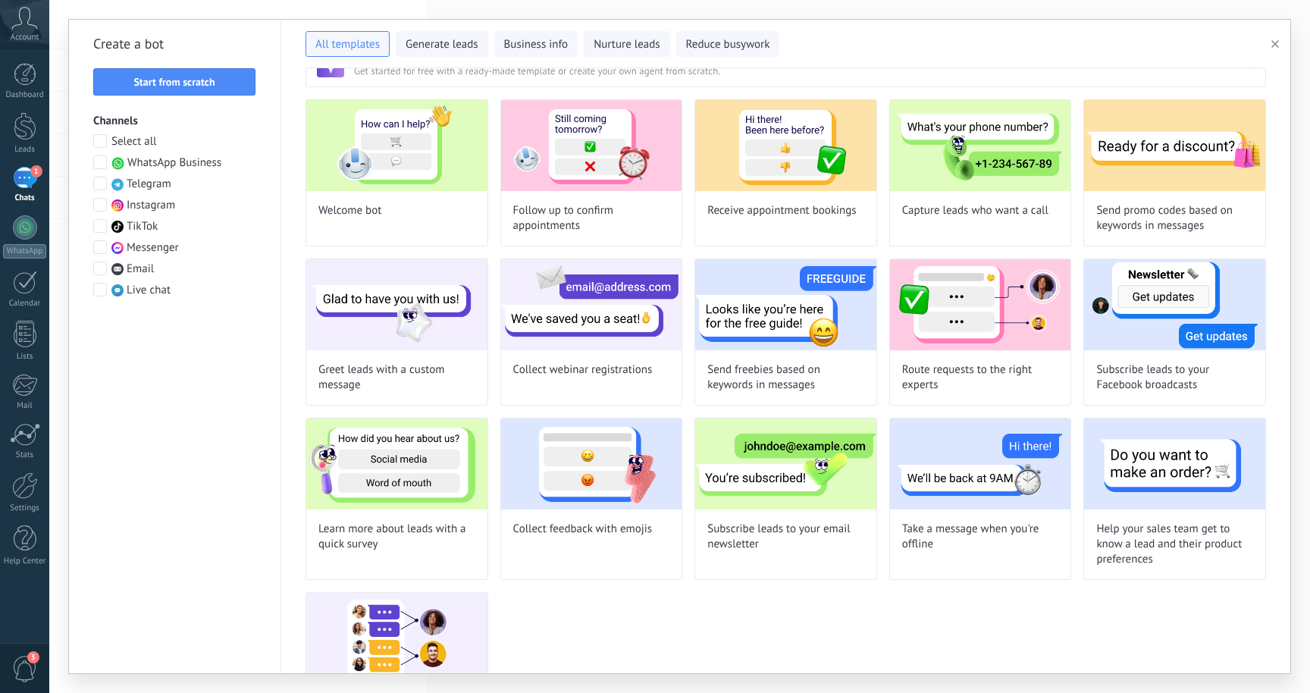
scroll to position [0, 0]
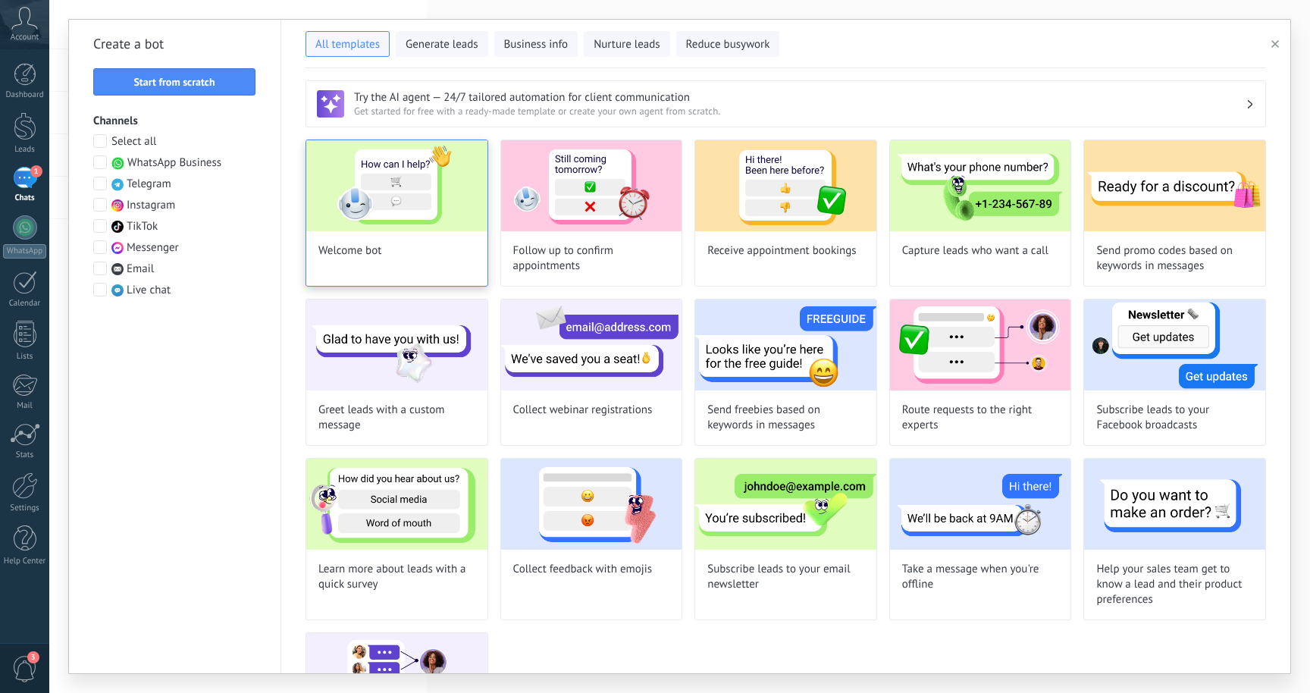
click at [427, 230] on img at bounding box center [396, 185] width 181 height 91
type input "**********"
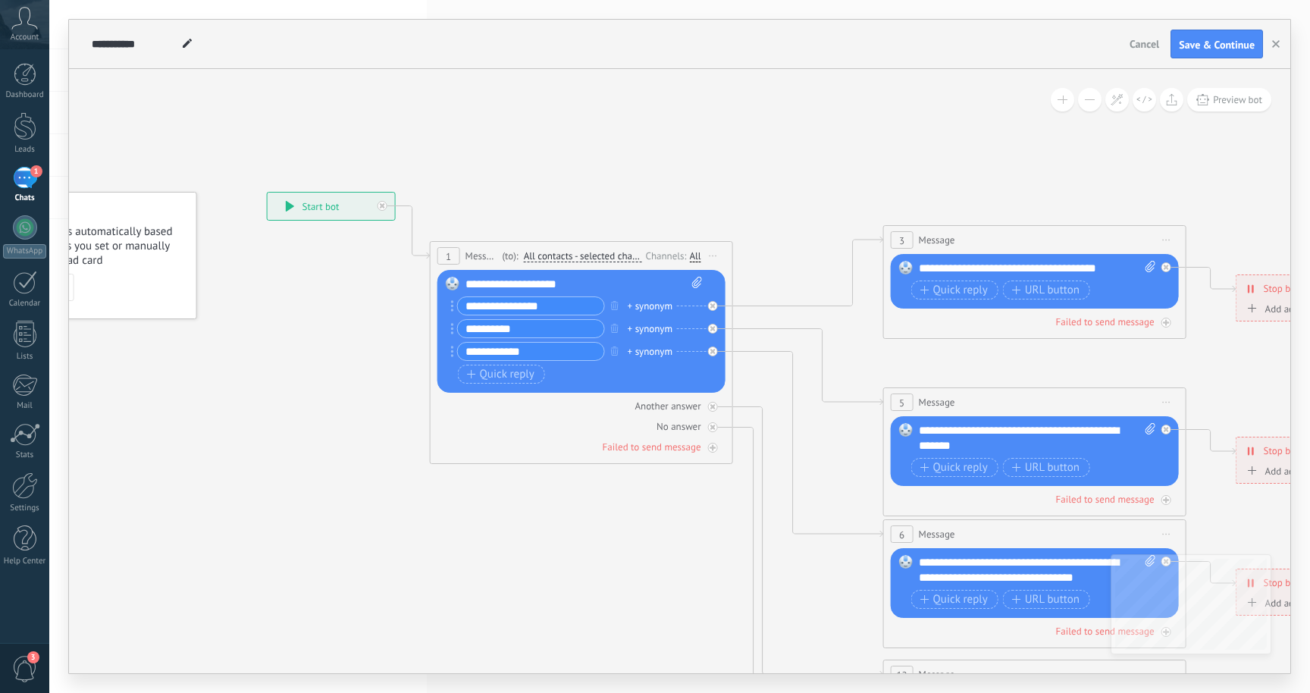
click at [1126, 379] on icon at bounding box center [1069, 578] width 2362 height 1531
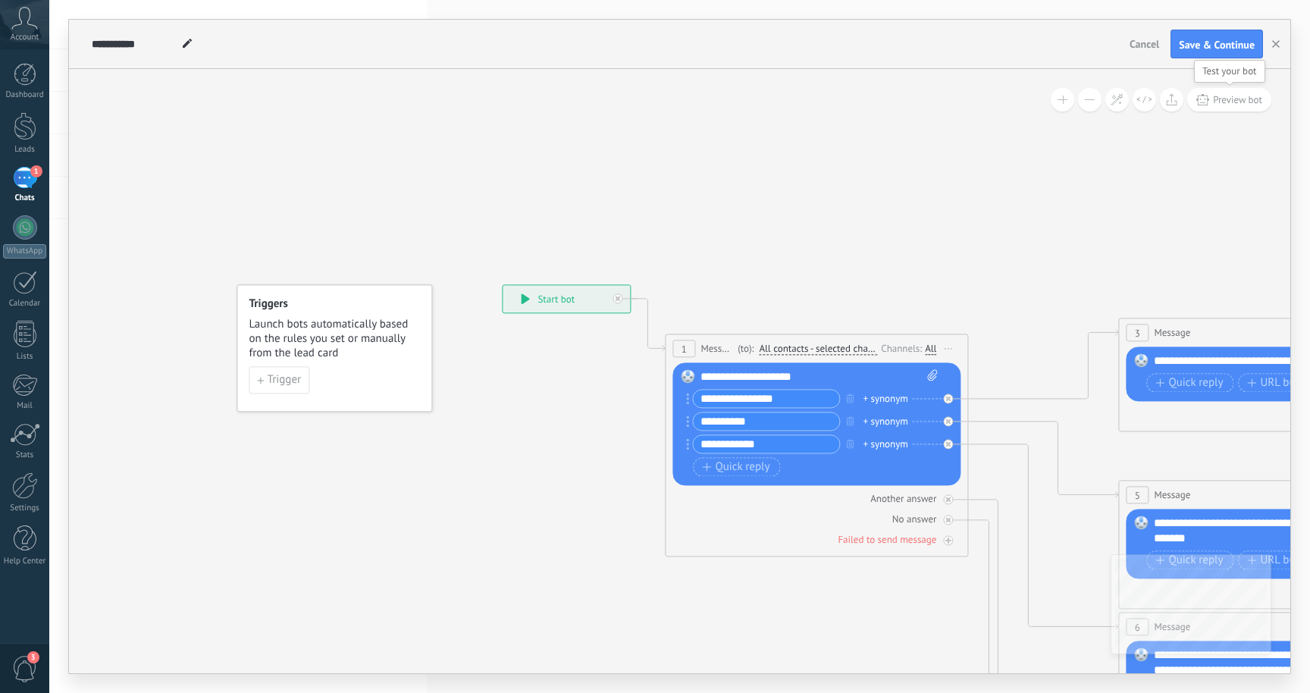
click at [1217, 101] on span "Preview bot" at bounding box center [1237, 99] width 49 height 13
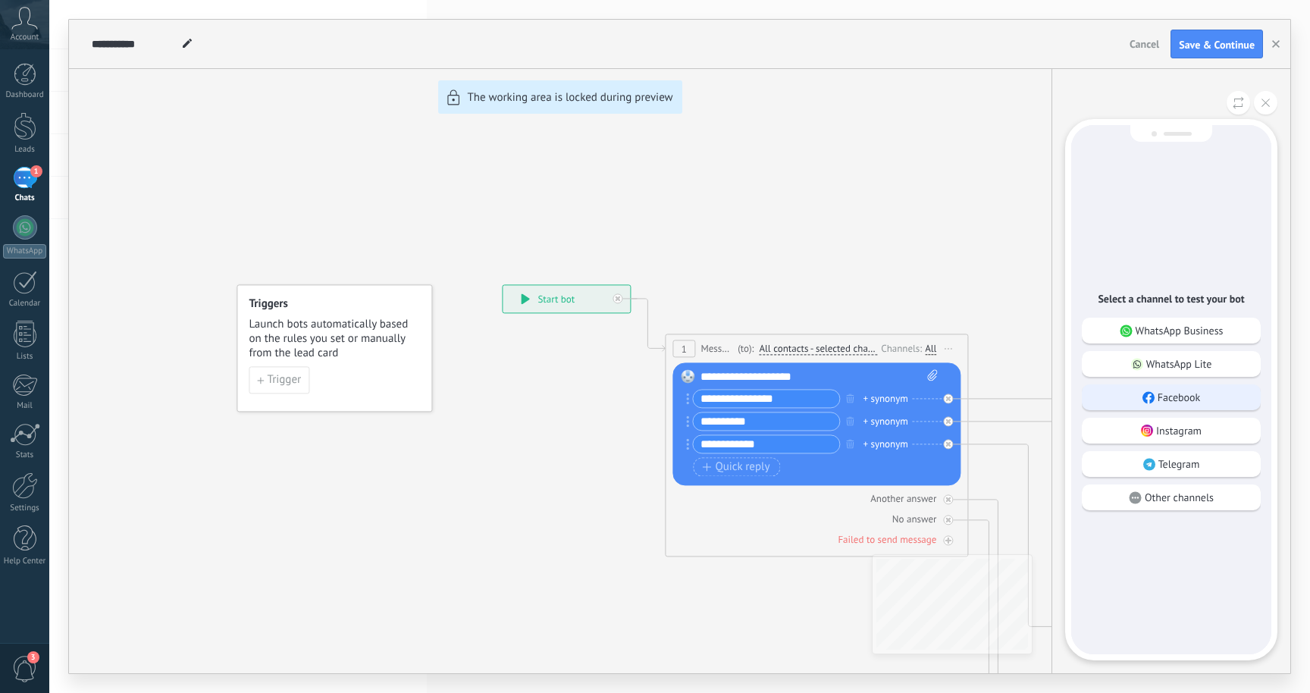
click at [1213, 397] on div "Facebook" at bounding box center [1171, 397] width 179 height 26
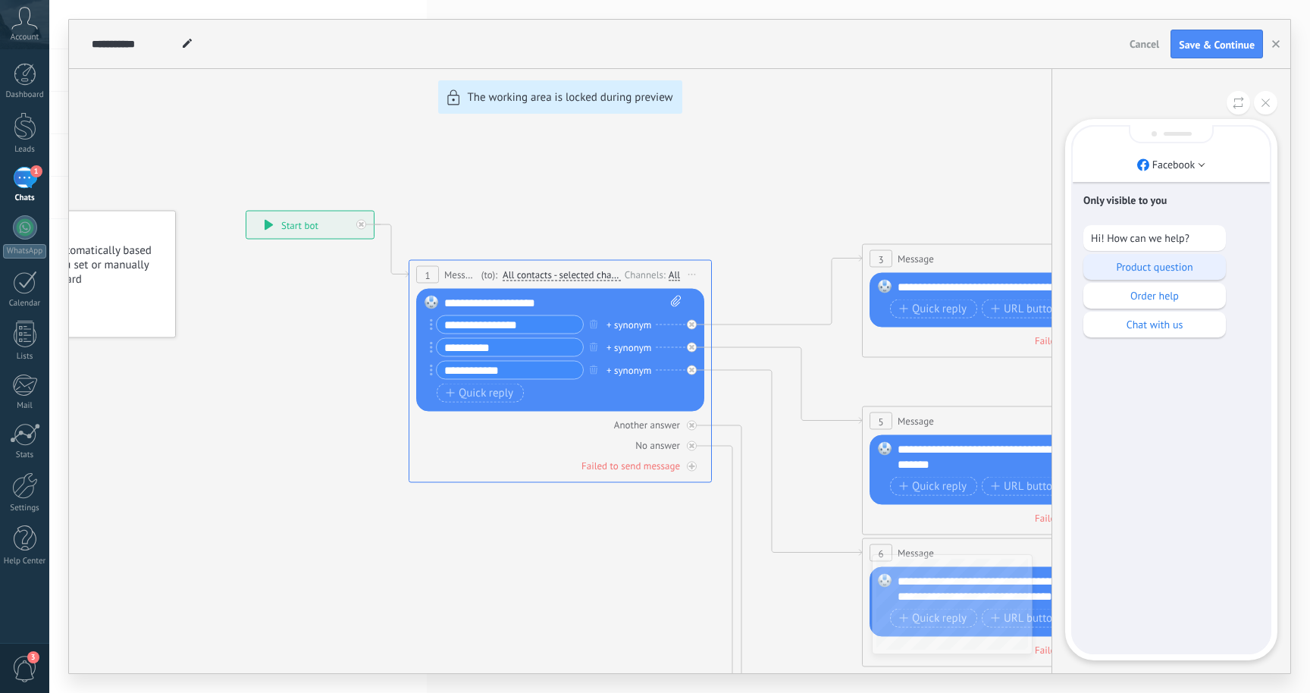
click at [1173, 271] on p "Product question" at bounding box center [1154, 267] width 127 height 14
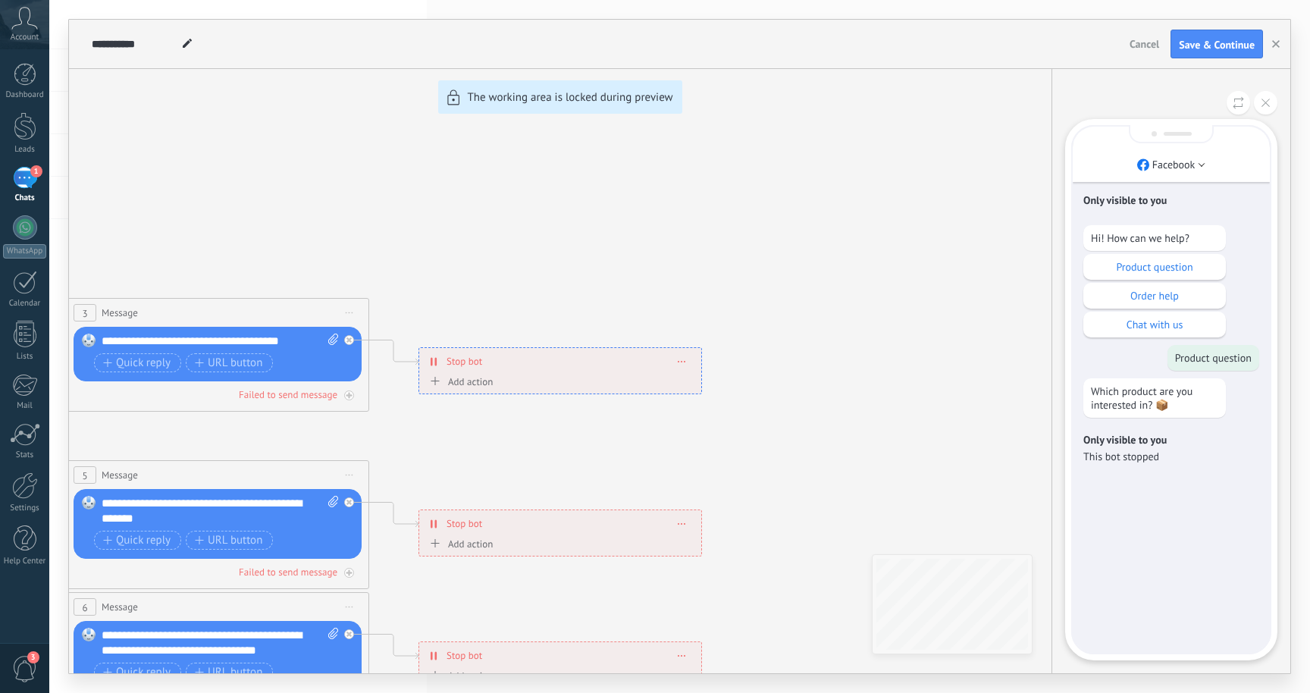
click at [146, 365] on div "**********" at bounding box center [679, 346] width 1221 height 653
click at [155, 365] on div "**********" at bounding box center [679, 346] width 1221 height 653
click at [1264, 107] on button at bounding box center [1265, 102] width 23 height 23
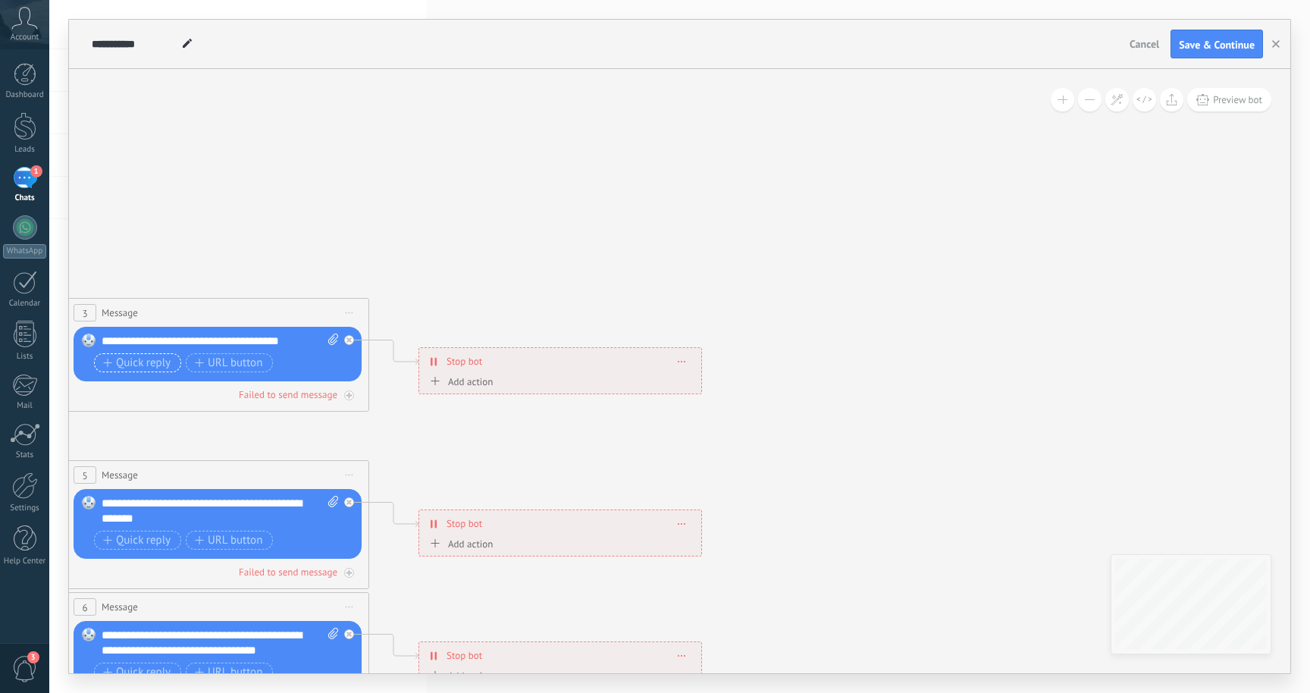
click at [152, 365] on span "Quick reply" at bounding box center [136, 363] width 67 height 12
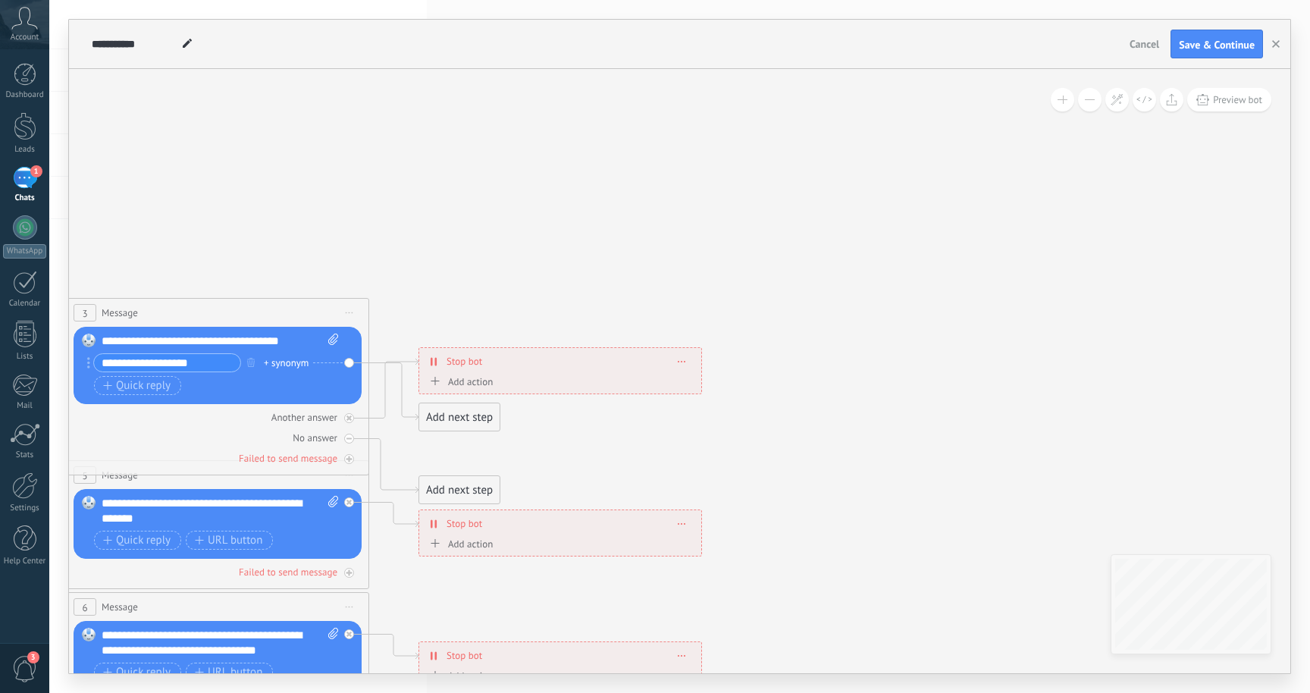
type input "**********"
click at [158, 384] on span "Quick reply" at bounding box center [136, 386] width 67 height 12
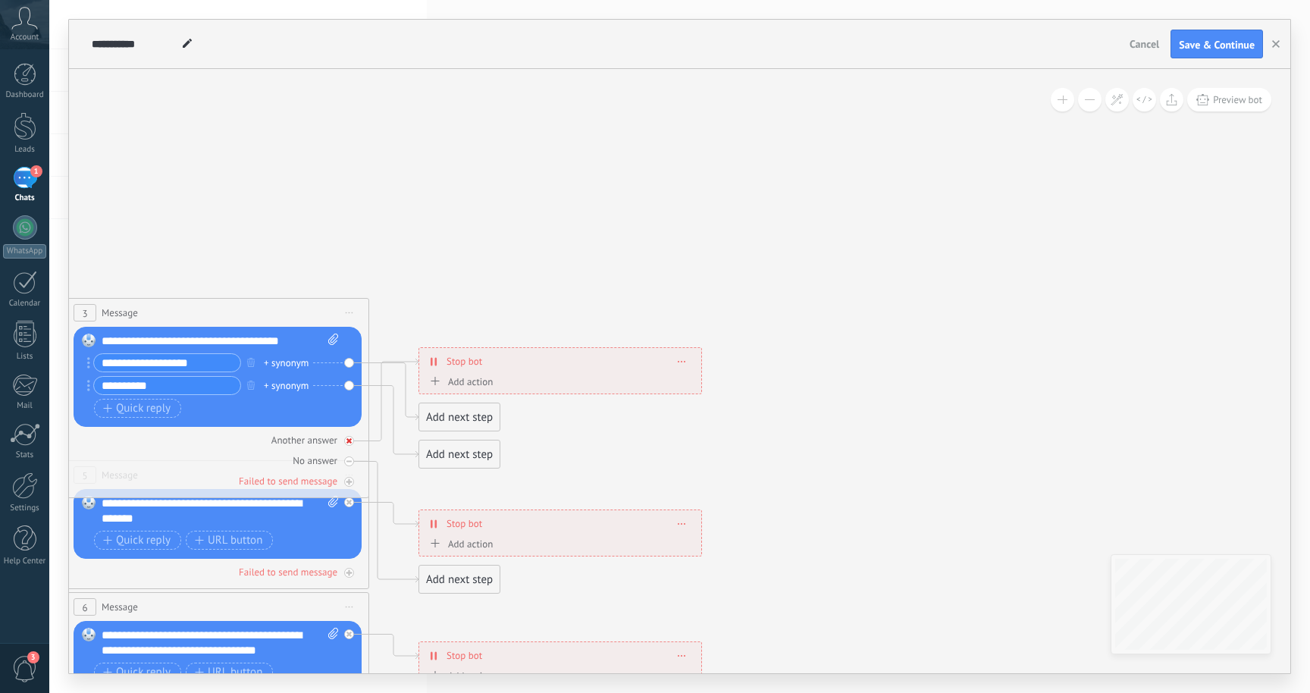
type input "**********"
click at [454, 415] on div "Add next step" at bounding box center [459, 417] width 80 height 25
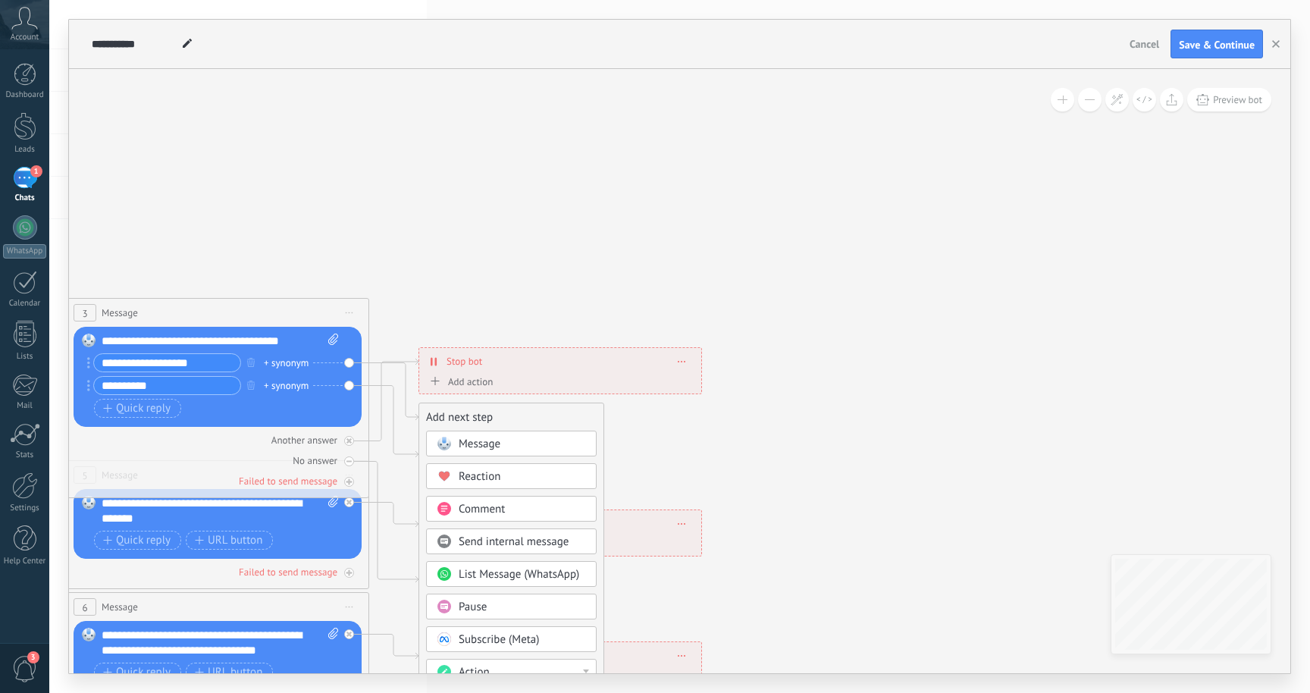
click at [493, 446] on span "Message" at bounding box center [480, 444] width 42 height 14
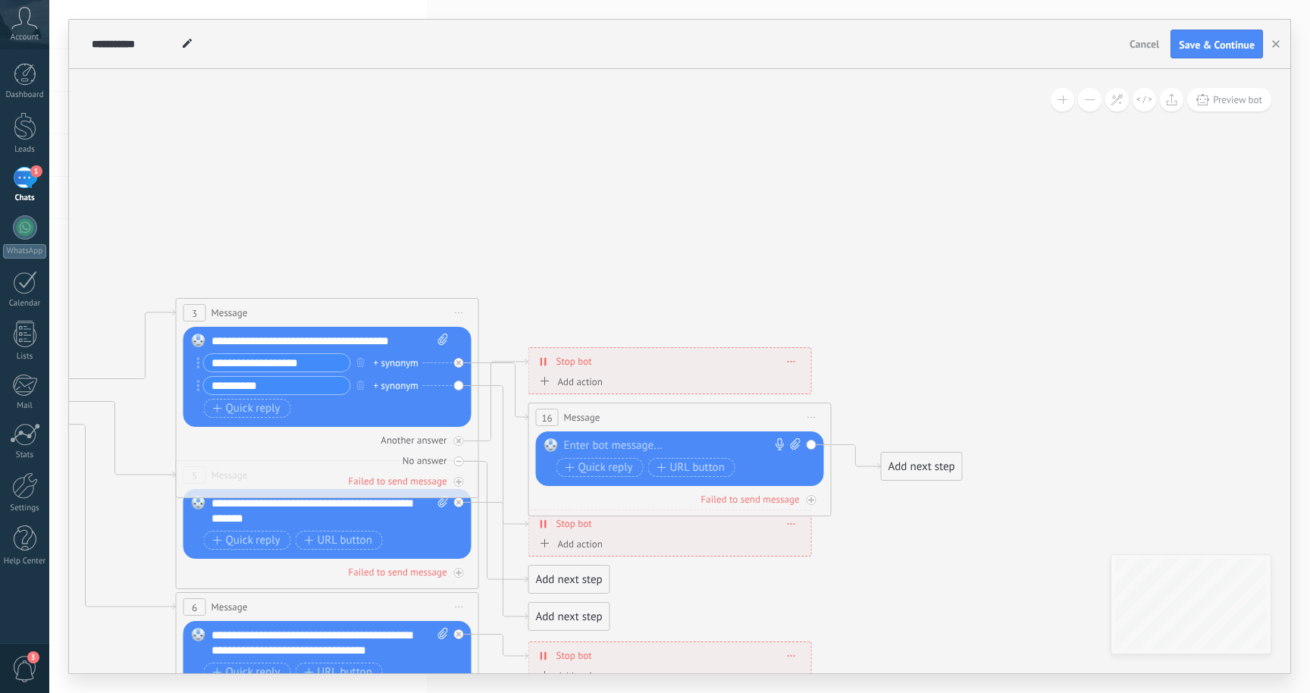
click at [614, 449] on div at bounding box center [676, 445] width 225 height 15
click at [1216, 49] on span "Save & Continue" at bounding box center [1217, 44] width 76 height 11
click at [1224, 104] on span "Preview bot" at bounding box center [1237, 99] width 49 height 13
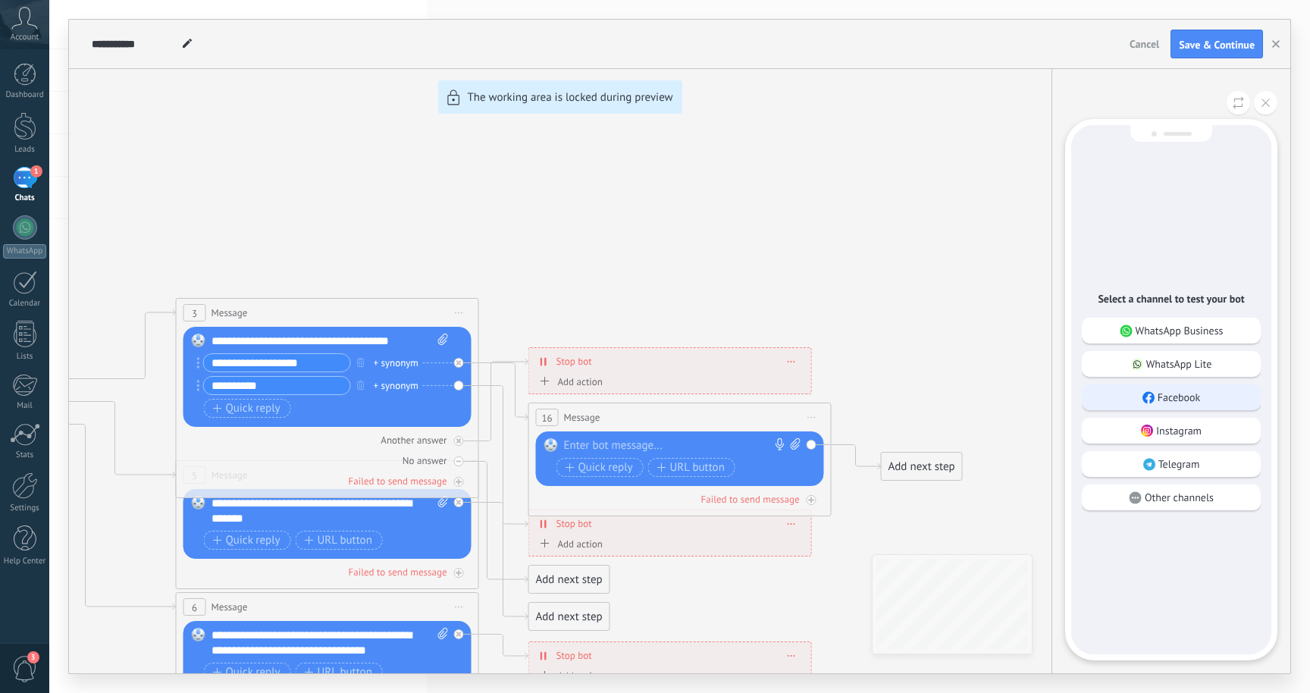
click at [1190, 396] on p "Facebook" at bounding box center [1178, 397] width 43 height 14
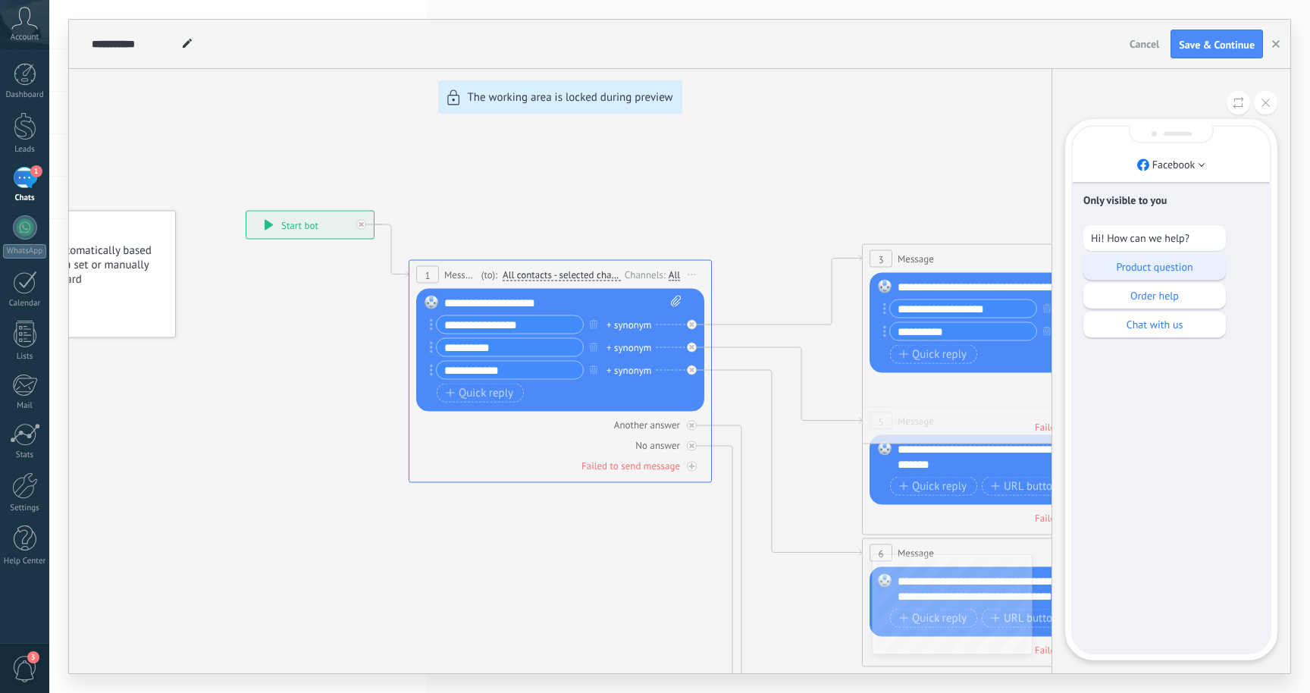
click at [1160, 269] on p "Product question" at bounding box center [1154, 267] width 127 height 14
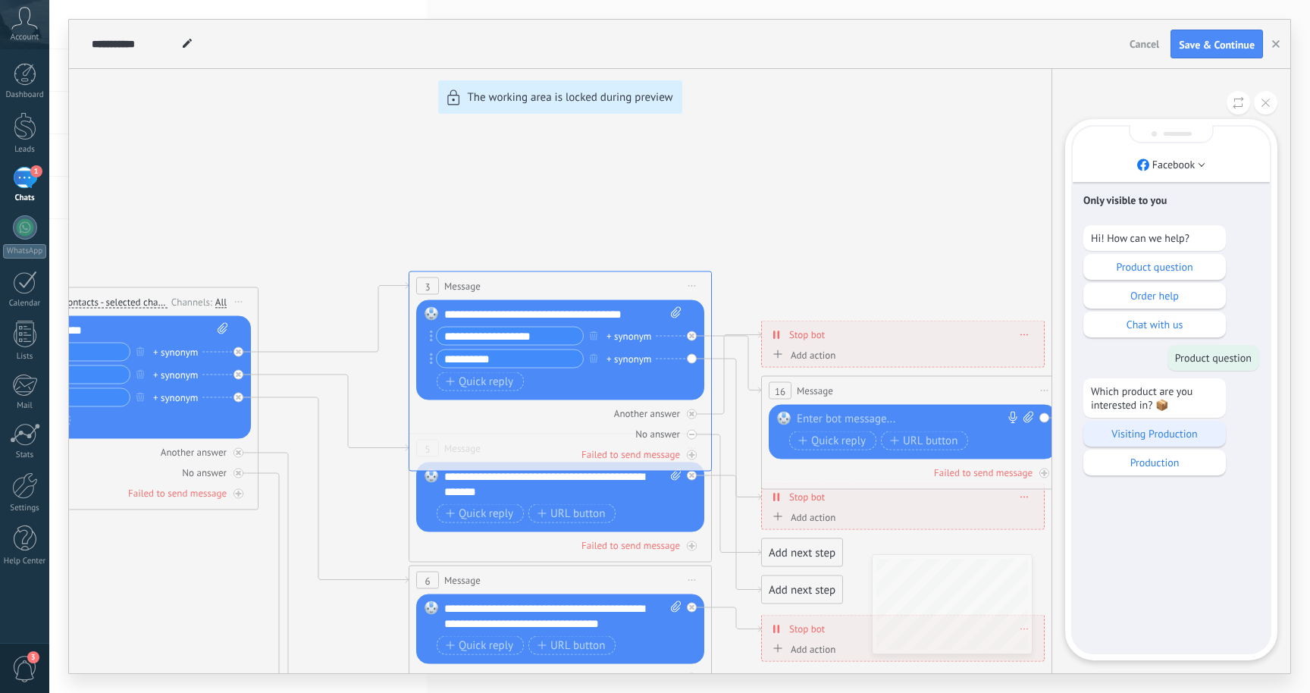
click at [1163, 439] on p "Visiting Production" at bounding box center [1154, 434] width 127 height 14
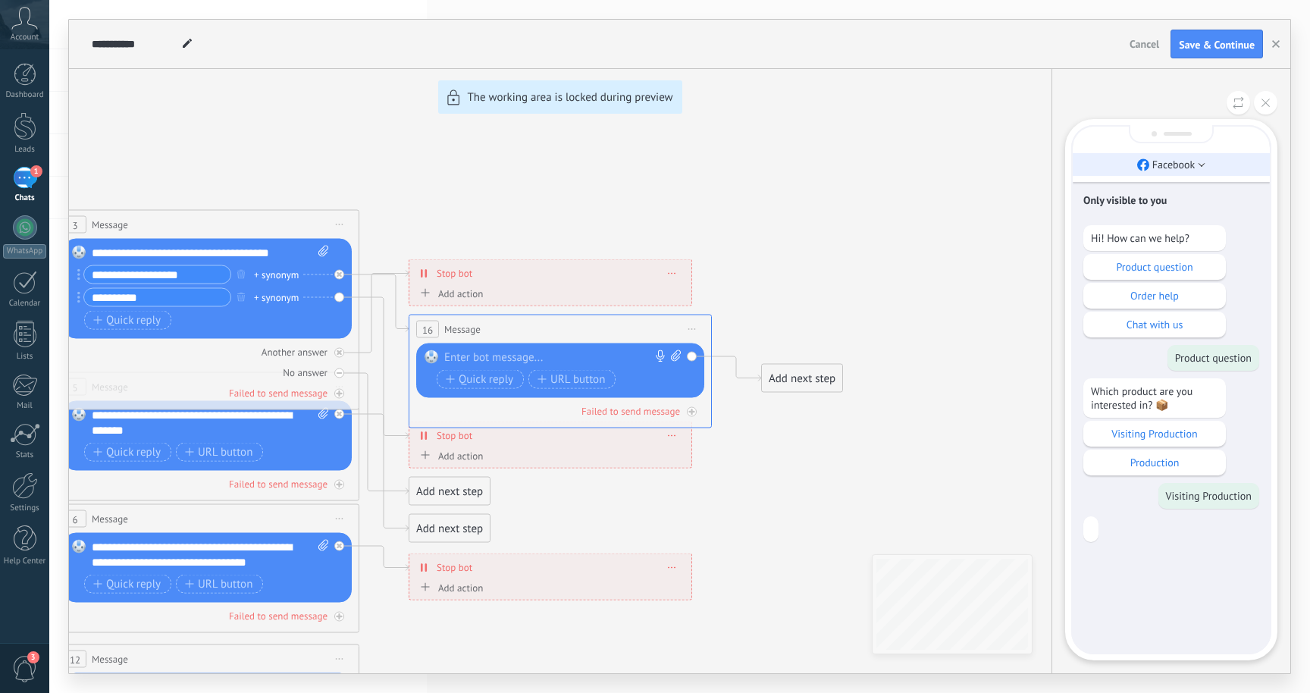
click at [1201, 167] on li "Facebook" at bounding box center [1170, 164] width 197 height 23
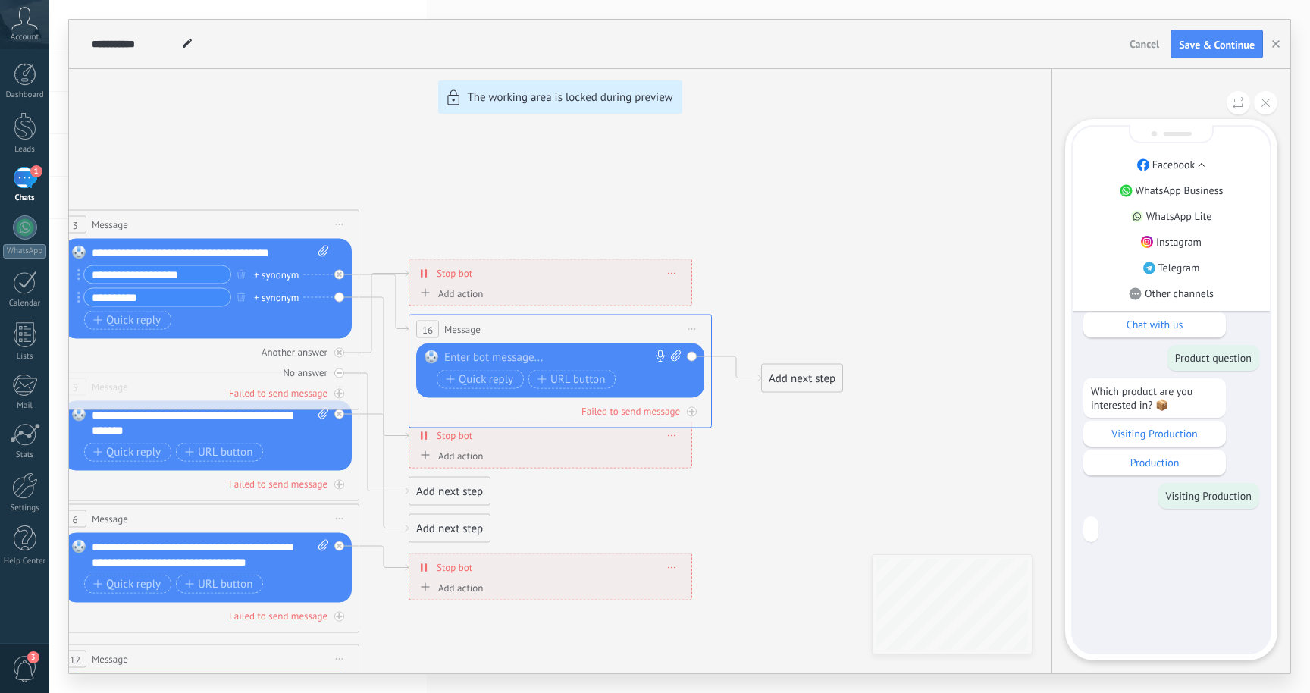
click at [30, 181] on div "1" at bounding box center [25, 178] width 24 height 22
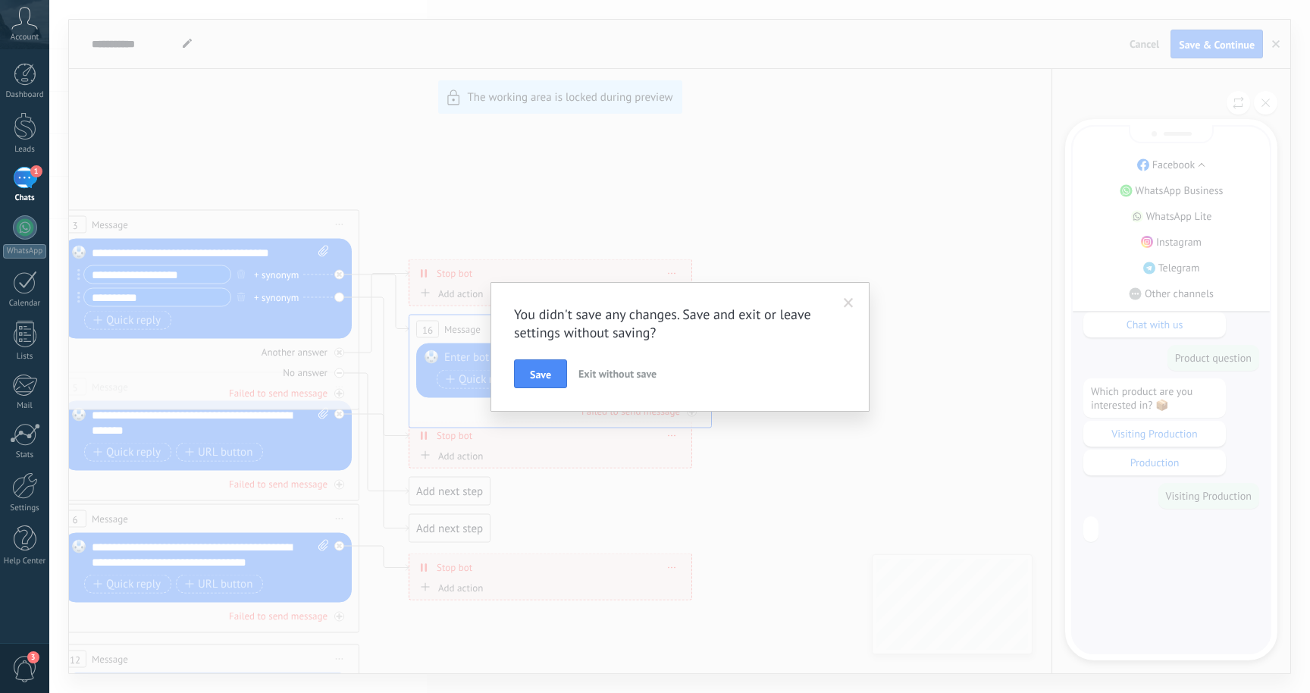
click at [596, 375] on span "Exit without save" at bounding box center [617, 374] width 78 height 14
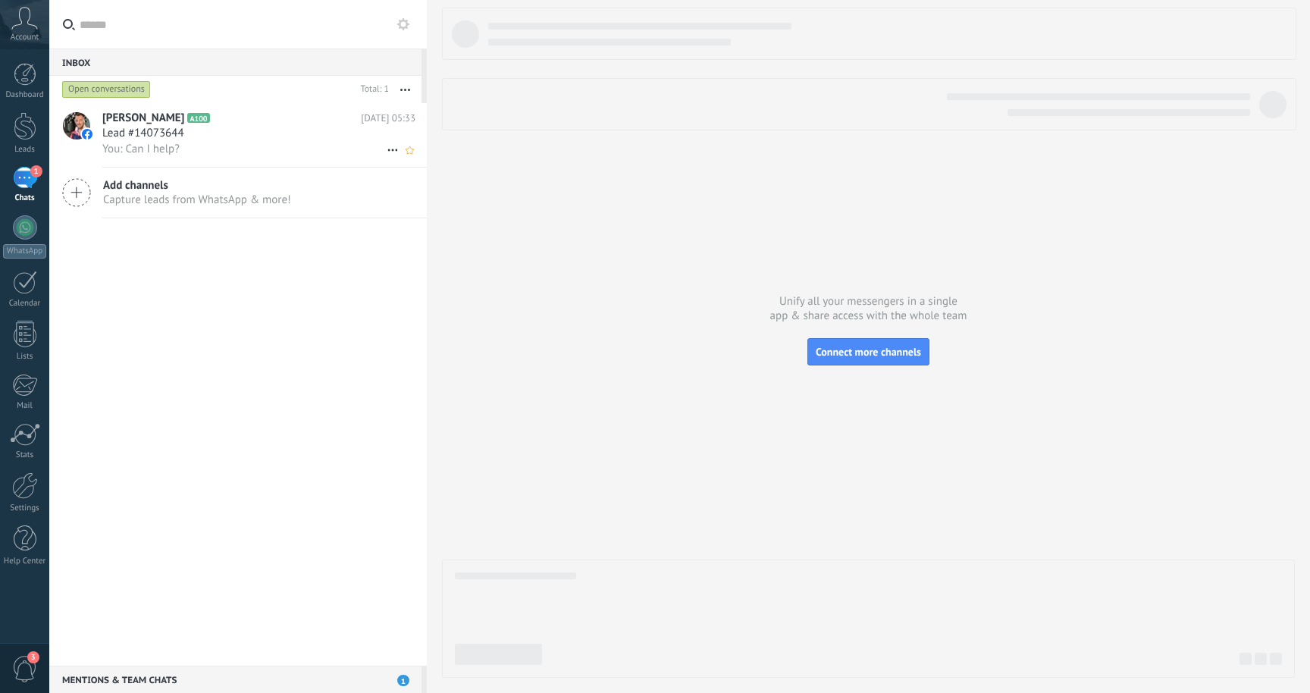
click at [175, 136] on span "Lead #14073644" at bounding box center [143, 133] width 82 height 15
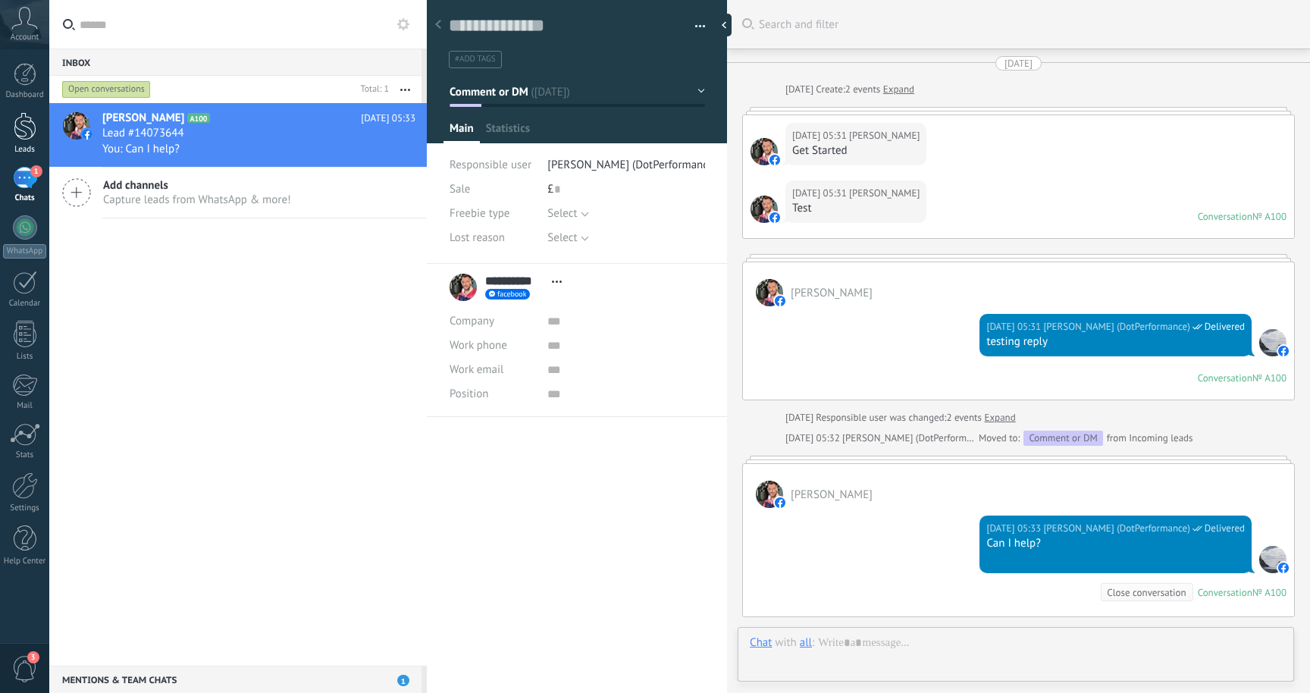
scroll to position [188, 0]
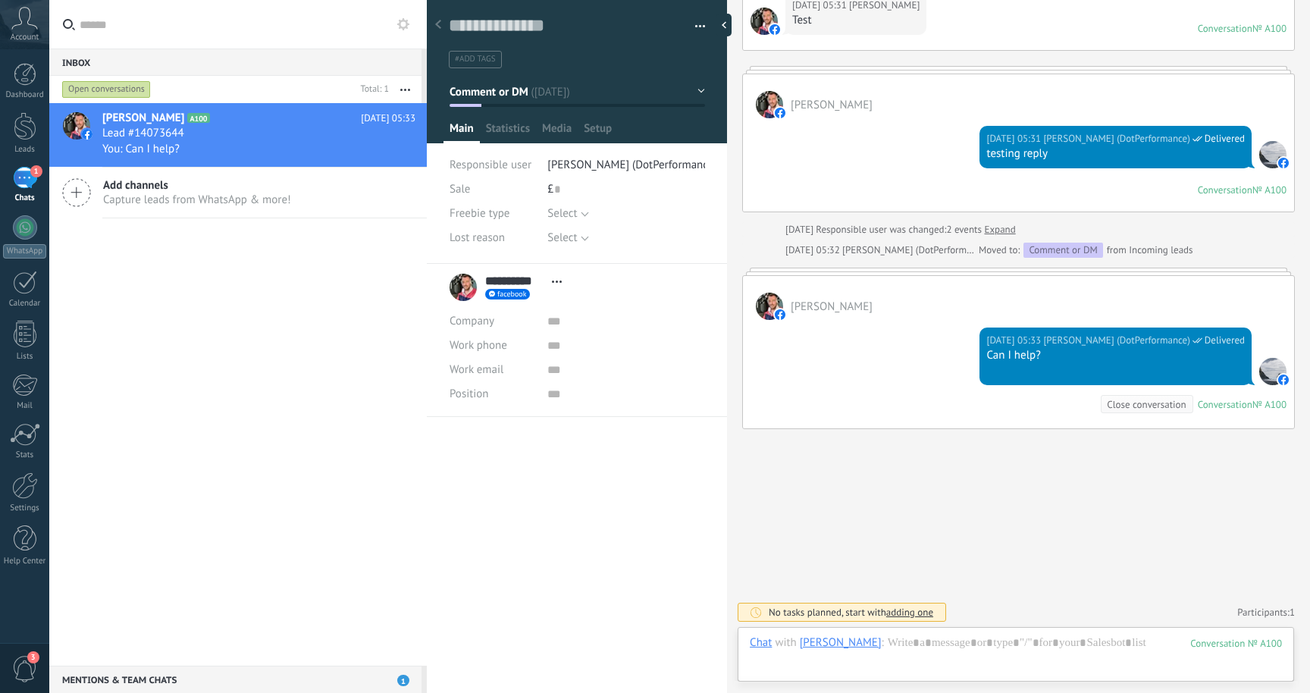
click at [27, 663] on span "3" at bounding box center [25, 669] width 26 height 27
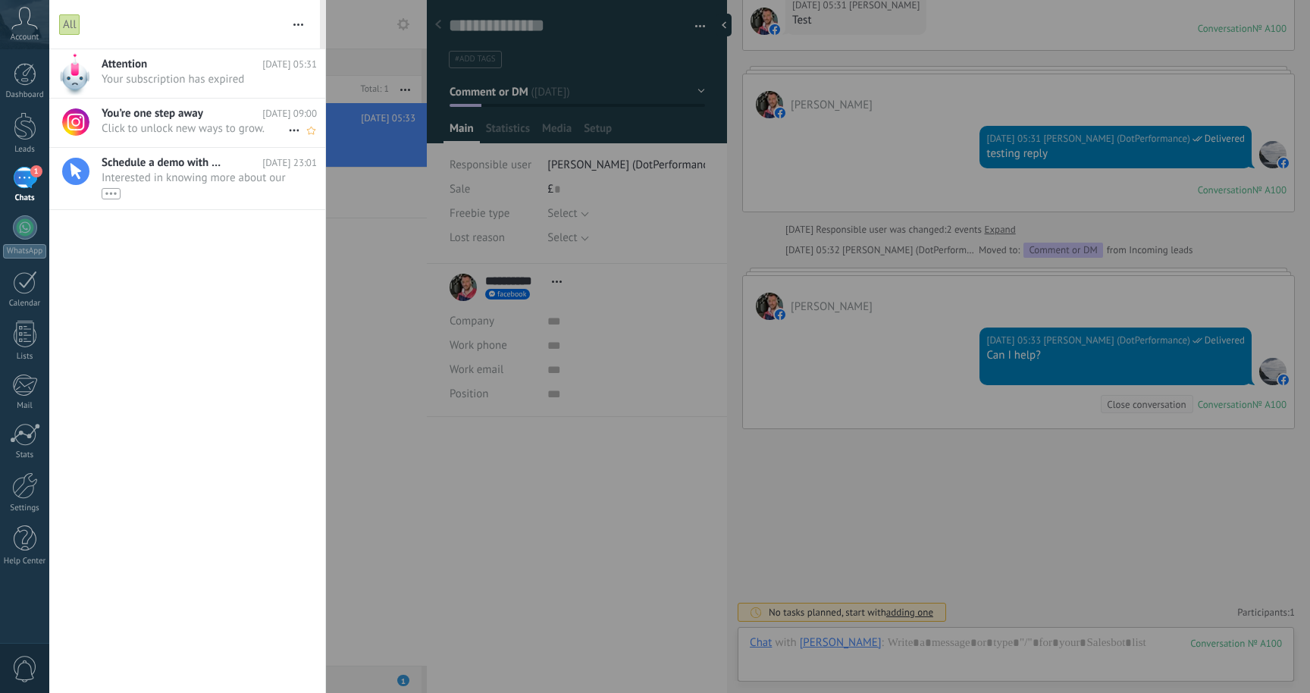
click at [233, 135] on span "Click to unlock new ways to grow. •••" at bounding box center [195, 128] width 186 height 14
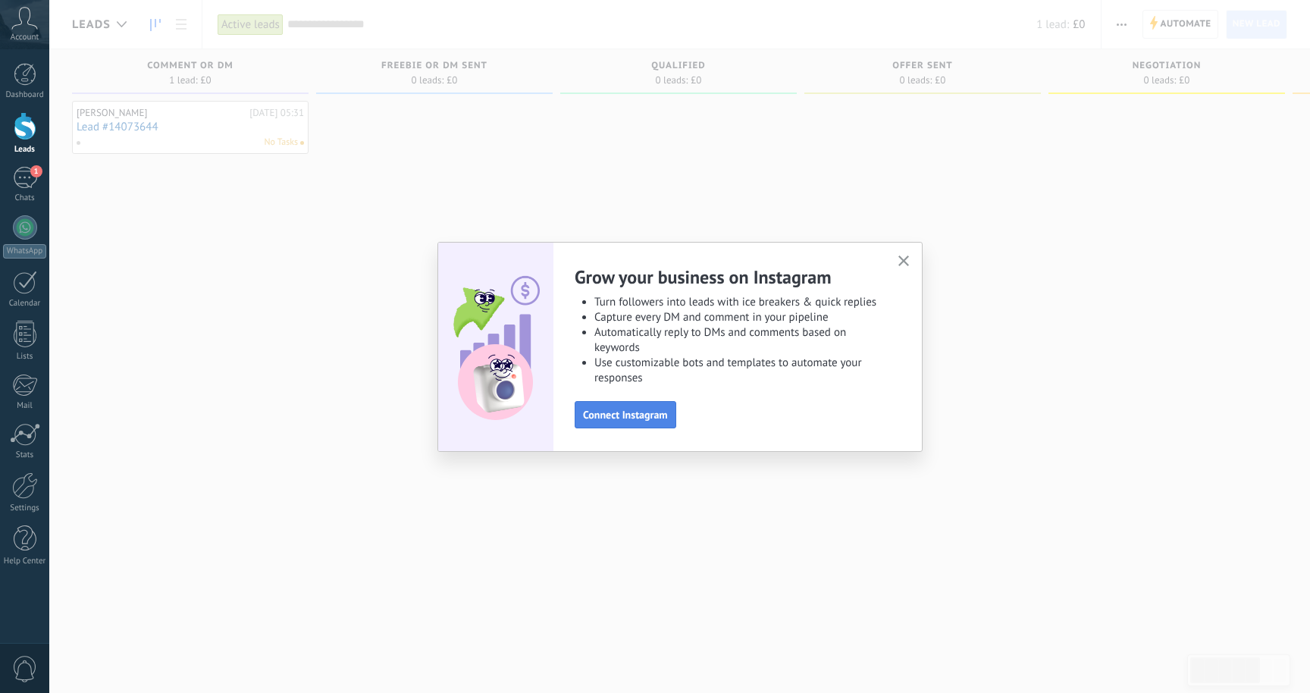
click at [642, 412] on span "Connect Instagram" at bounding box center [625, 414] width 85 height 11
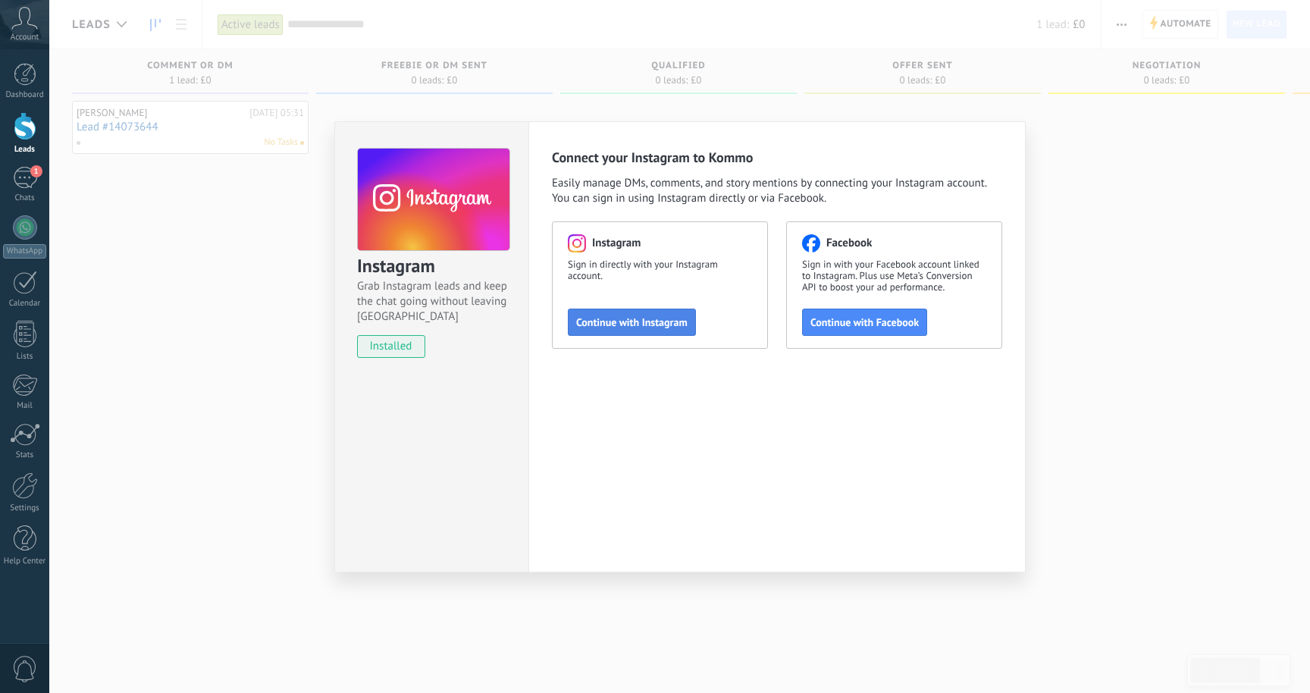
click at [659, 320] on span "Continue with Instagram" at bounding box center [631, 322] width 111 height 11
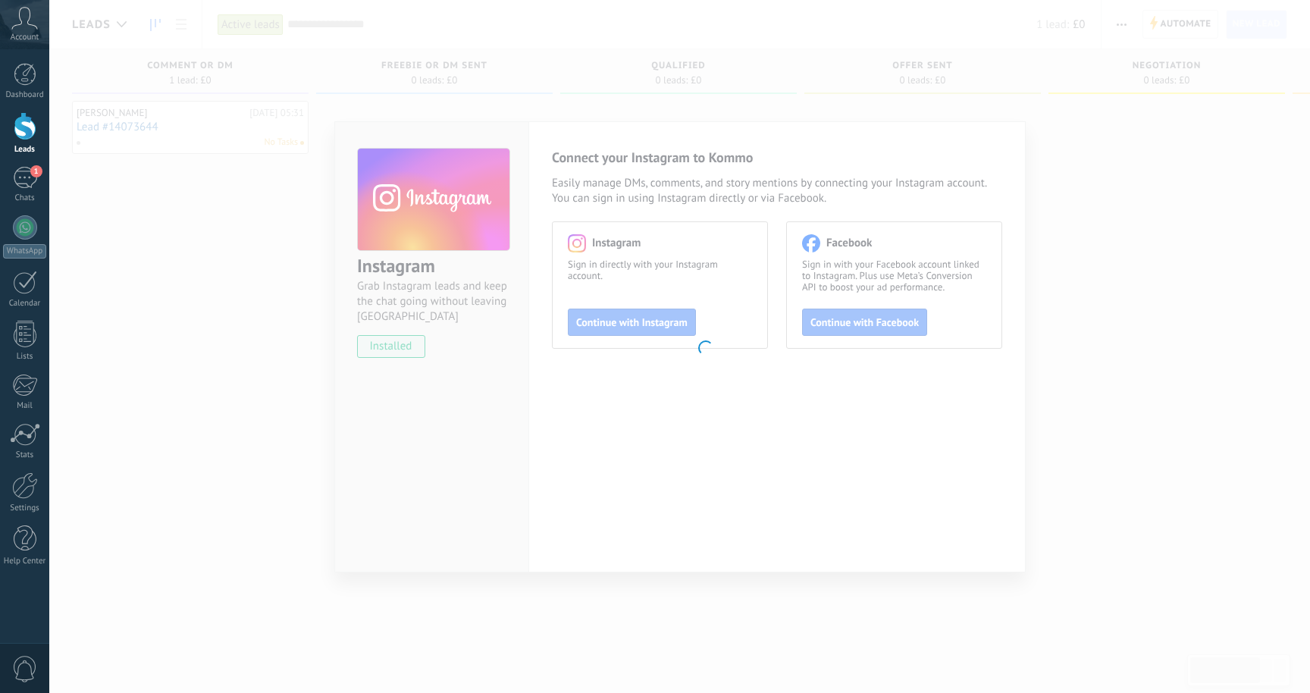
click at [1027, 357] on body ".abccls-1,.abccls-2{fill-rule:evenodd}.abccls-2{fill:#fff} .abfcls-1{fill:none}…" at bounding box center [655, 346] width 1310 height 693
click at [21, 132] on div at bounding box center [25, 126] width 23 height 28
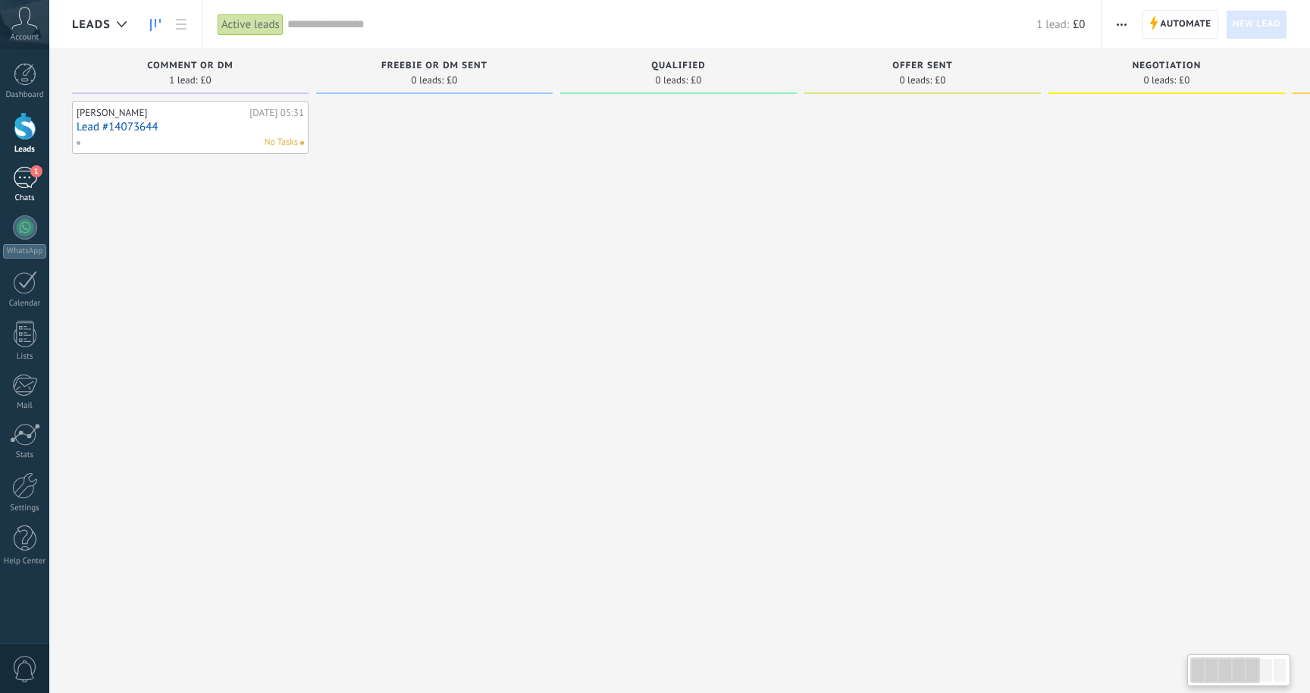
click at [21, 178] on div "1" at bounding box center [25, 178] width 24 height 22
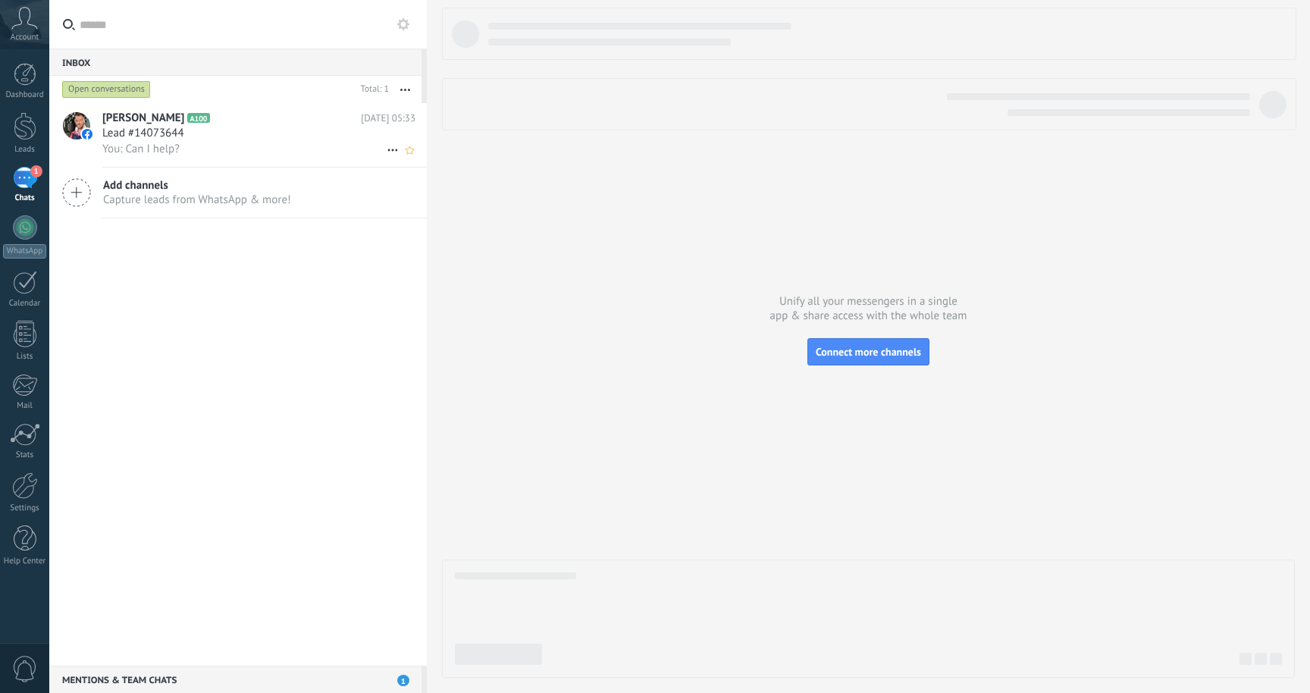
click at [168, 142] on span "You: Can I help?" at bounding box center [140, 149] width 77 height 14
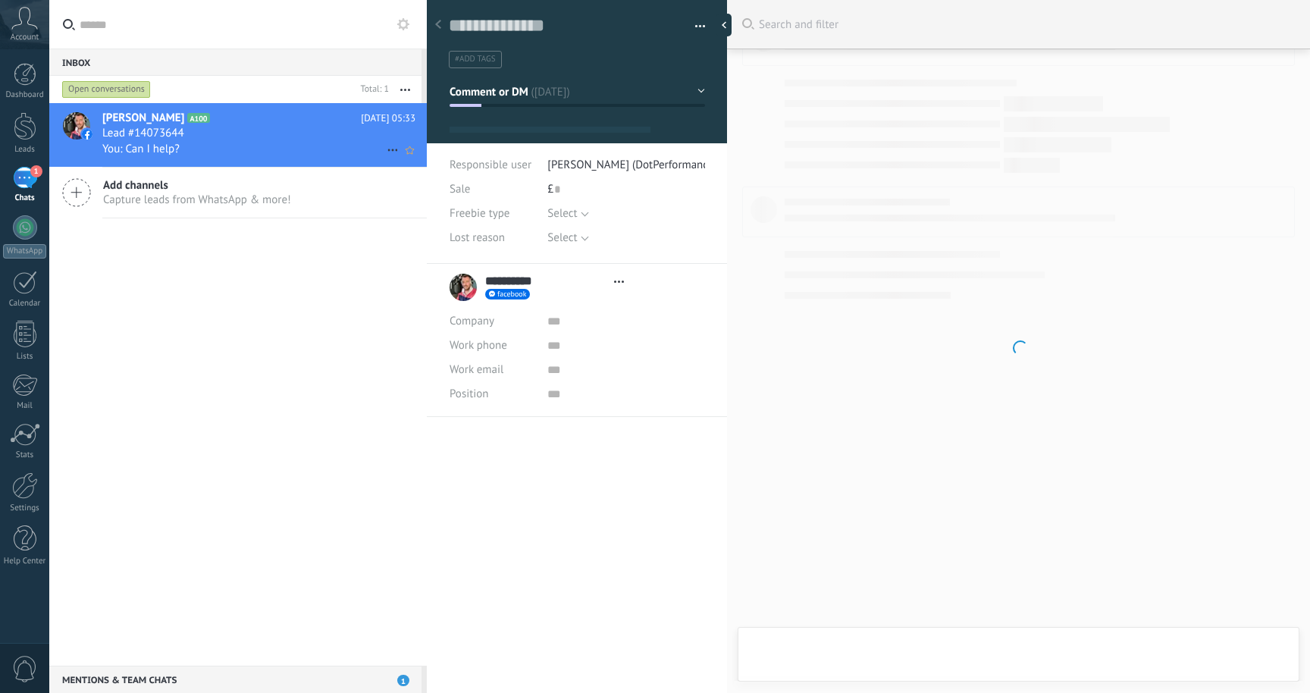
scroll to position [23, 0]
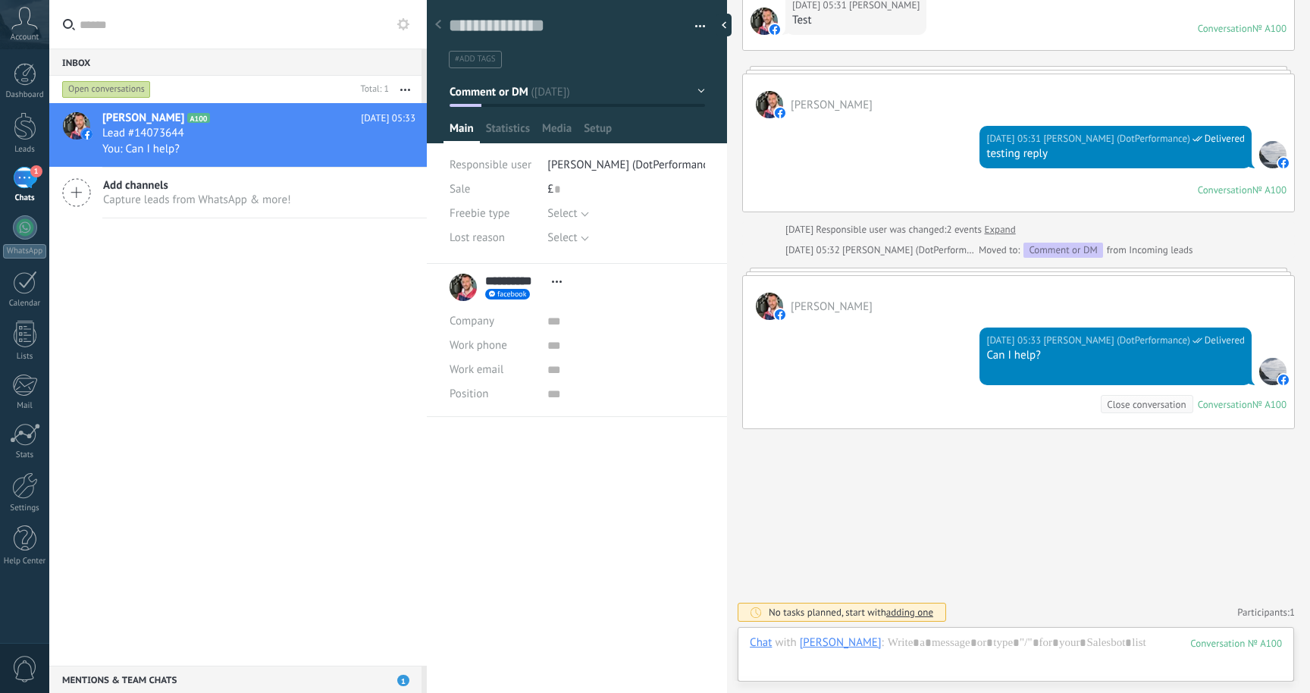
click at [1204, 345] on span "Delivered" at bounding box center [1224, 340] width 40 height 15
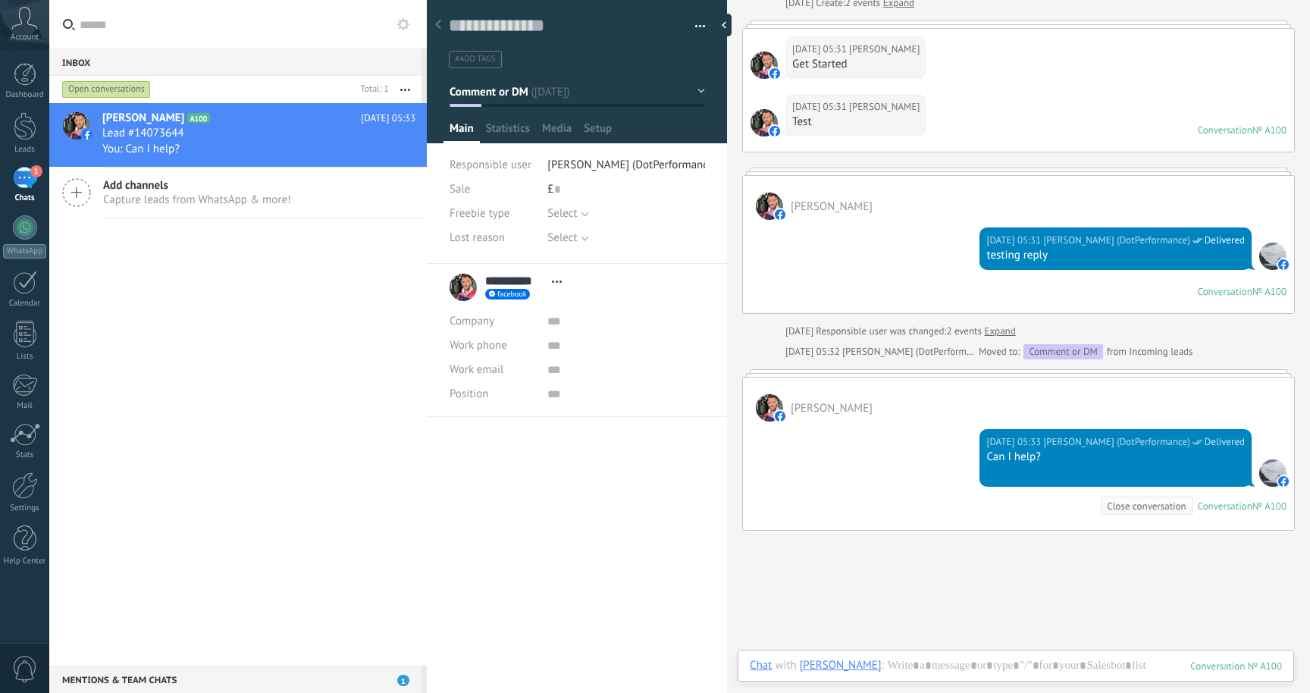
scroll to position [0, 0]
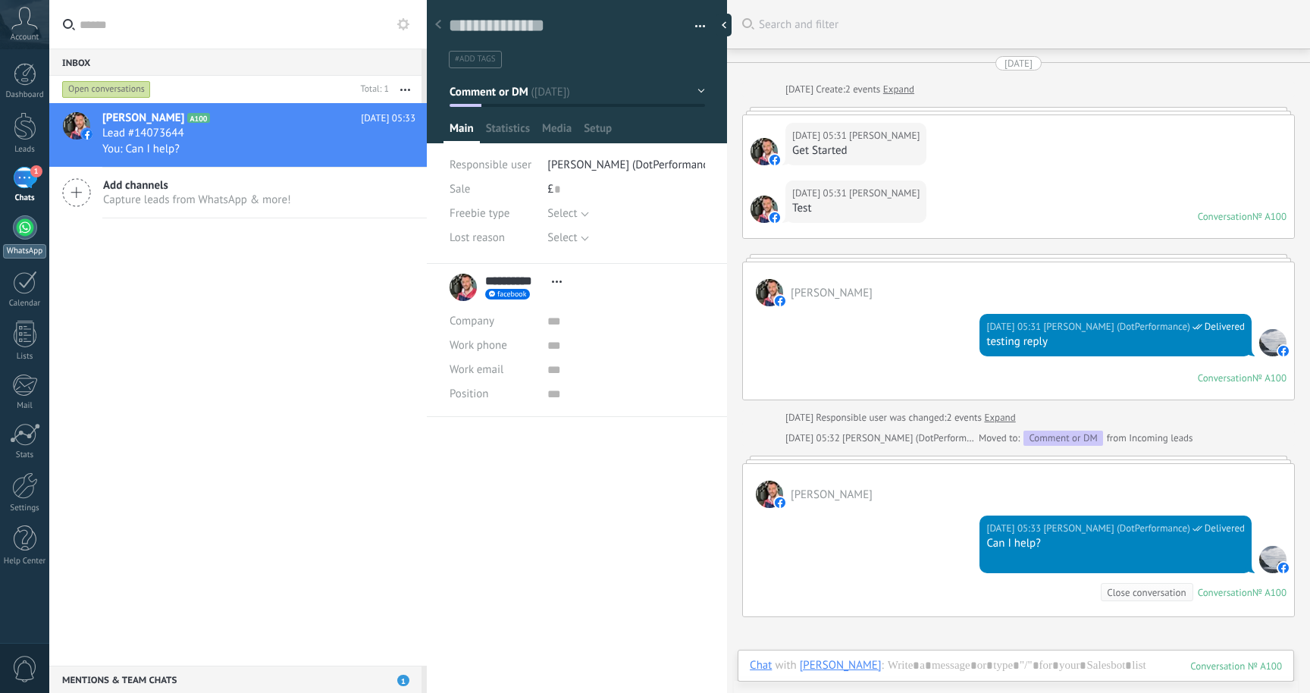
click at [32, 234] on div at bounding box center [25, 227] width 24 height 24
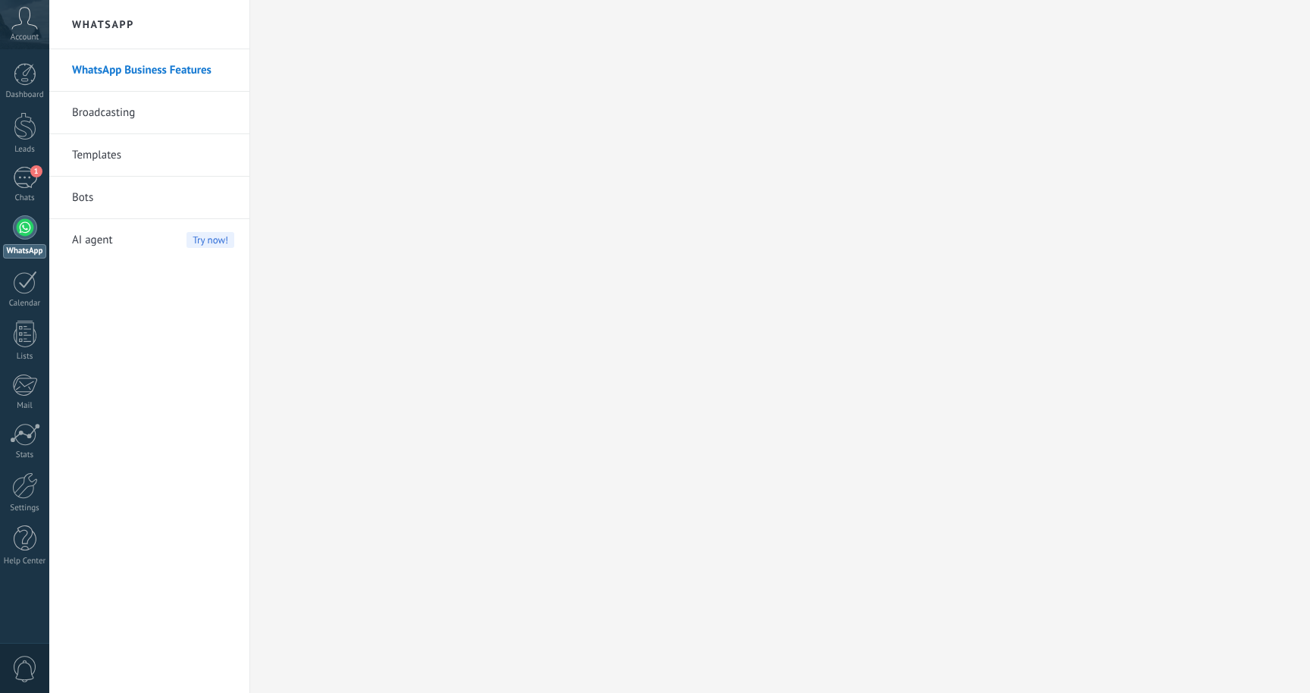
click at [144, 71] on link "WhatsApp Business Features" at bounding box center [153, 70] width 162 height 42
click at [27, 295] on link "Calendar" at bounding box center [24, 290] width 49 height 38
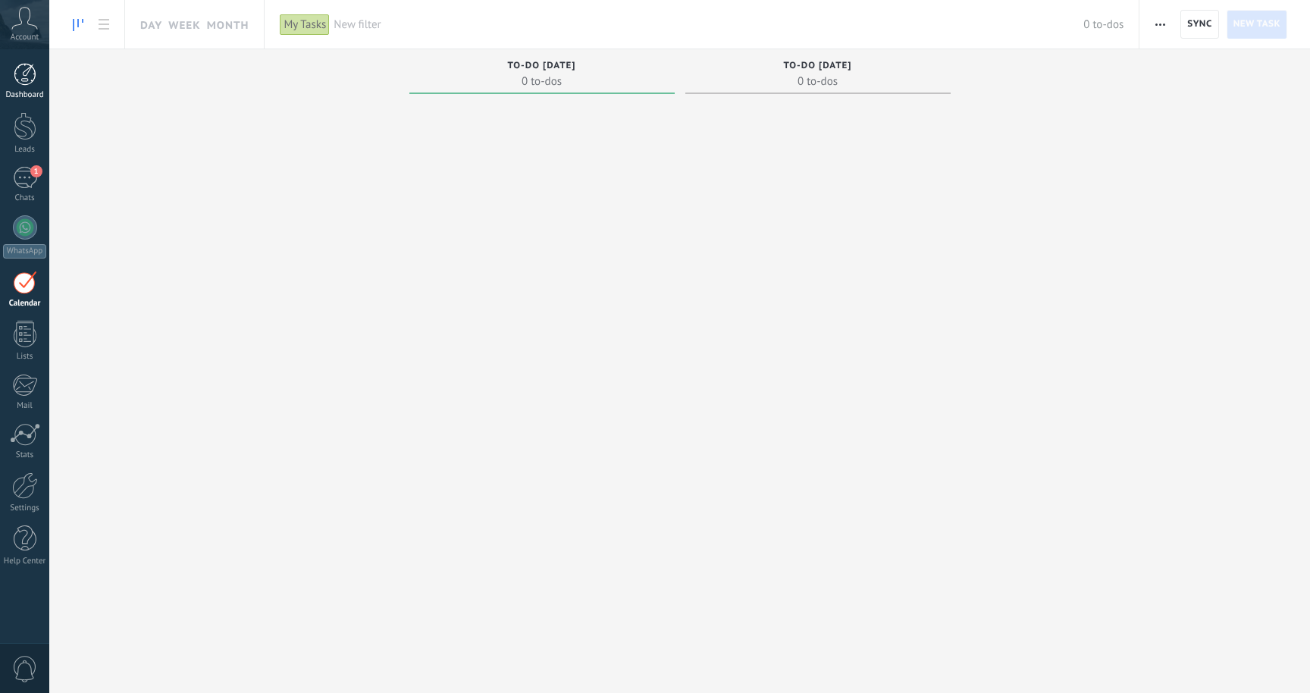
click at [30, 84] on div at bounding box center [25, 74] width 23 height 23
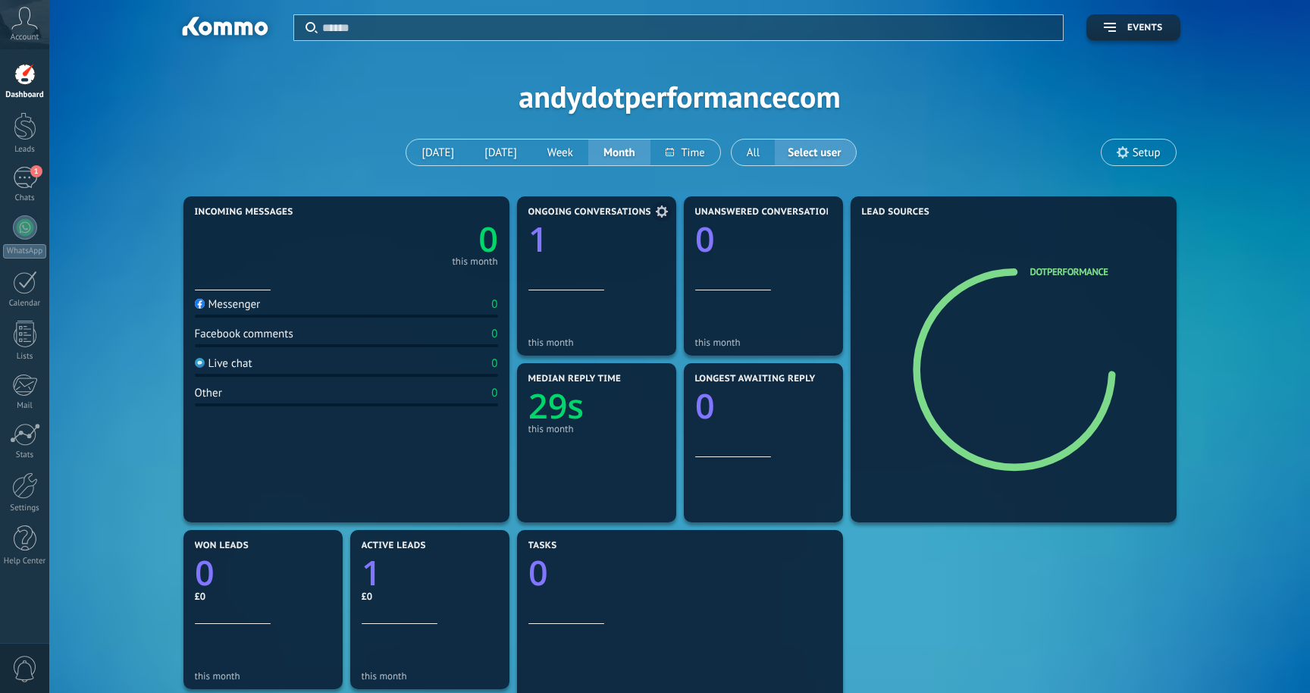
click at [663, 214] on use at bounding box center [662, 211] width 12 height 12
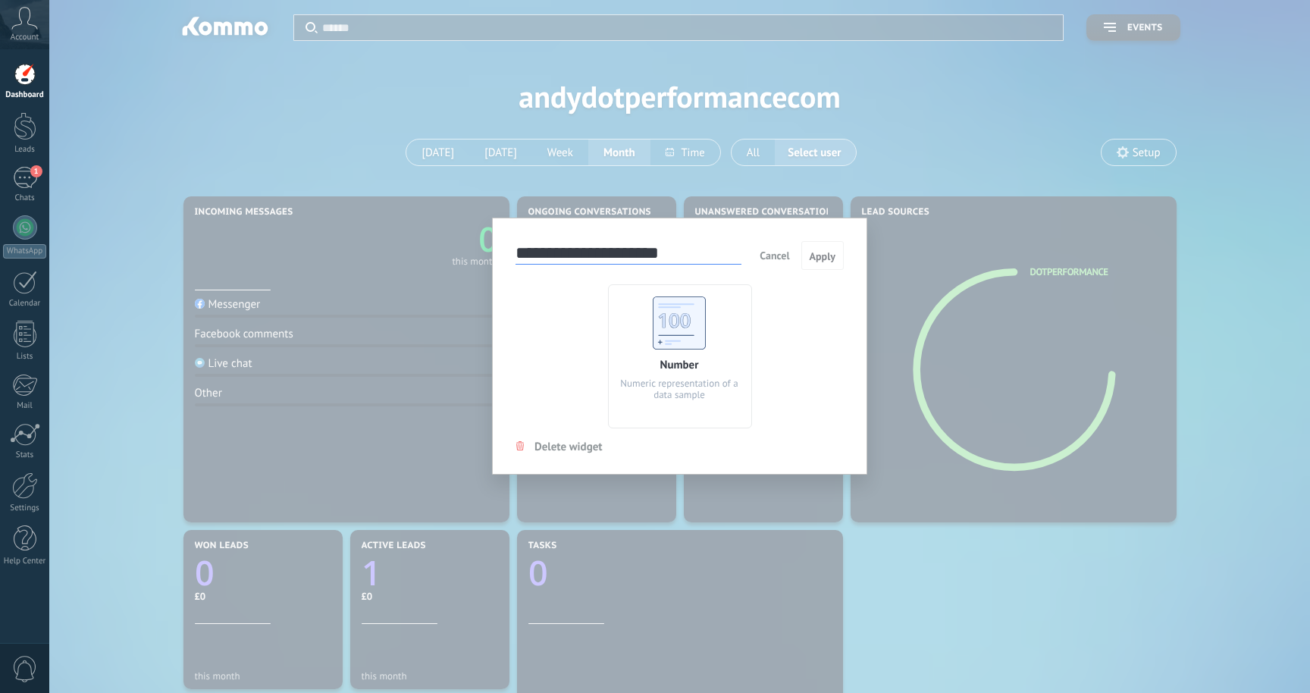
click at [768, 255] on span "Cancel" at bounding box center [774, 256] width 30 height 14
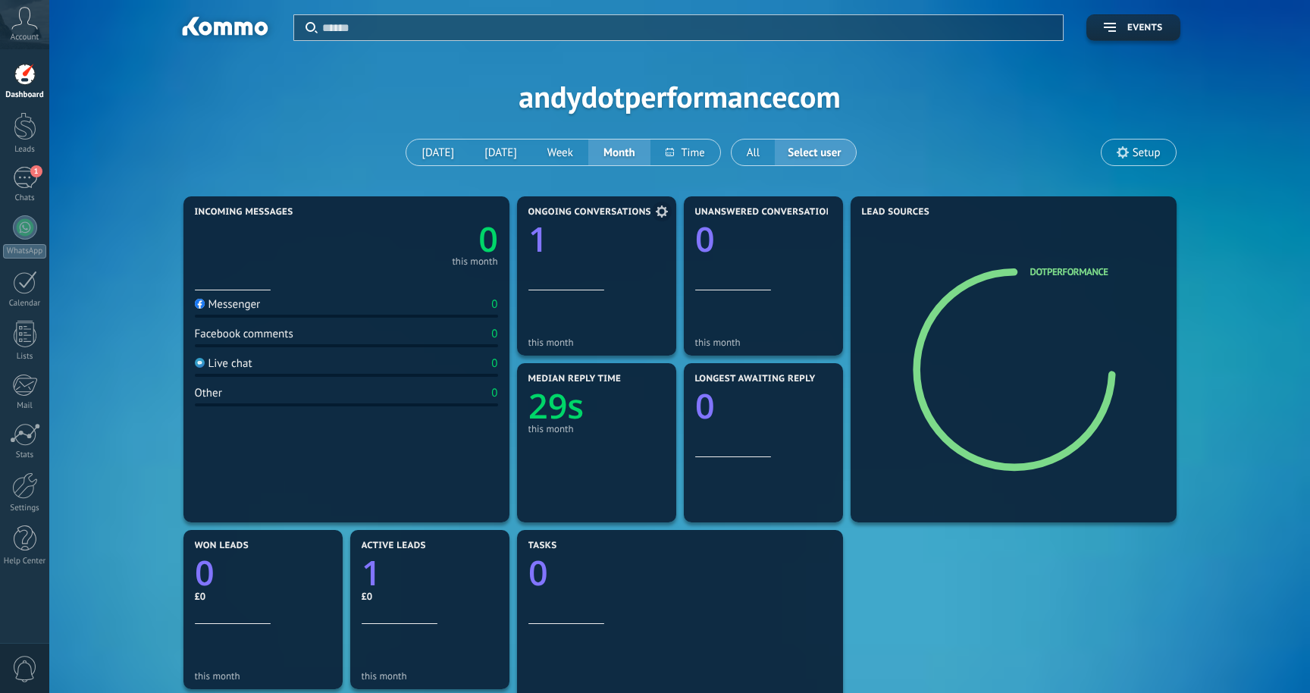
click at [536, 262] on div at bounding box center [596, 262] width 136 height 13
click at [537, 242] on text "1" at bounding box center [538, 239] width 20 height 46
click at [23, 180] on div "1" at bounding box center [25, 178] width 24 height 22
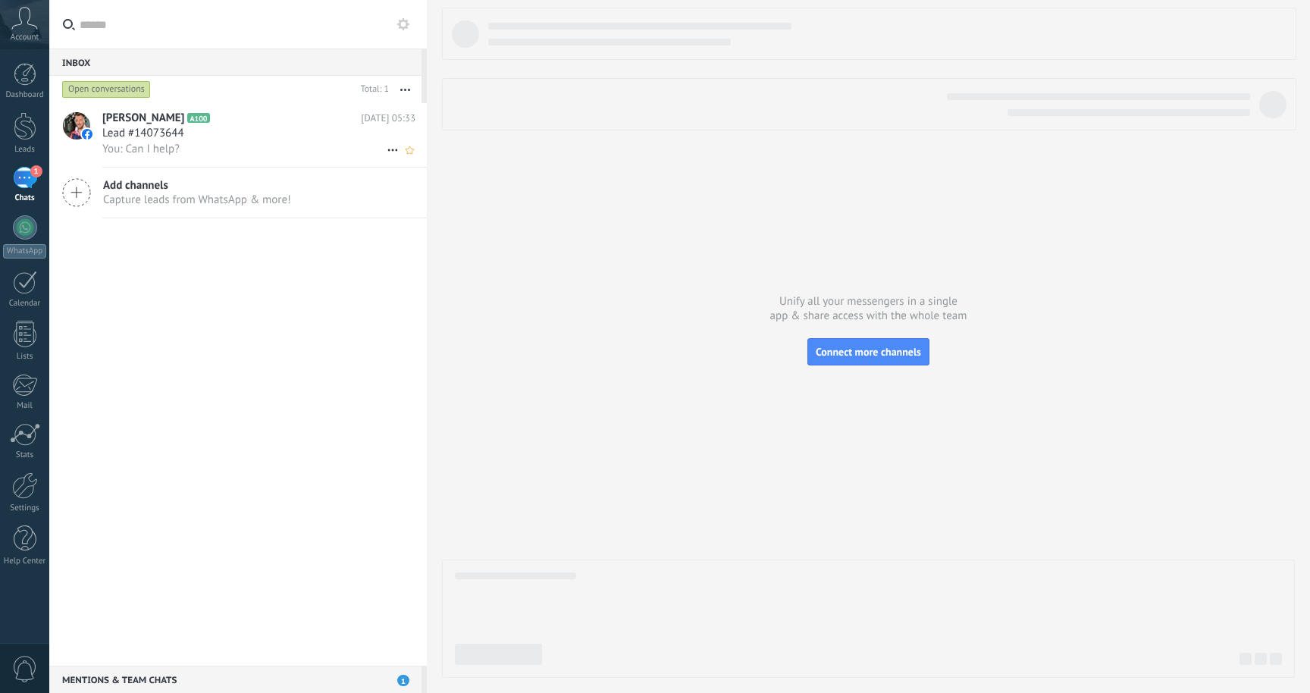
click at [113, 137] on span "Lead #14073644" at bounding box center [143, 133] width 82 height 15
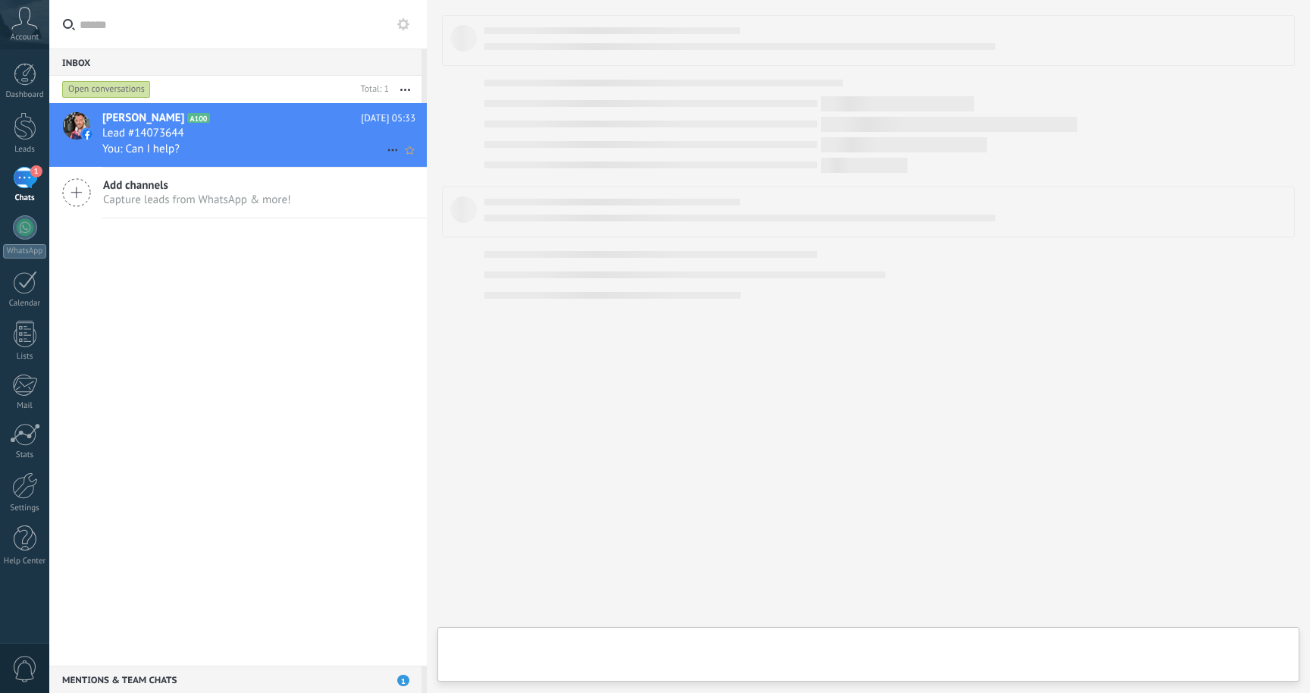
type textarea "**********"
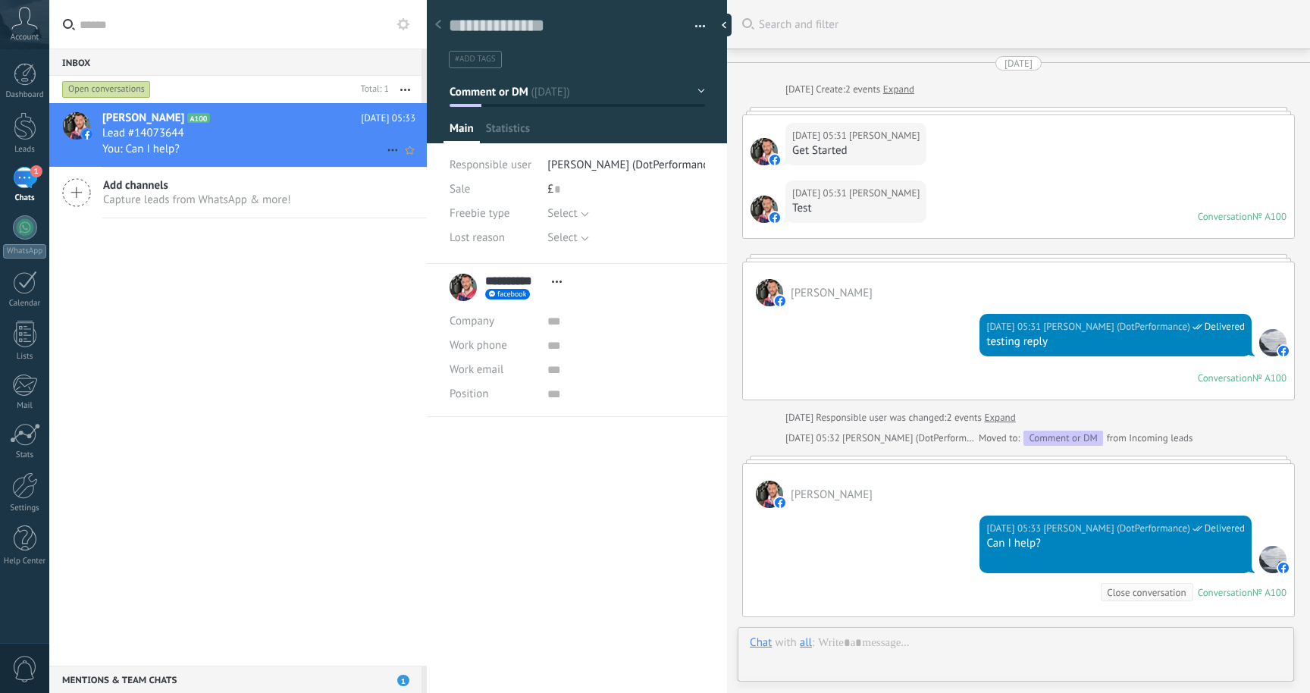
scroll to position [188, 0]
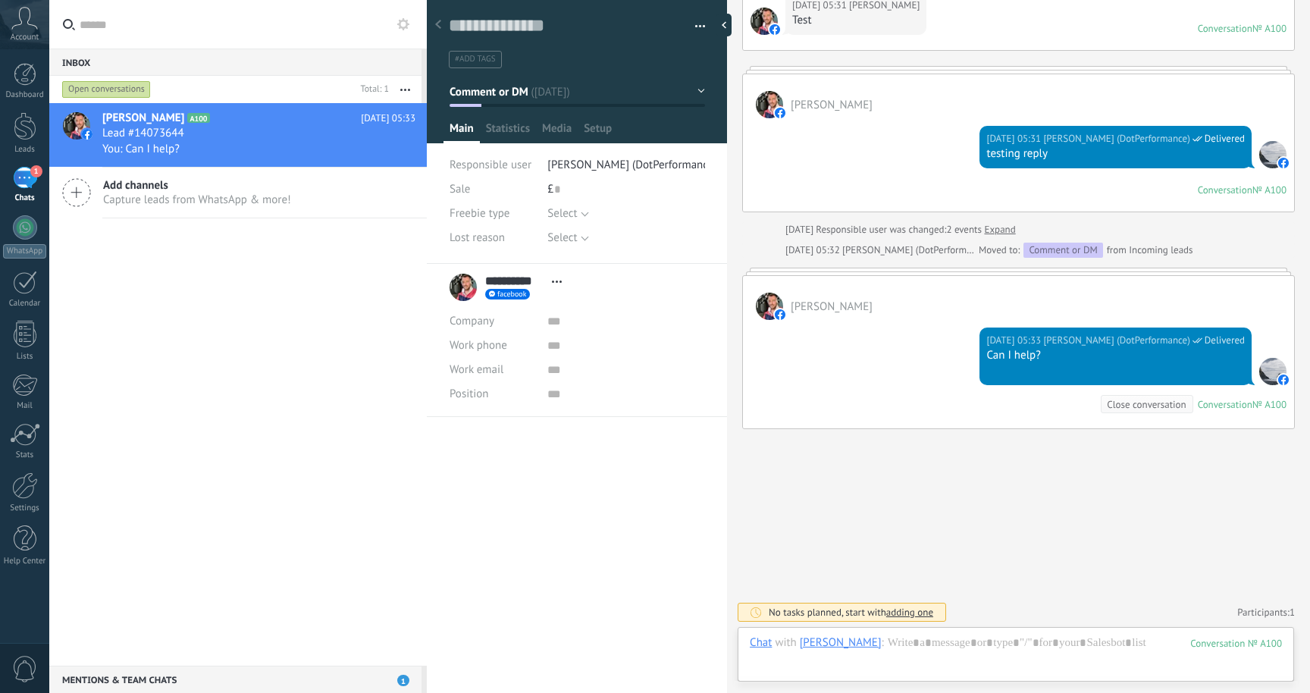
click at [518, 95] on span "Comment or DM" at bounding box center [488, 91] width 79 height 14
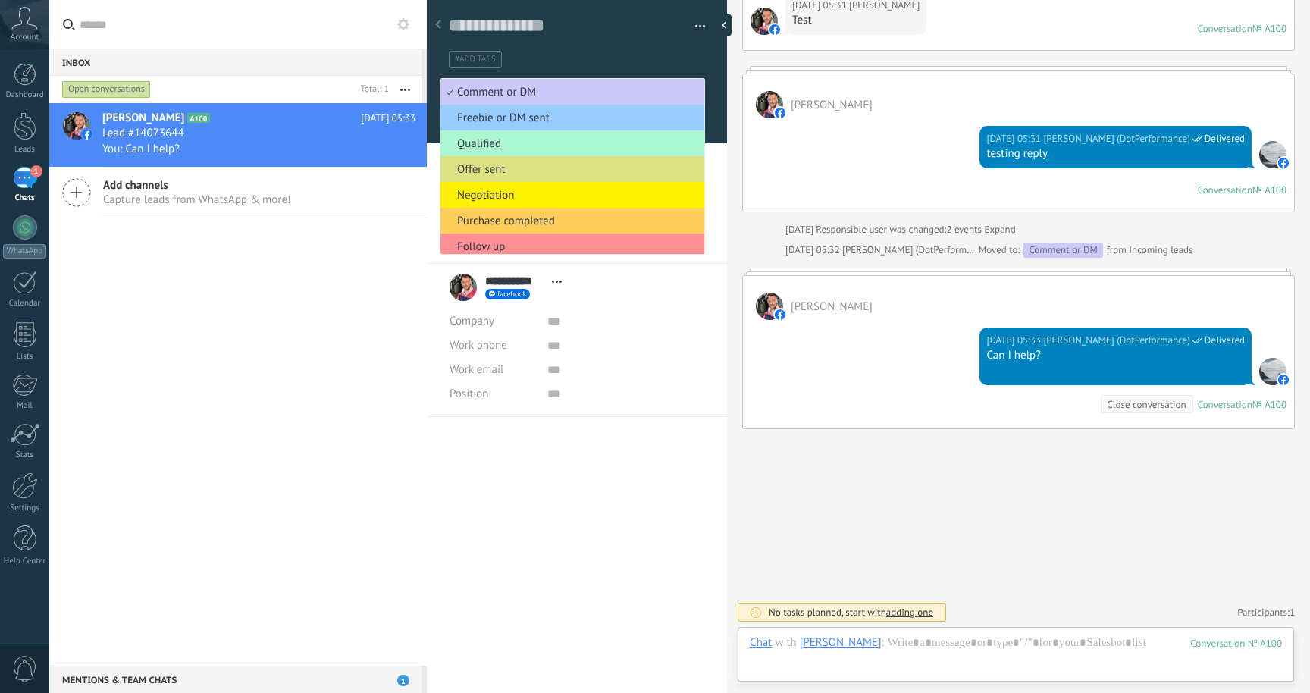
click at [523, 138] on span "Qualified" at bounding box center [569, 143] width 259 height 14
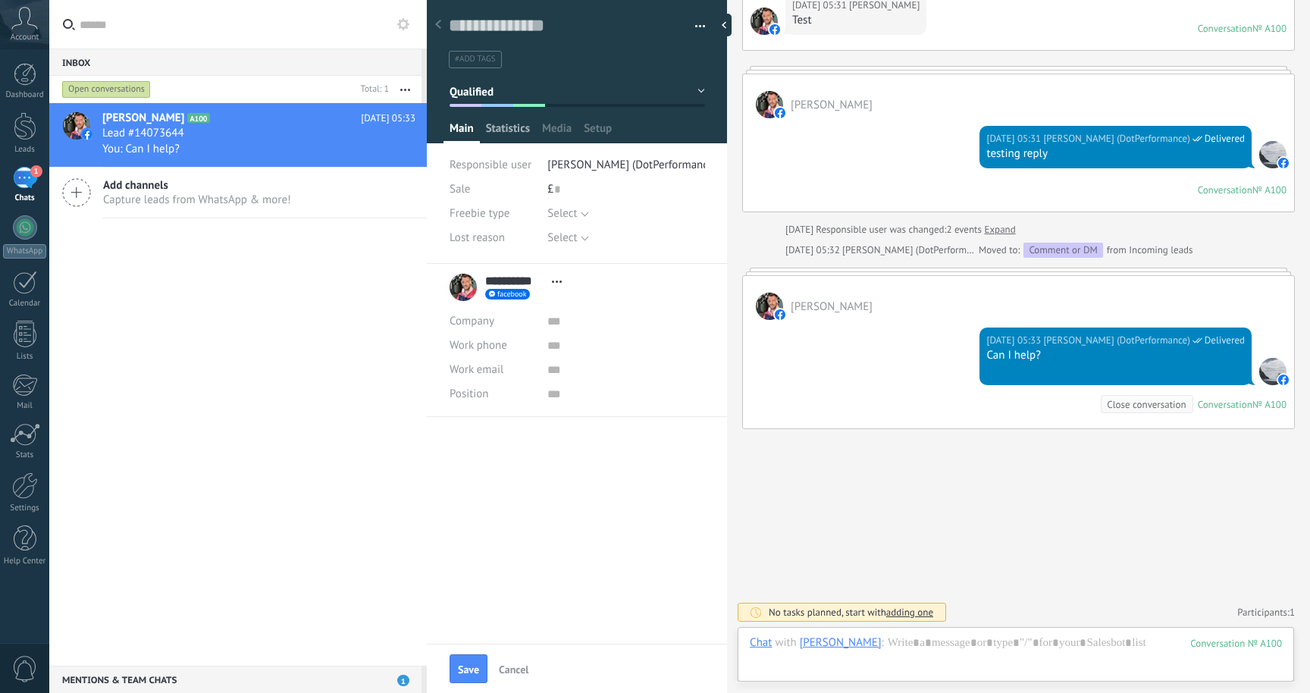
click at [514, 128] on span "Statistics" at bounding box center [508, 132] width 44 height 22
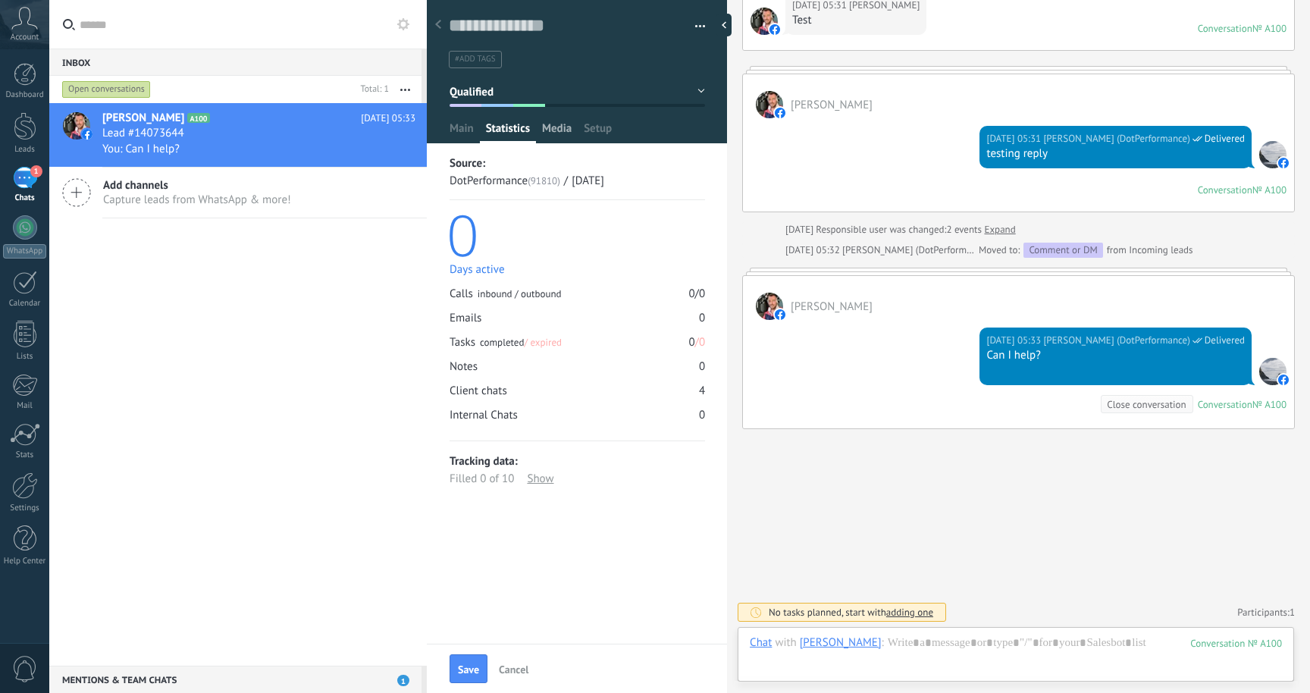
click at [560, 127] on span "Media" at bounding box center [557, 132] width 30 height 22
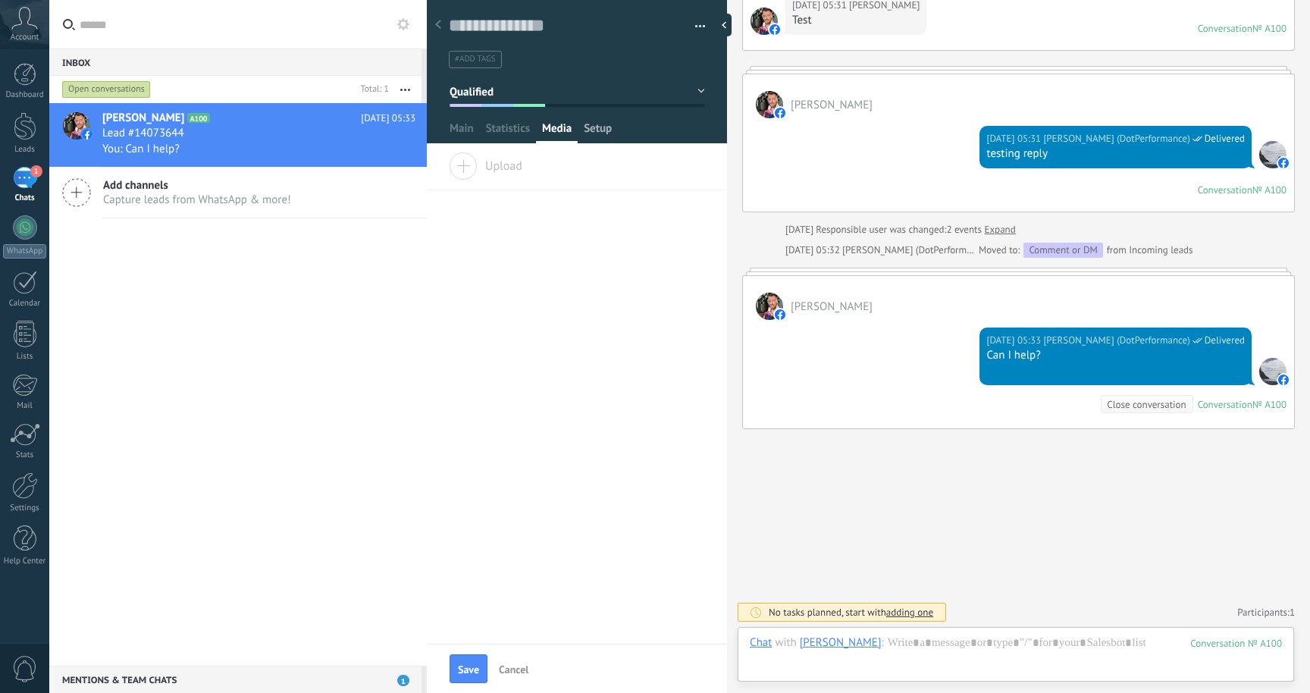
click at [593, 134] on span "Setup" at bounding box center [598, 132] width 28 height 22
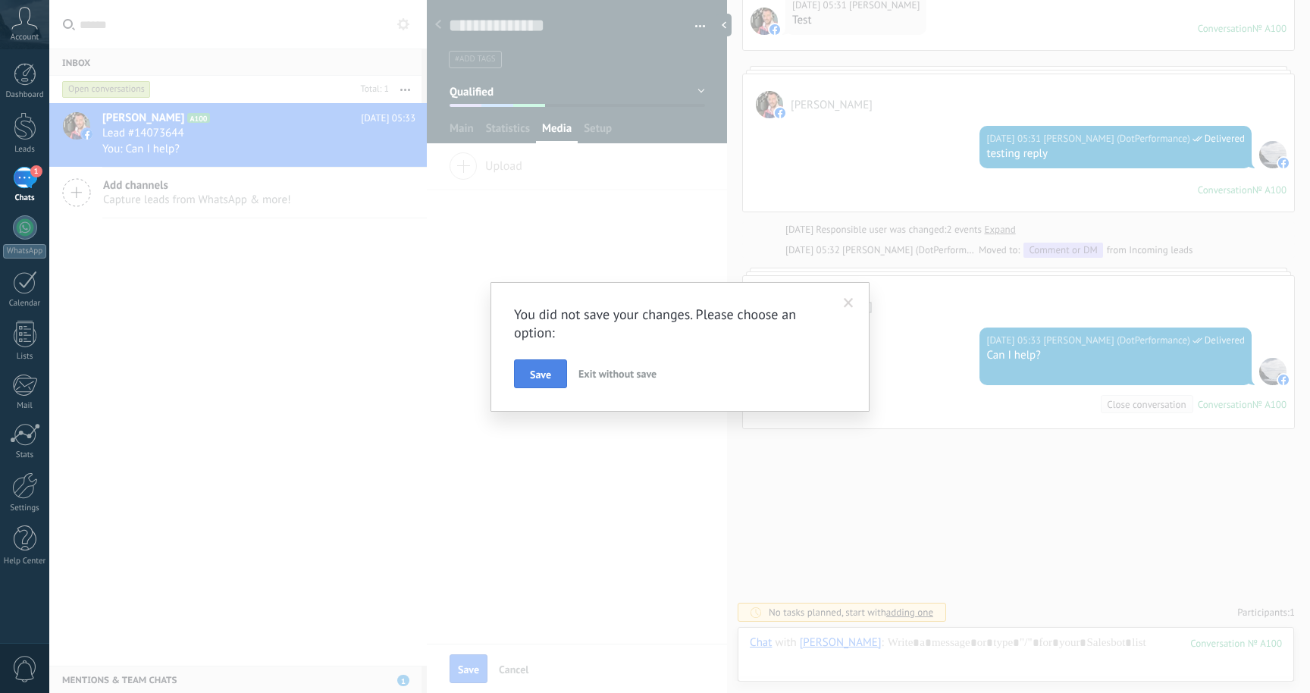
click at [540, 369] on span "Save" at bounding box center [540, 374] width 21 height 11
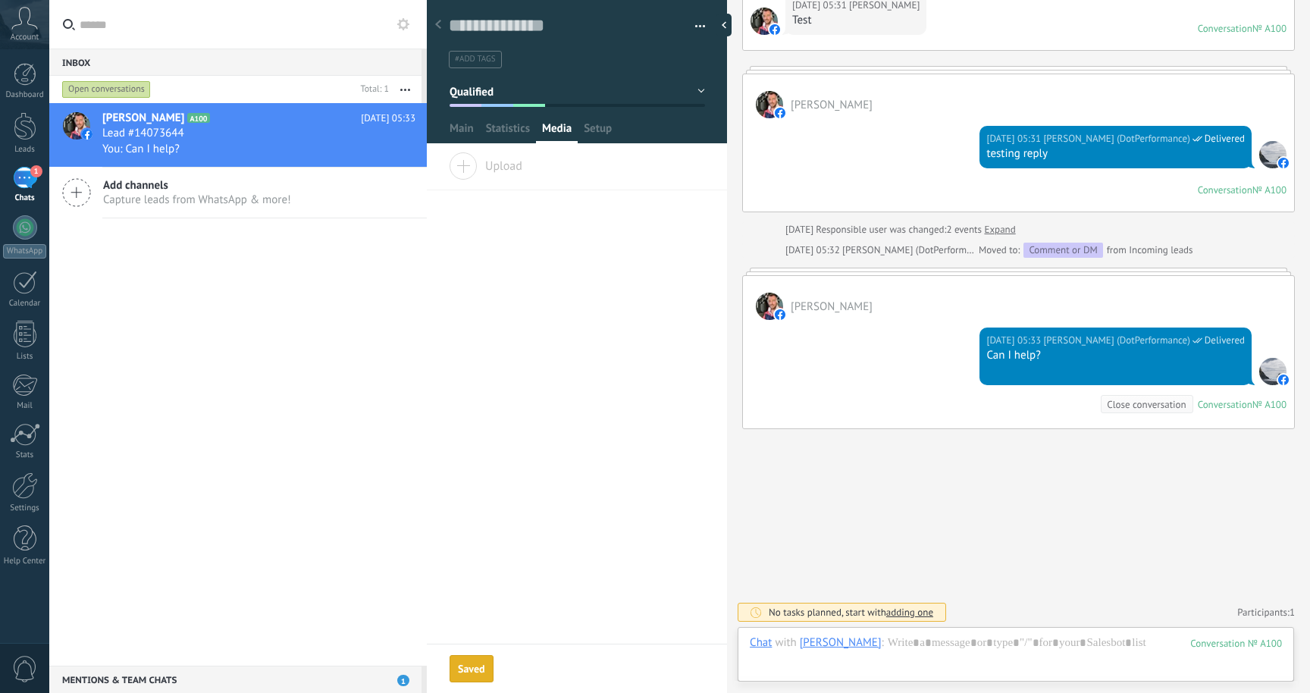
scroll to position [213, 0]
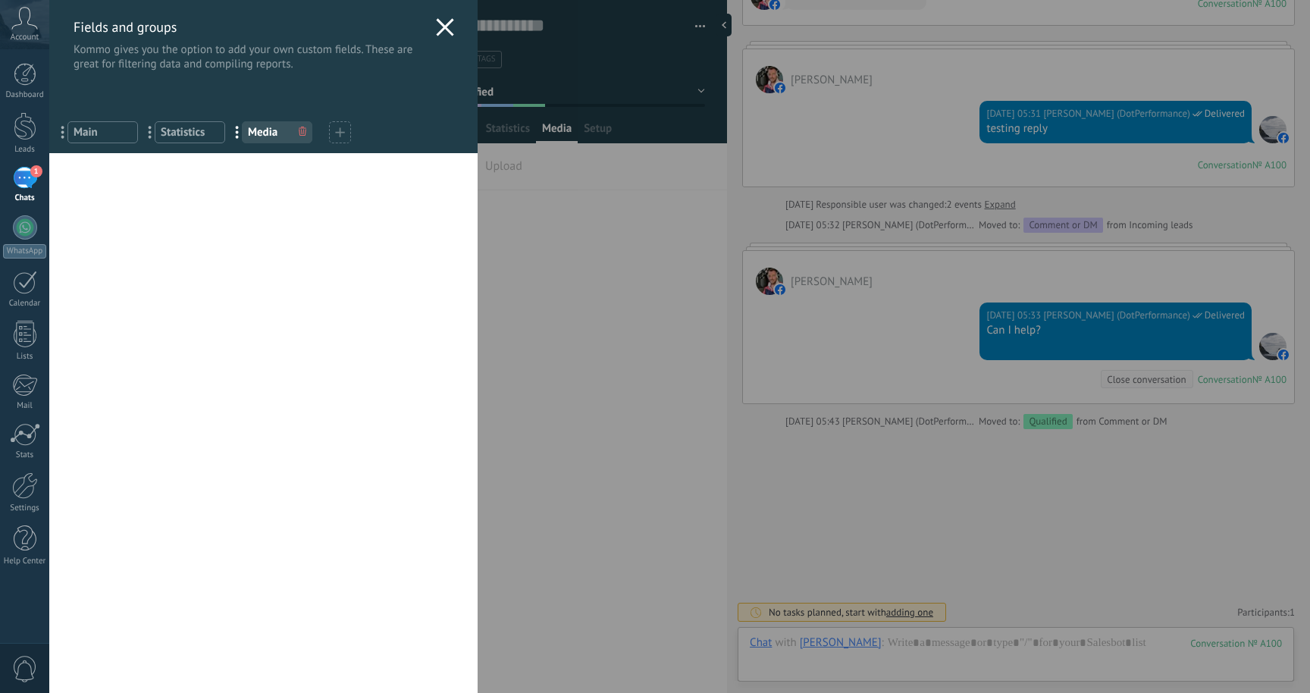
click at [437, 29] on use at bounding box center [445, 26] width 17 height 17
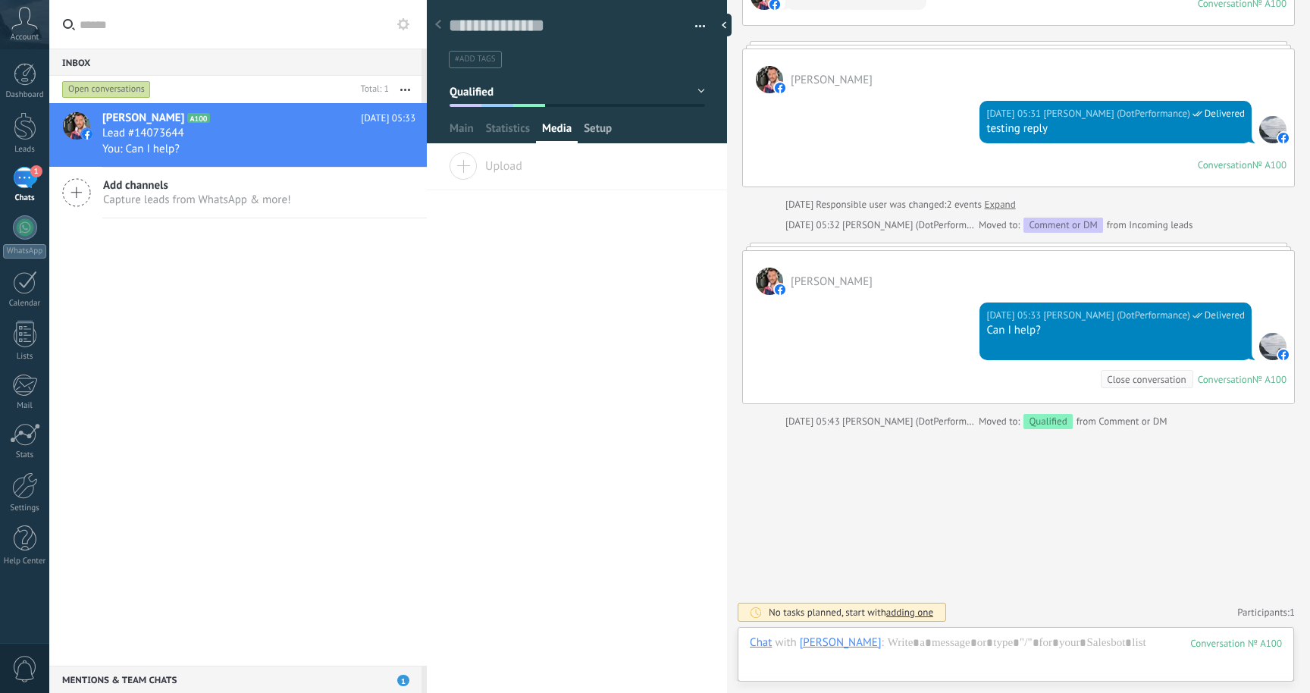
click at [591, 131] on span "Setup" at bounding box center [598, 132] width 28 height 22
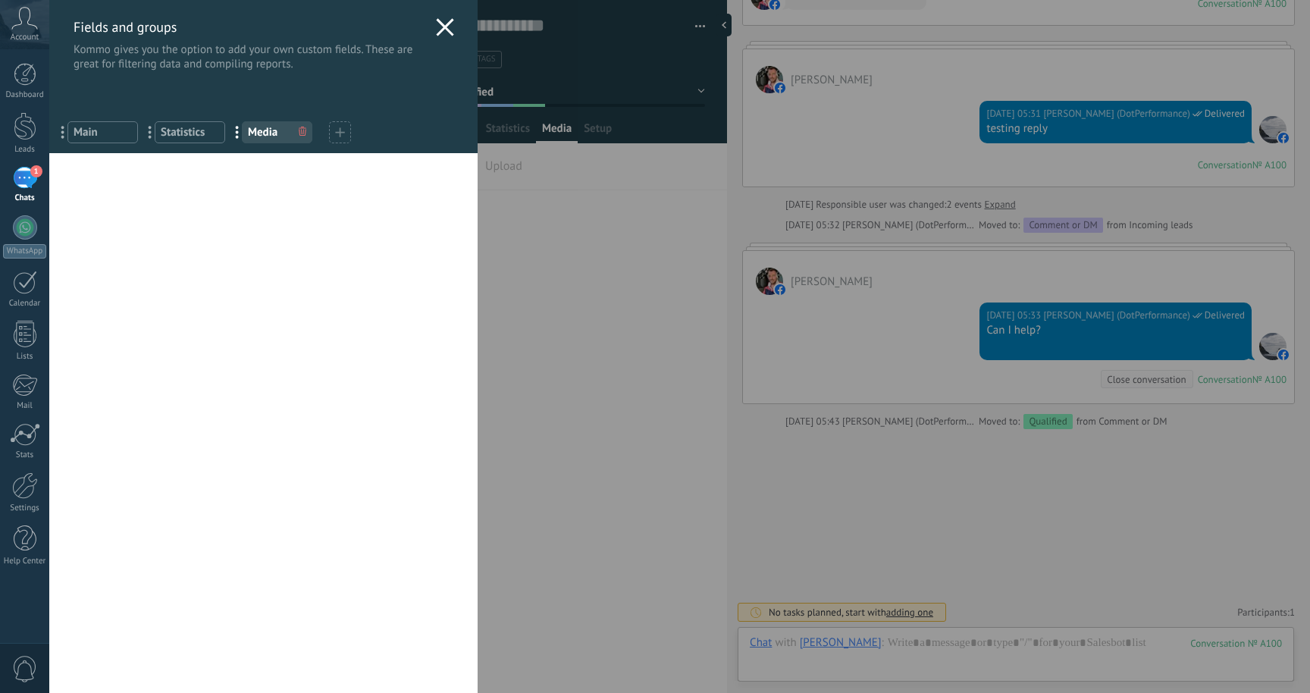
click at [442, 30] on use at bounding box center [445, 26] width 17 height 17
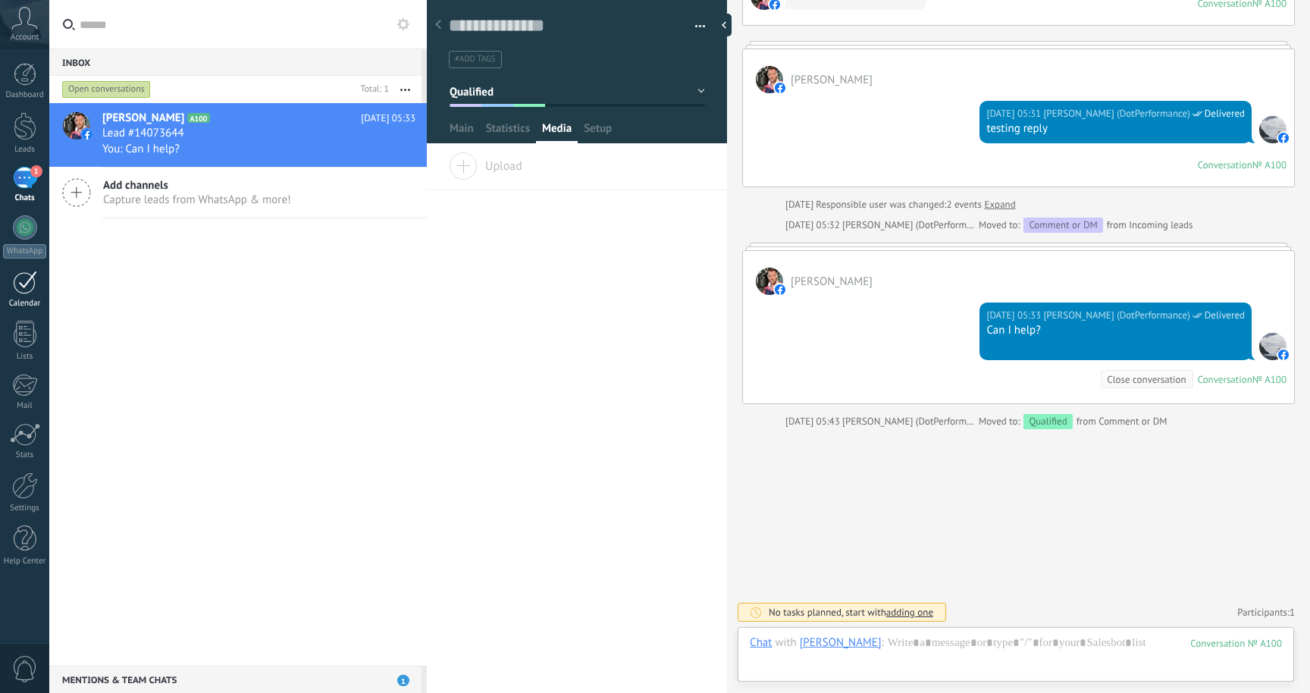
click at [25, 285] on div at bounding box center [25, 282] width 24 height 23
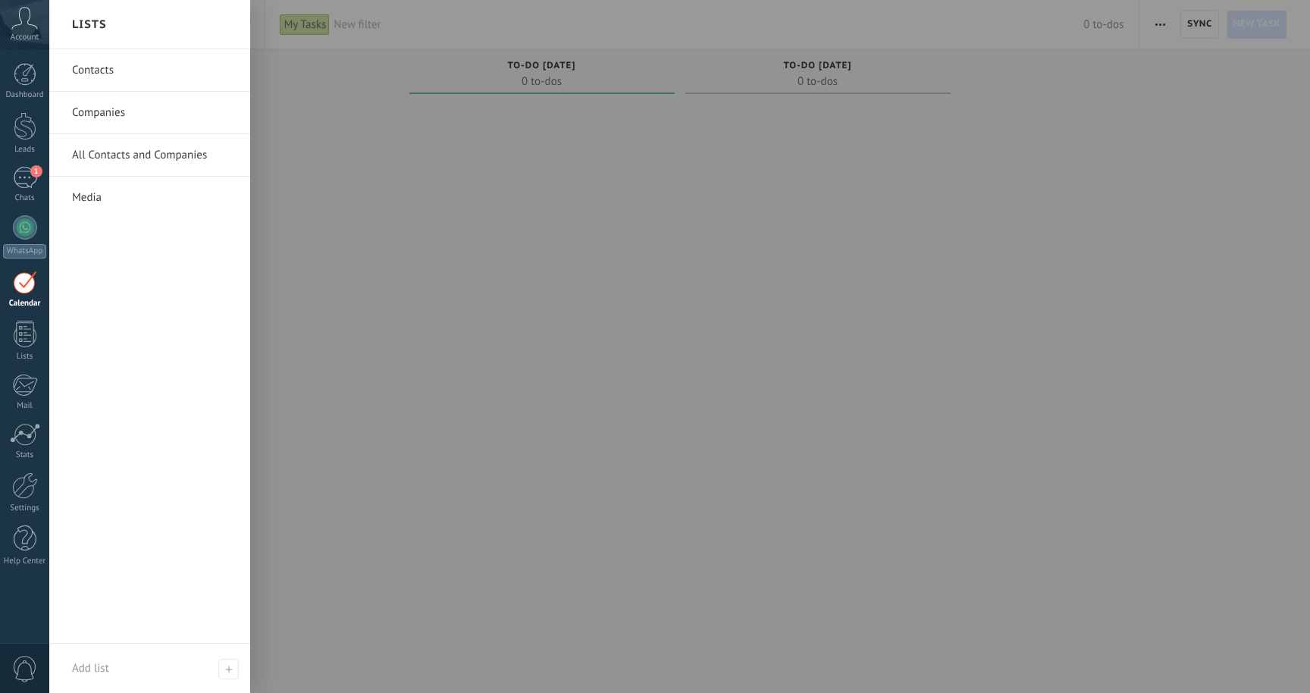
click at [114, 61] on link "Contacts" at bounding box center [153, 70] width 163 height 42
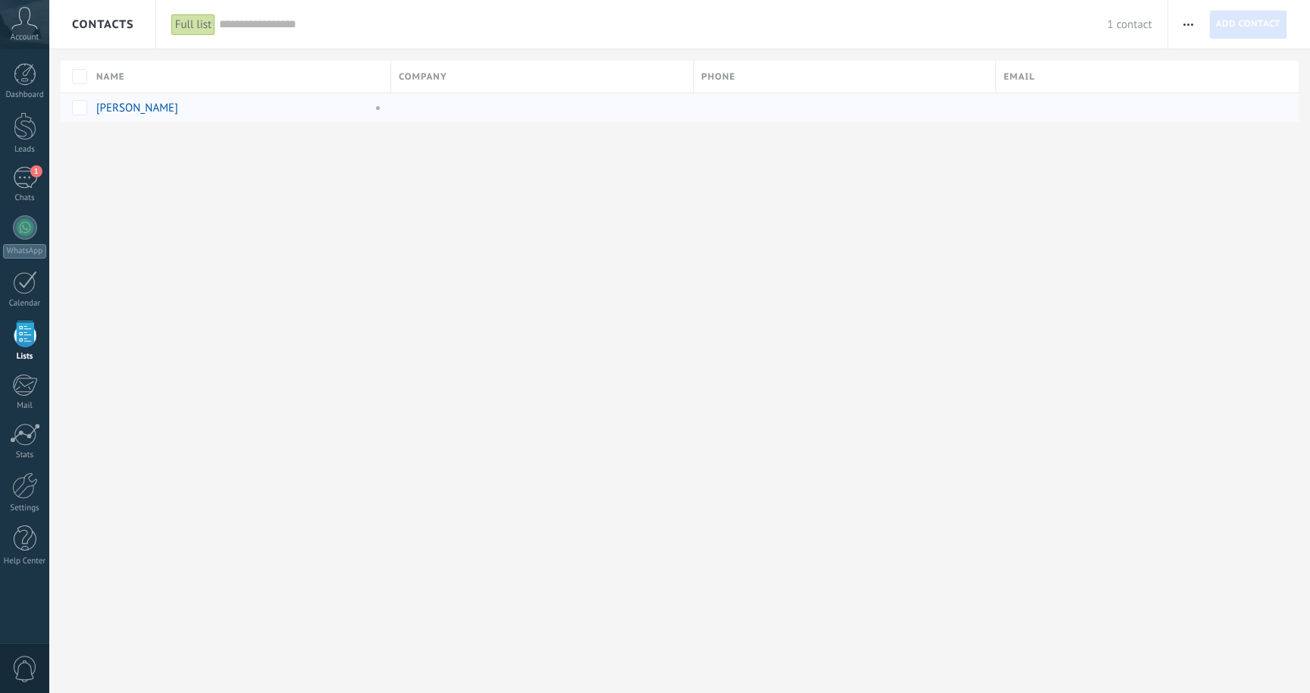
click at [128, 110] on link "[PERSON_NAME]" at bounding box center [137, 108] width 82 height 14
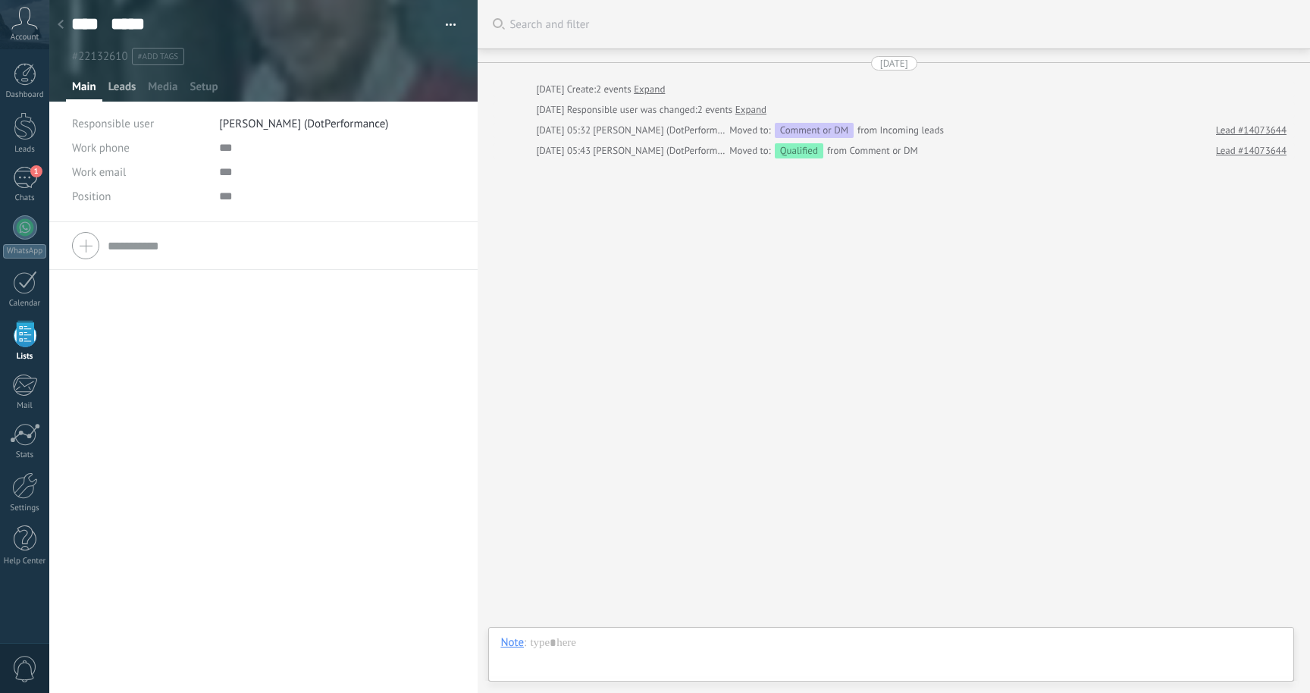
click at [114, 83] on span "Leads" at bounding box center [122, 91] width 28 height 22
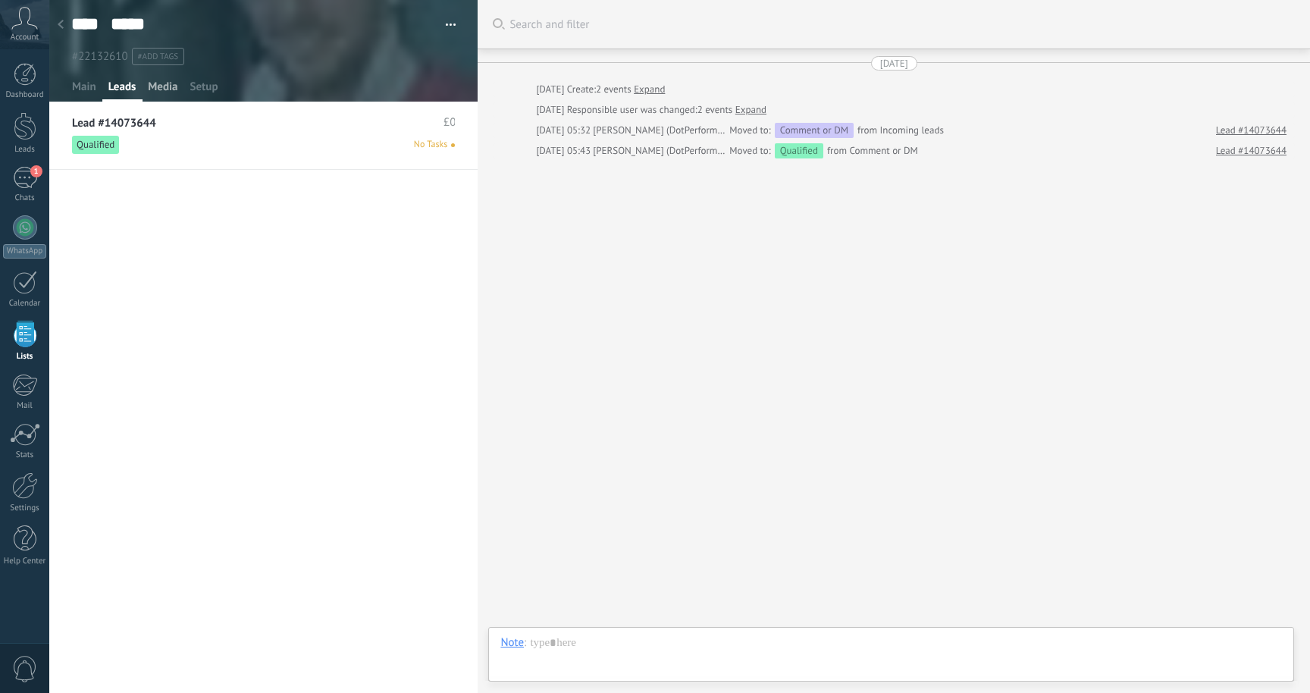
click at [154, 90] on span "Media" at bounding box center [163, 91] width 30 height 22
click at [200, 90] on span "Setup" at bounding box center [204, 91] width 28 height 22
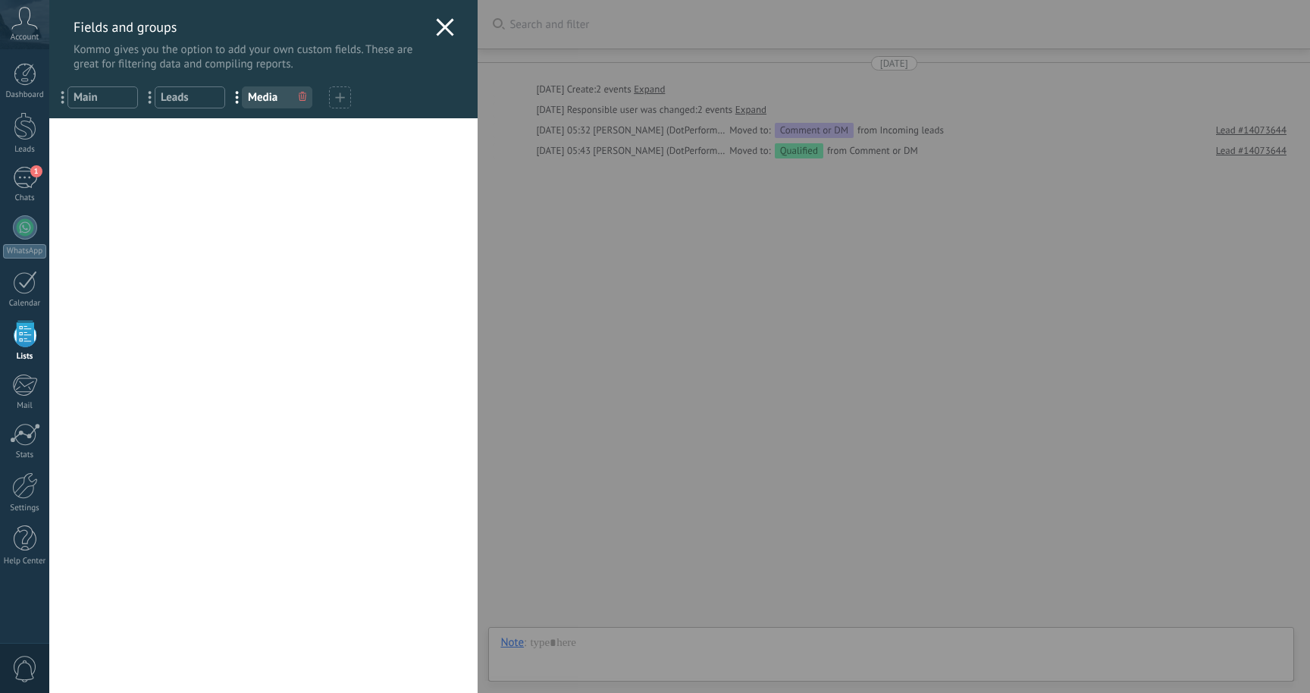
click at [442, 26] on use at bounding box center [445, 26] width 17 height 17
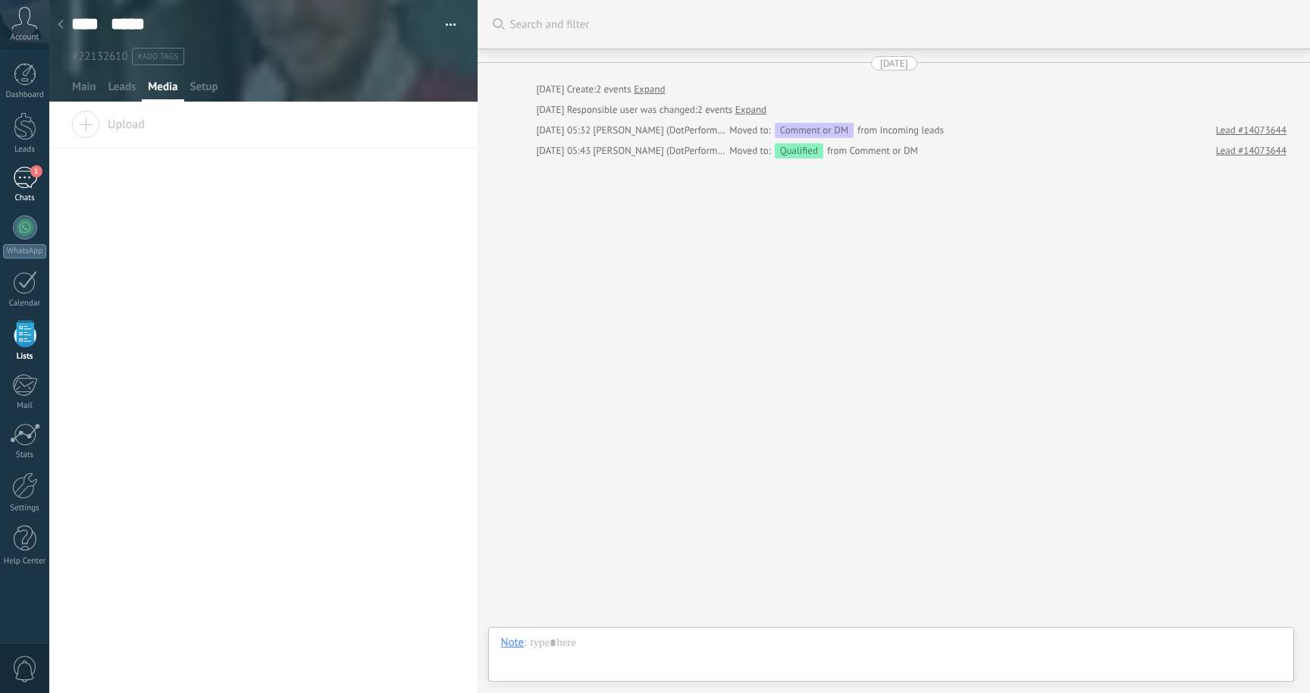
click at [31, 184] on div "1" at bounding box center [25, 178] width 24 height 22
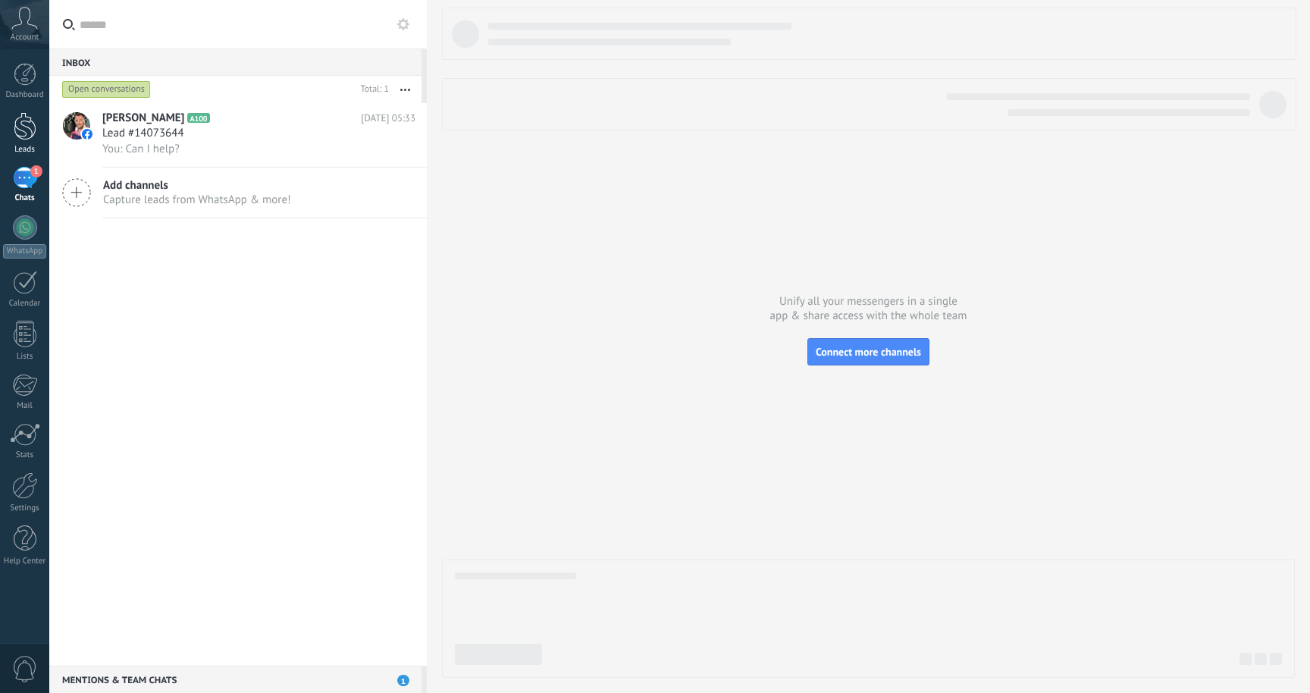
click at [21, 134] on div at bounding box center [25, 126] width 23 height 28
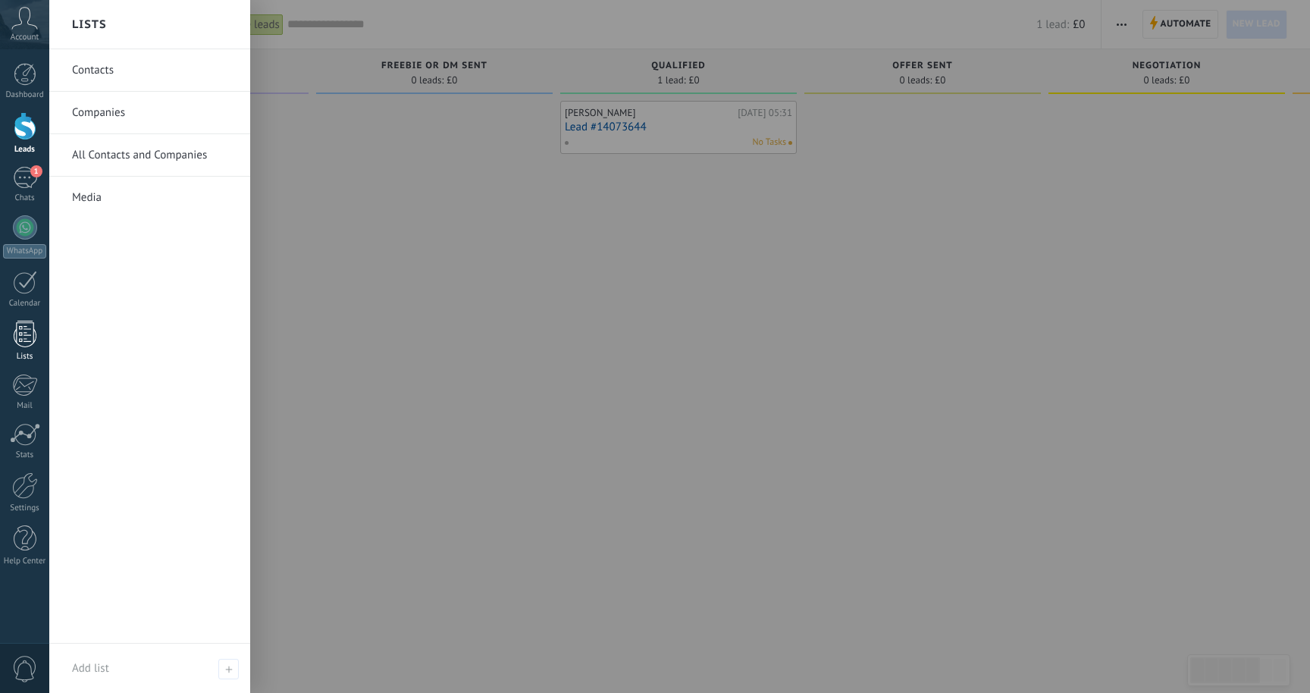
click at [28, 345] on div at bounding box center [25, 334] width 23 height 27
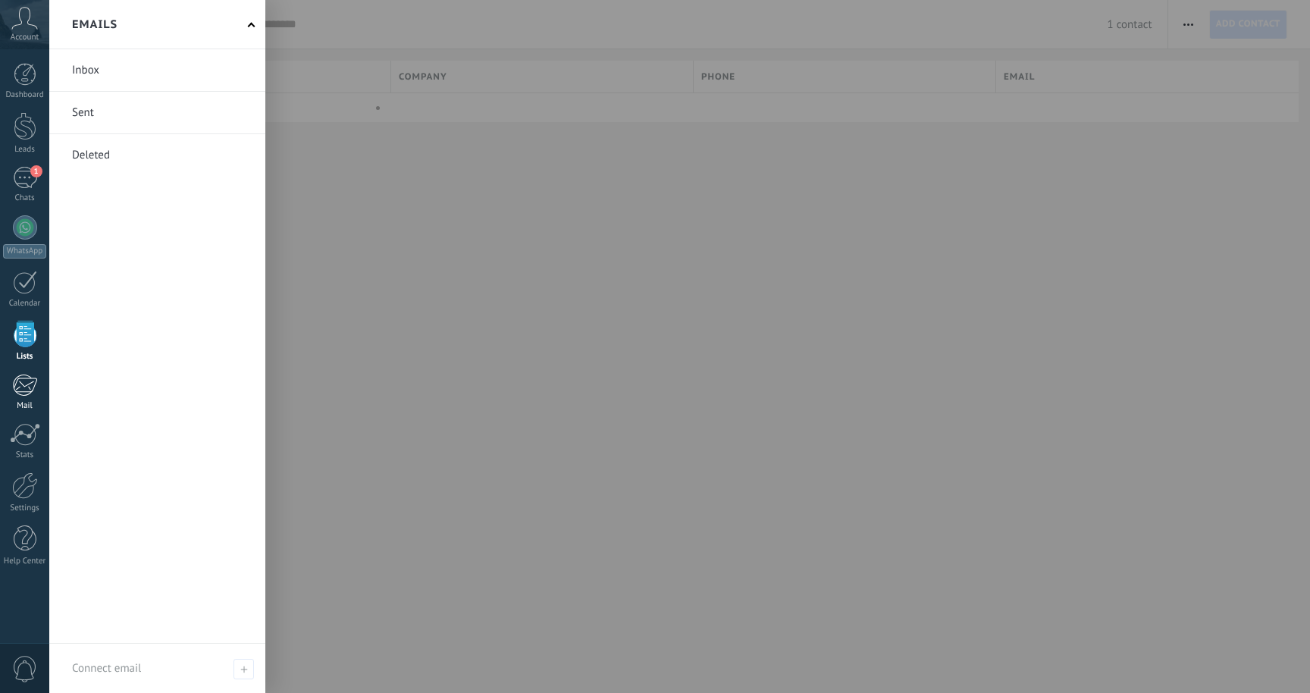
click at [26, 385] on div at bounding box center [24, 385] width 25 height 23
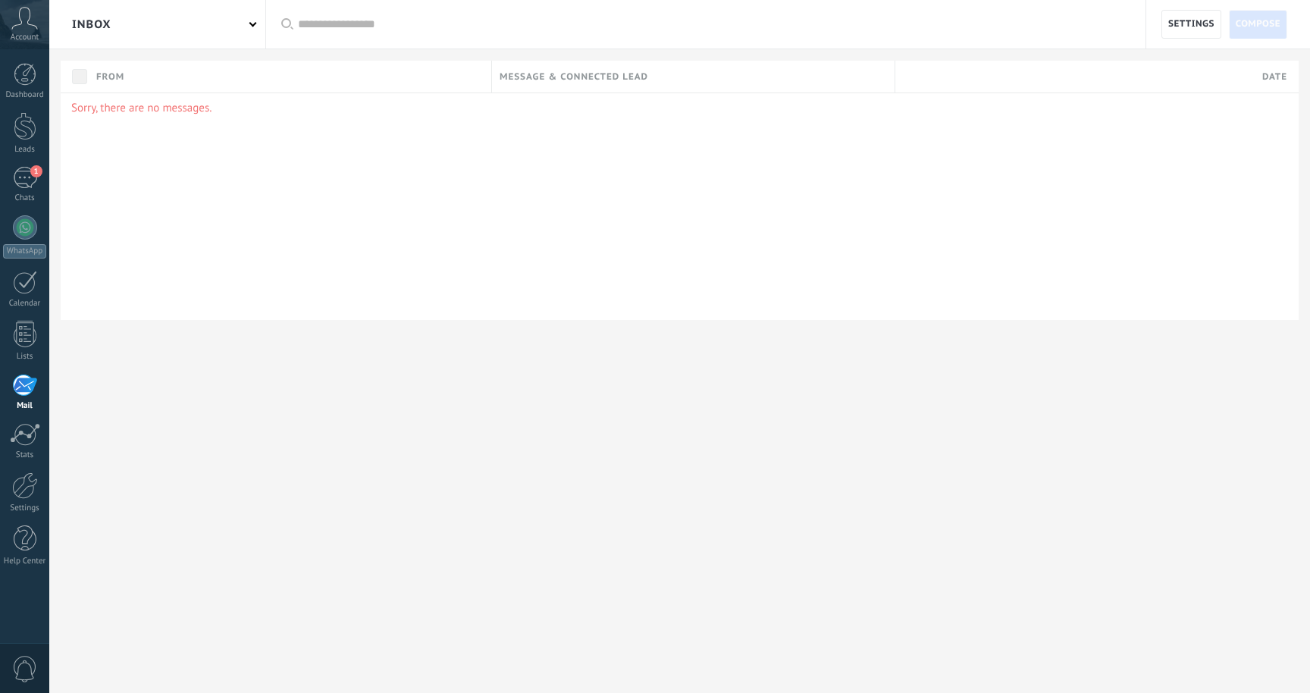
click at [252, 30] on div "Inbox" at bounding box center [157, 24] width 216 height 49
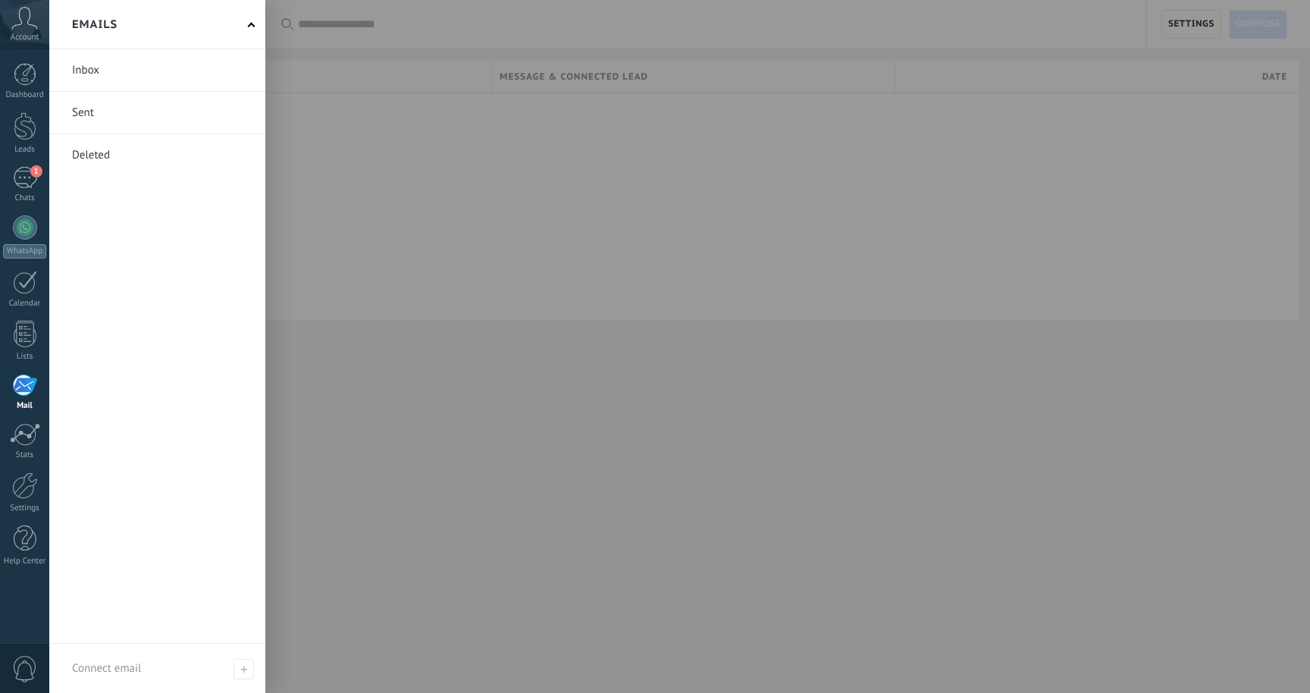
click at [110, 73] on link at bounding box center [157, 70] width 216 height 42
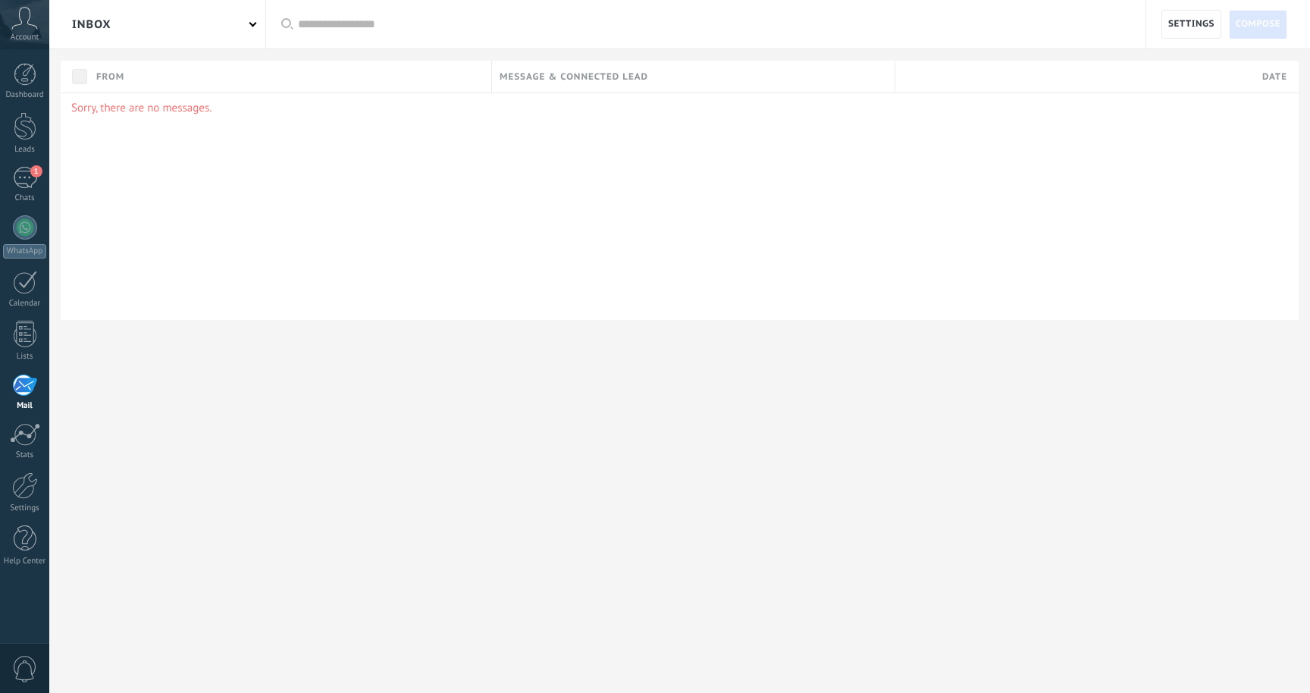
click at [35, 24] on icon at bounding box center [24, 18] width 27 height 23
